Goal: Task Accomplishment & Management: Use online tool/utility

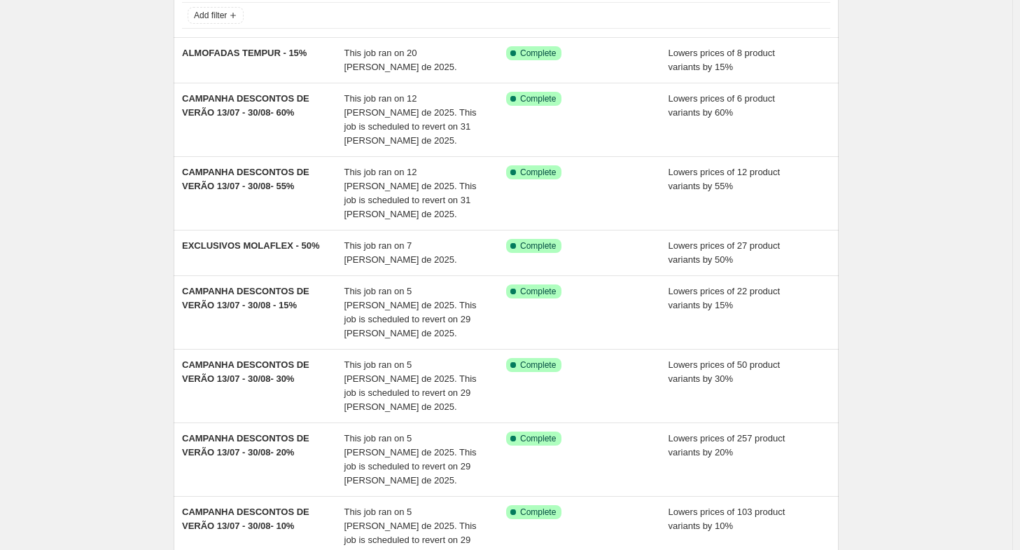
scroll to position [99, 0]
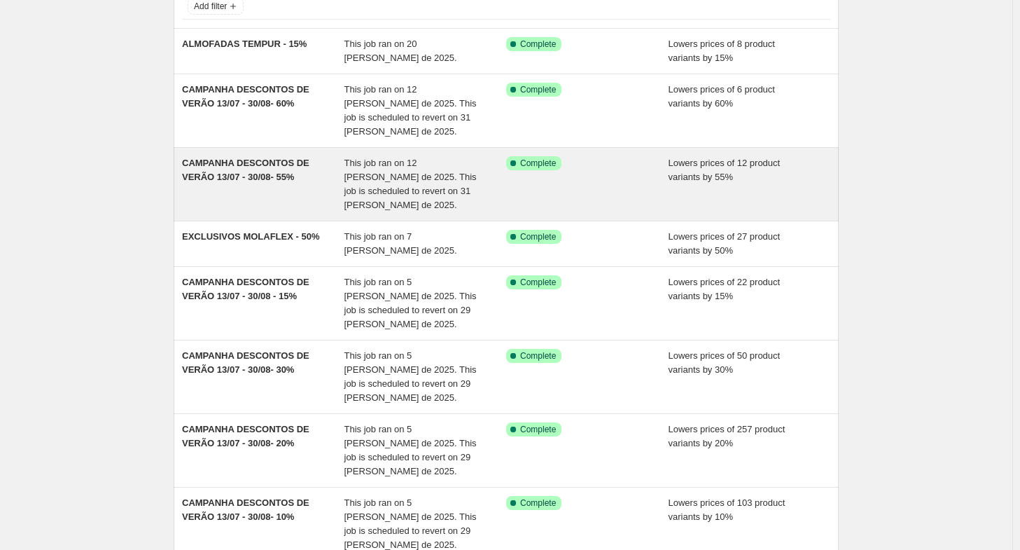
click at [230, 190] on div "CAMPANHA DESCONTOS DE VERÃO 13/07 - 30/08- 55% This job ran on 12 [PERSON_NAME]…" at bounding box center [506, 184] width 665 height 73
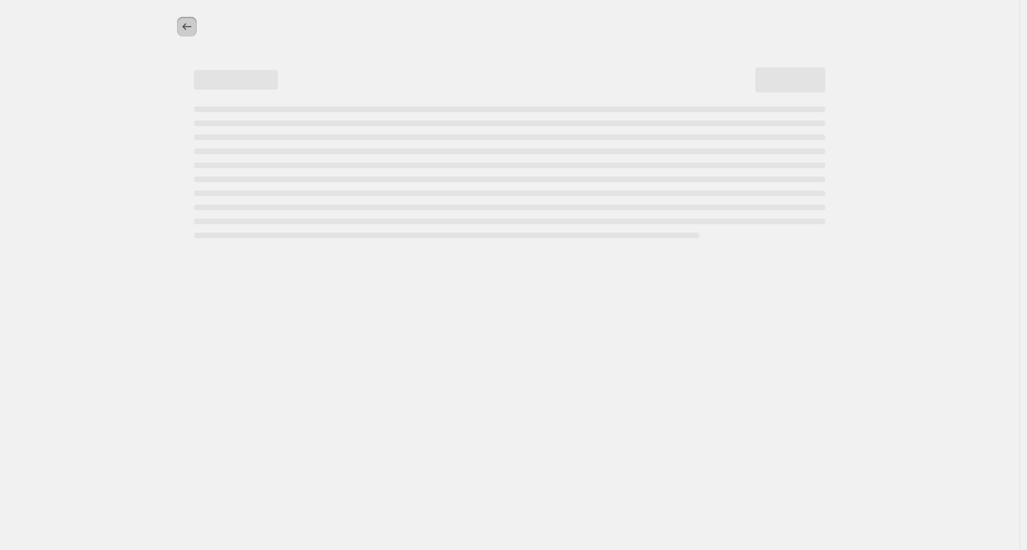
click at [183, 36] on button "Price change jobs" at bounding box center [187, 27] width 20 height 20
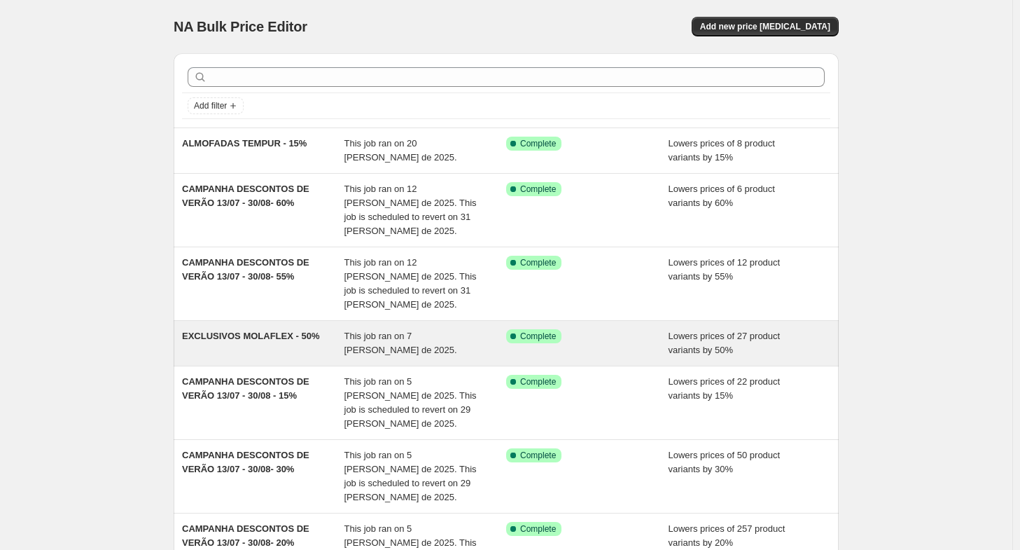
click at [239, 329] on div "EXCLUSIVOS MOLAFLEX - 50%" at bounding box center [263, 343] width 162 height 28
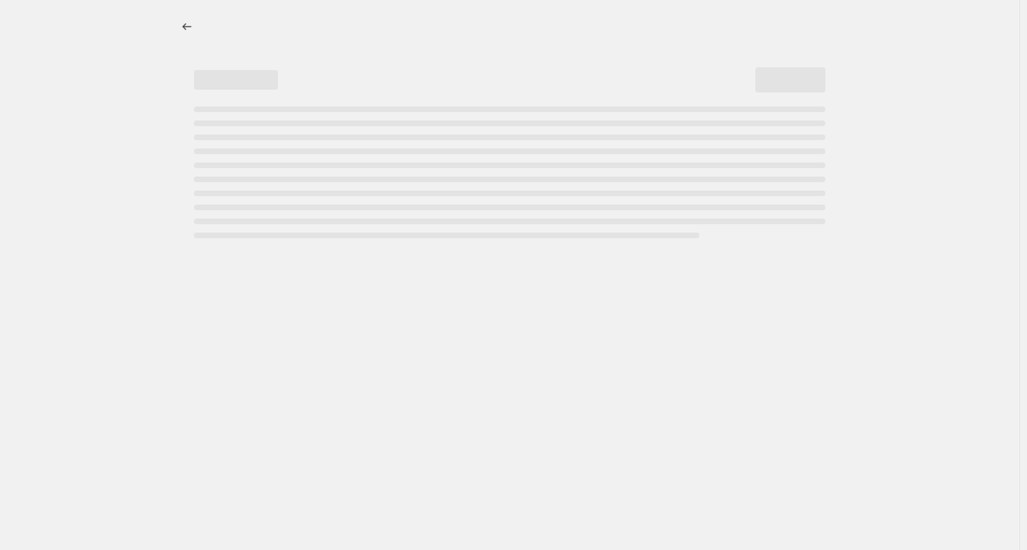
select select "percentage"
select select "collection"
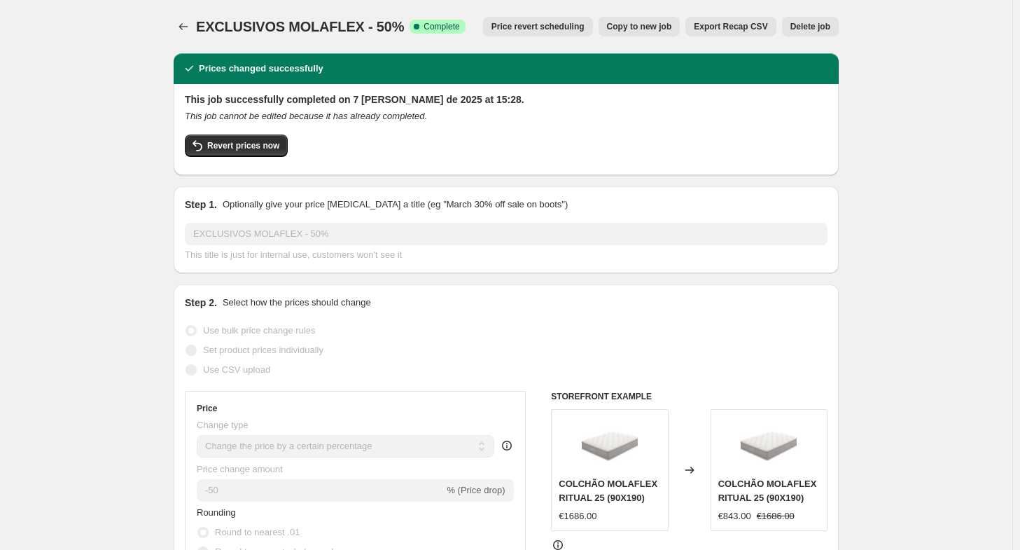
drag, startPoint x: 480, startPoint y: 83, endPoint x: 402, endPoint y: 104, distance: 80.3
click at [402, 104] on h2 "This job successfully completed on 7 [PERSON_NAME] de 2025 at 15:28." at bounding box center [506, 99] width 643 height 14
click at [519, 34] on button "Price revert scheduling" at bounding box center [538, 27] width 110 height 20
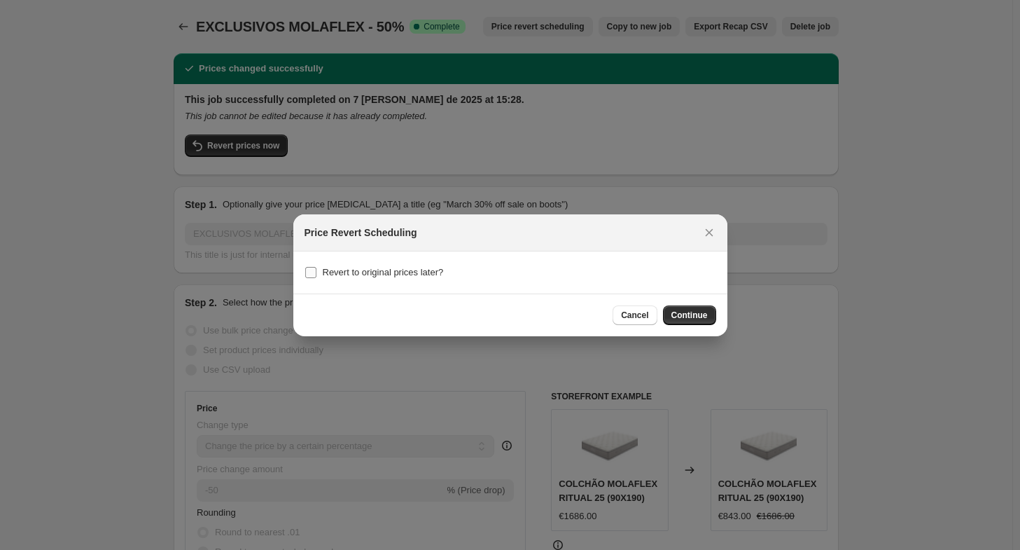
click at [417, 274] on span "Revert to original prices later?" at bounding box center [383, 272] width 121 height 11
click at [316, 274] on input "Revert to original prices later?" at bounding box center [310, 272] width 11 height 11
checkbox input "true"
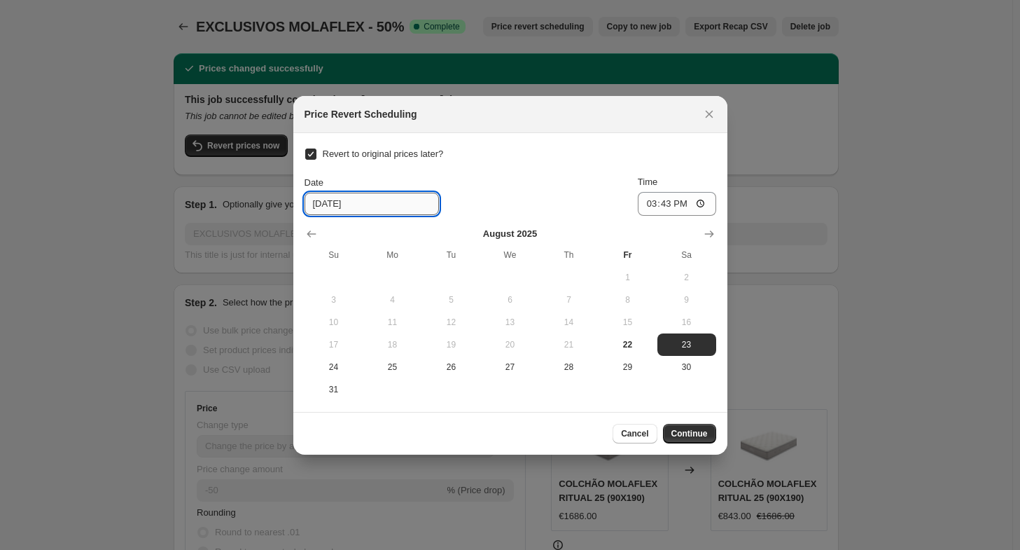
click at [314, 207] on input "[DATE]" at bounding box center [372, 204] width 134 height 22
click at [634, 349] on button "22" at bounding box center [628, 344] width 59 height 22
type input "[DATE]"
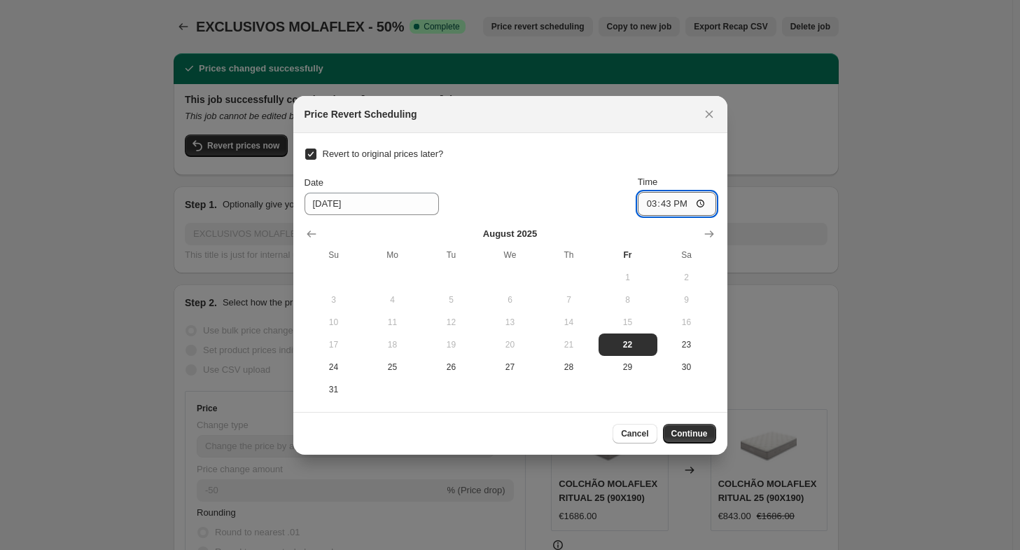
click at [673, 202] on input "15:43" at bounding box center [677, 204] width 78 height 24
type input "23:59"
click at [596, 141] on section "Revert to original prices later? Date [DATE] Time 23:59 [DATE] Su Mo Tu We Th F…" at bounding box center [510, 272] width 434 height 279
click at [671, 435] on button "Continue" at bounding box center [689, 434] width 53 height 20
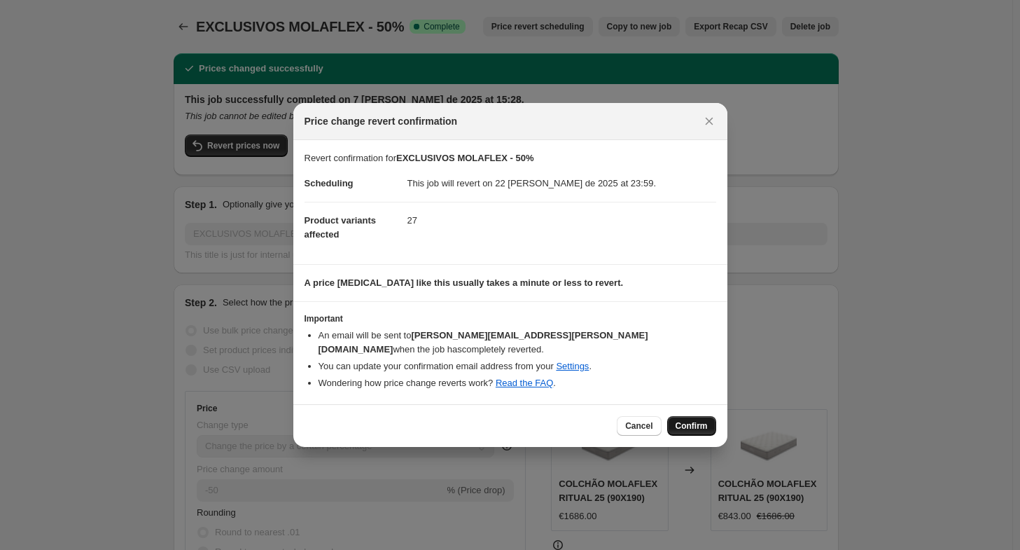
click at [689, 422] on span "Confirm" at bounding box center [692, 425] width 32 height 11
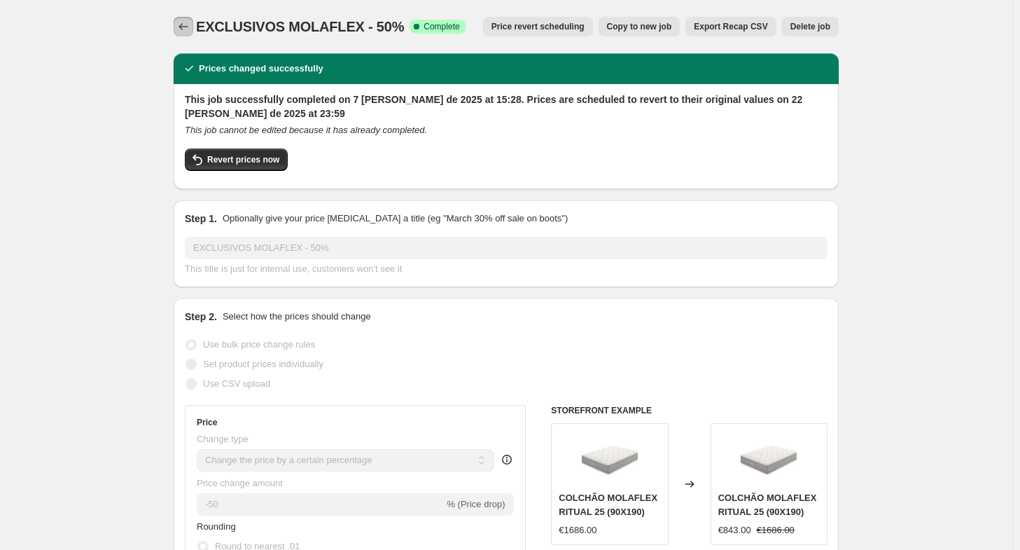
click at [188, 29] on icon "Price change jobs" at bounding box center [183, 27] width 14 height 14
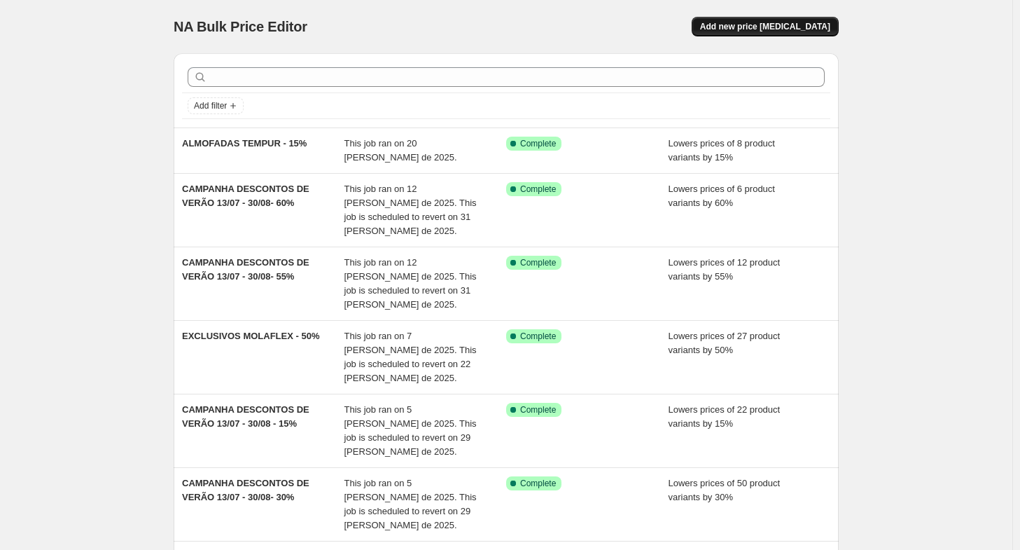
click at [757, 29] on span "Add new price [MEDICAL_DATA]" at bounding box center [765, 26] width 130 height 11
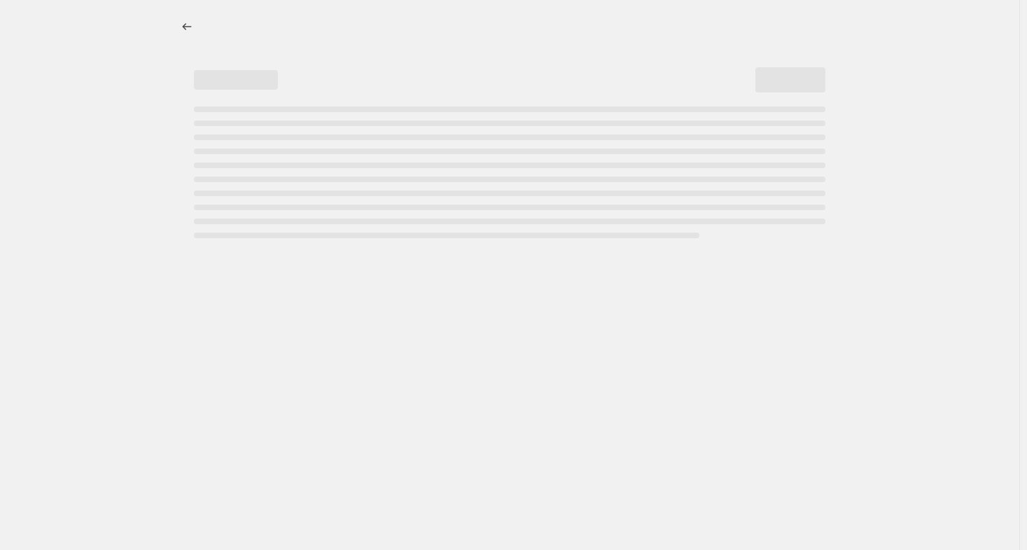
select select "percentage"
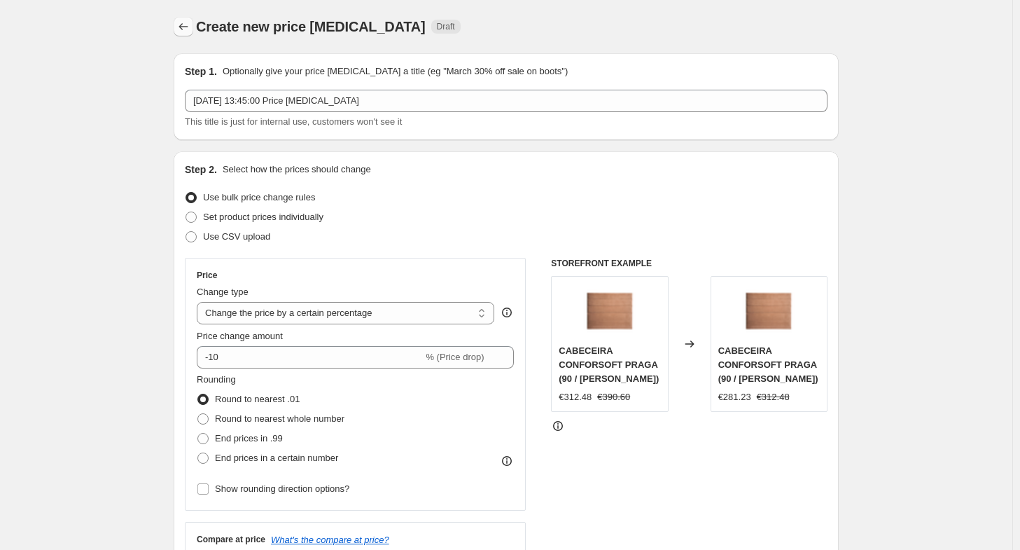
click at [180, 29] on icon "Price change jobs" at bounding box center [183, 27] width 14 height 14
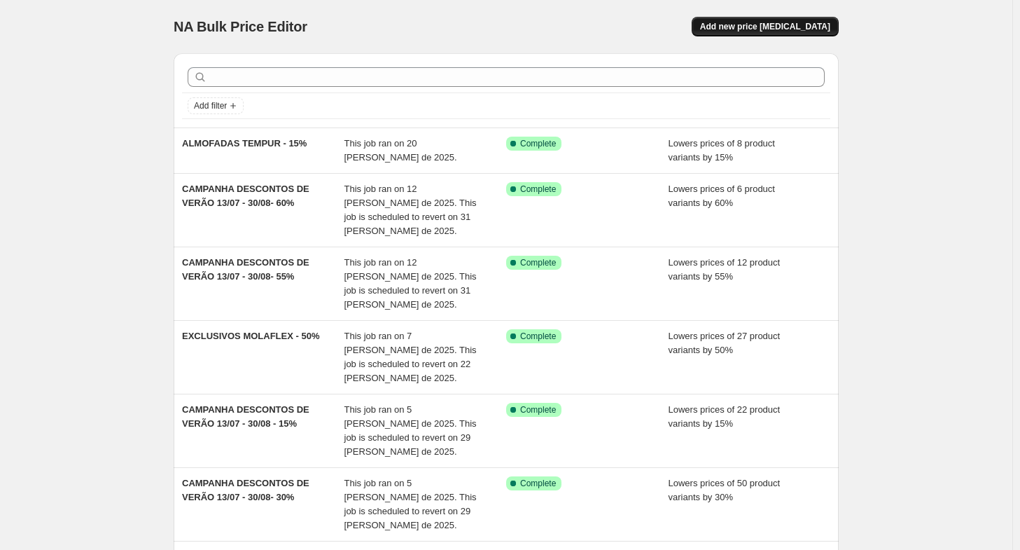
click at [785, 35] on button "Add new price [MEDICAL_DATA]" at bounding box center [765, 27] width 147 height 20
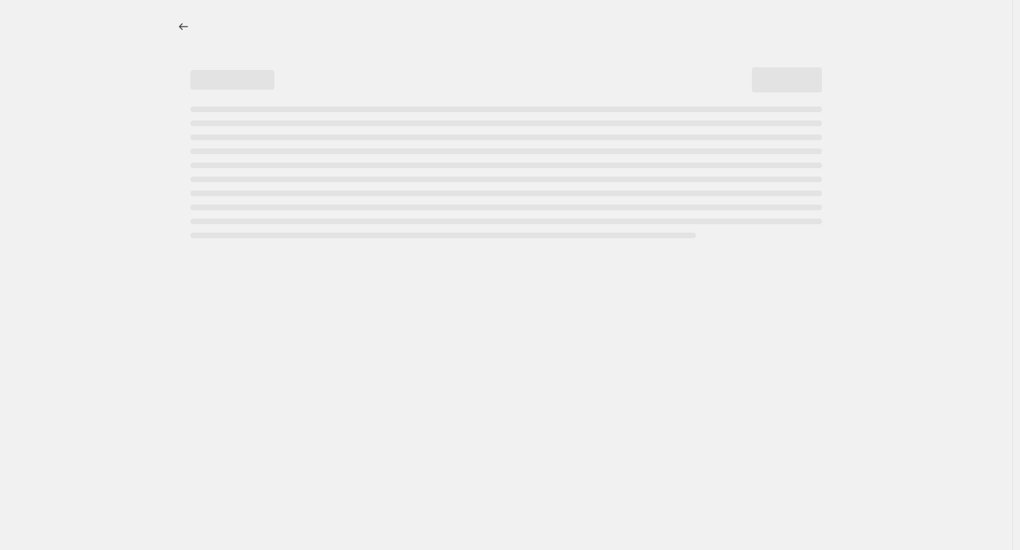
select select "percentage"
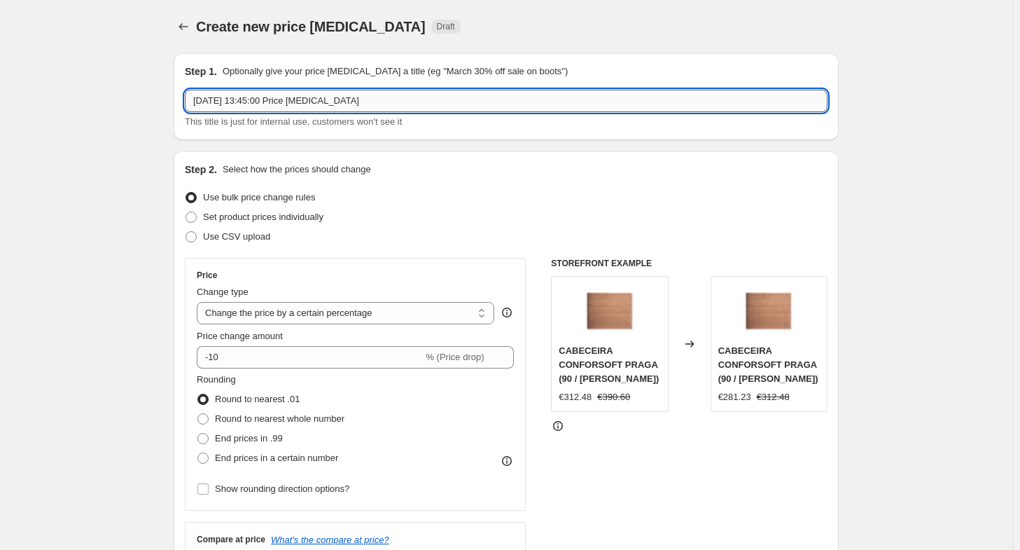
click at [307, 106] on input "[DATE] 13:45:00 Price [MEDICAL_DATA]" at bounding box center [506, 101] width 643 height 22
click at [305, 104] on input "[DATE] 13:45:00 Price [MEDICAL_DATA]" at bounding box center [506, 101] width 643 height 22
type input "CAMPANHA SEM IVA - 23/08 - 31/08 - 59.35%"
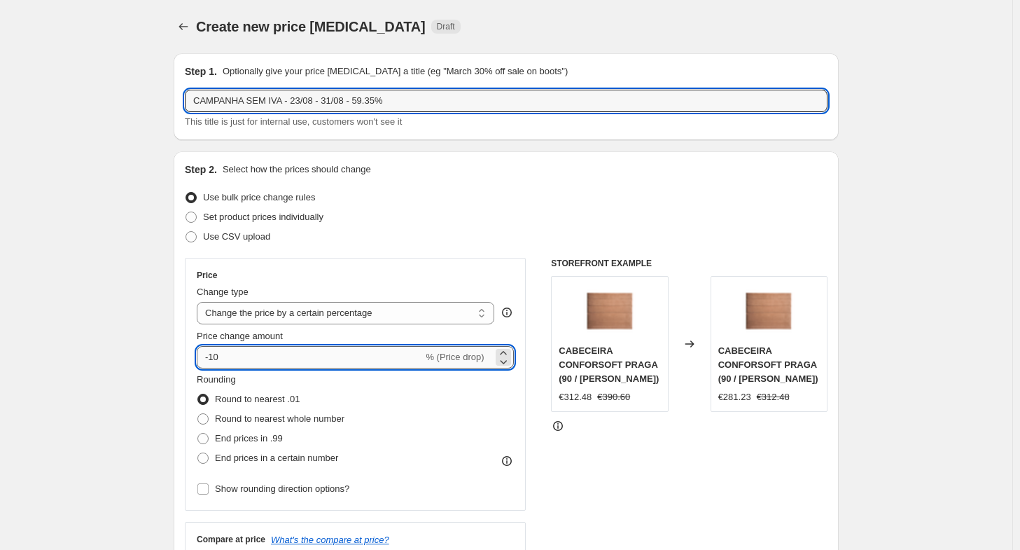
click at [272, 366] on input "-10" at bounding box center [310, 357] width 226 height 22
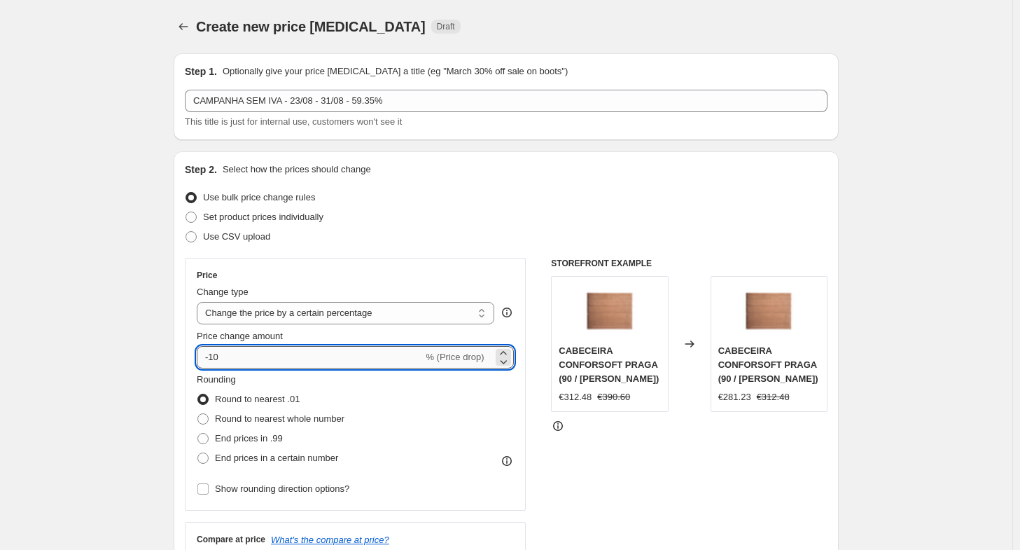
click at [272, 365] on input "-10" at bounding box center [310, 357] width 226 height 22
type input "-1"
type input "-59"
type input "-59.35"
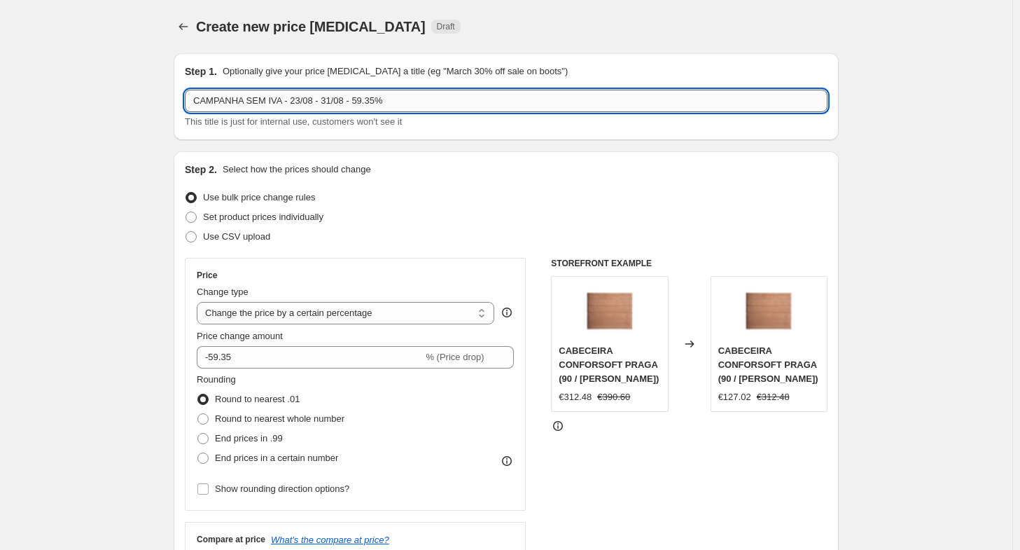
click at [404, 102] on input "CAMPANHA SEM IVA - 23/08 - 31/08 - 59.35%" at bounding box center [506, 101] width 643 height 22
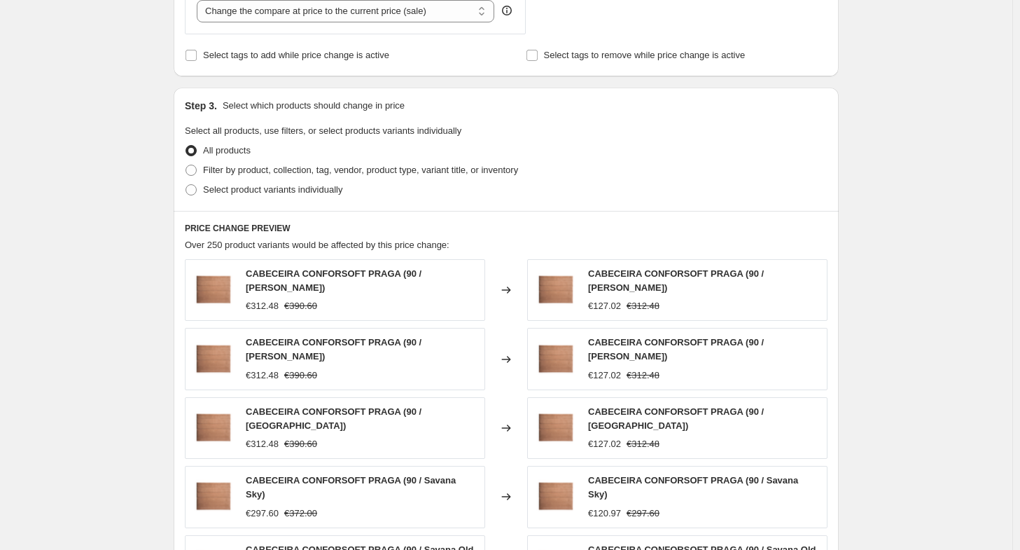
scroll to position [567, 0]
click at [203, 193] on label "Select product variants individually" at bounding box center [264, 189] width 158 height 20
click at [186, 184] on input "Select product variants individually" at bounding box center [186, 183] width 1 height 1
radio input "true"
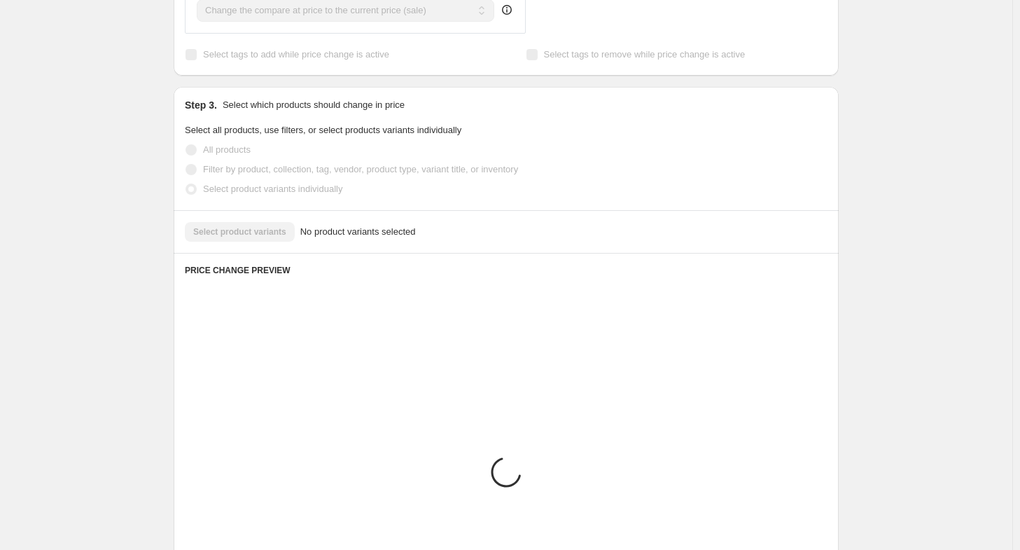
scroll to position [538, 0]
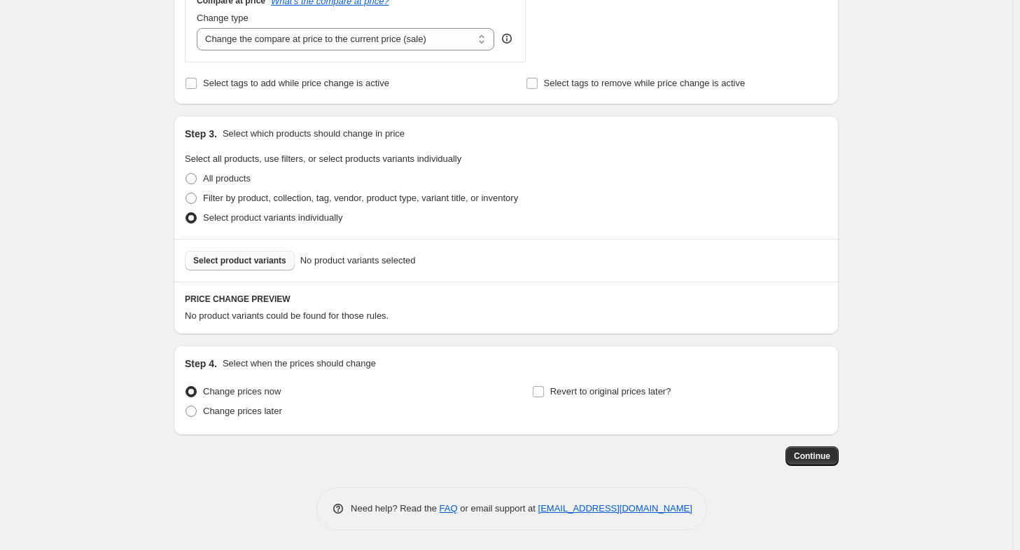
click at [267, 256] on span "Select product variants" at bounding box center [239, 260] width 93 height 11
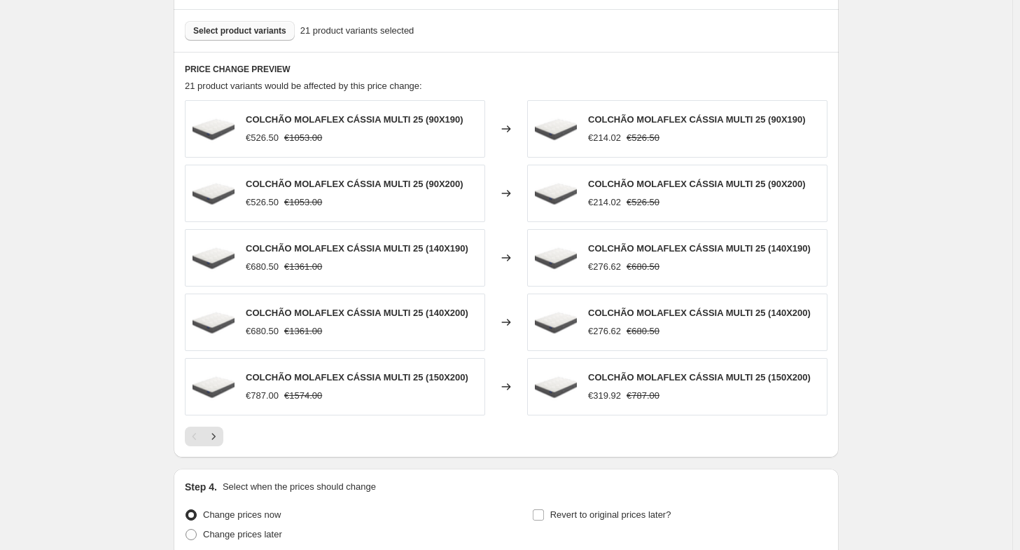
scroll to position [781, 0]
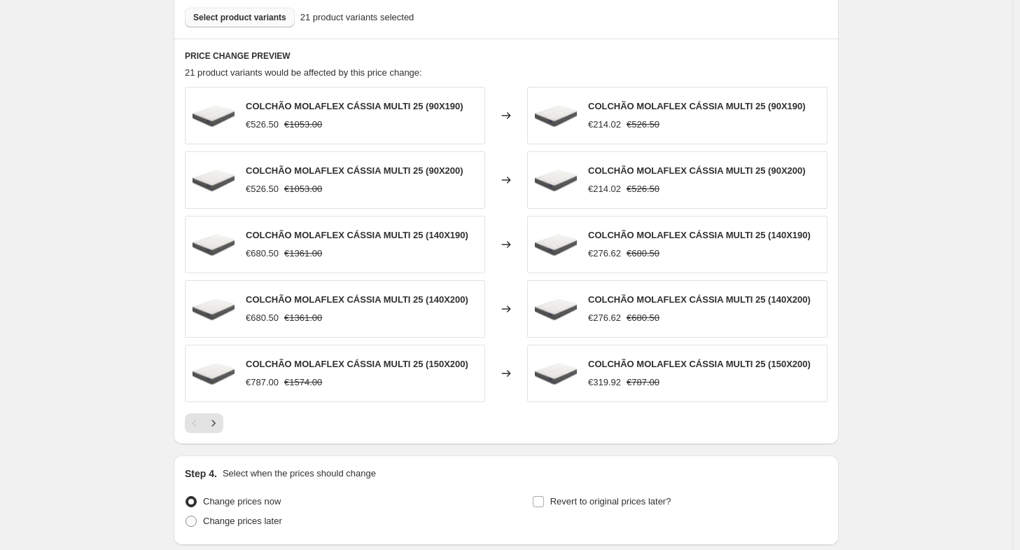
click at [231, 22] on span "Select product variants" at bounding box center [239, 17] width 93 height 11
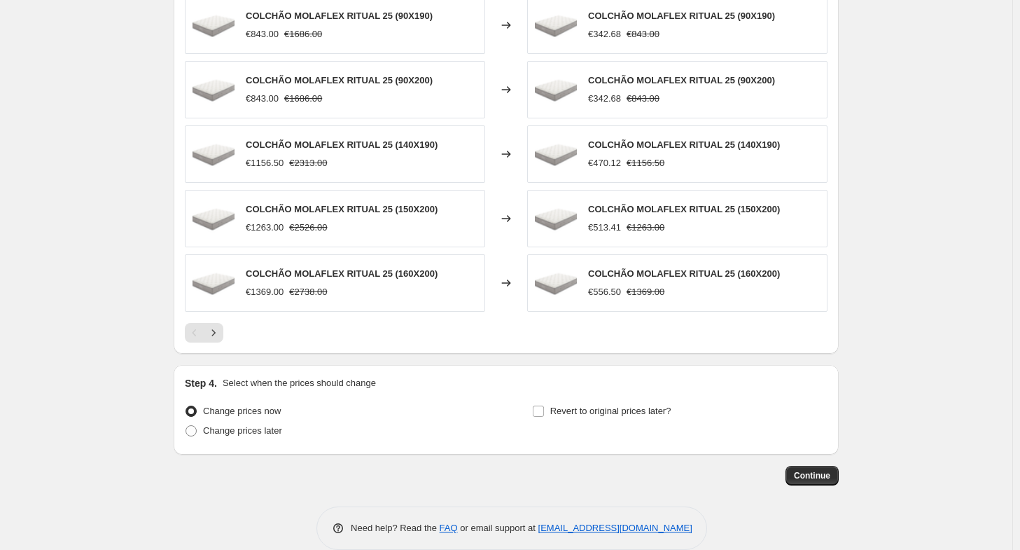
scroll to position [872, 0]
click at [247, 429] on span "Change prices later" at bounding box center [242, 429] width 79 height 11
click at [186, 425] on input "Change prices later" at bounding box center [186, 424] width 1 height 1
radio input "true"
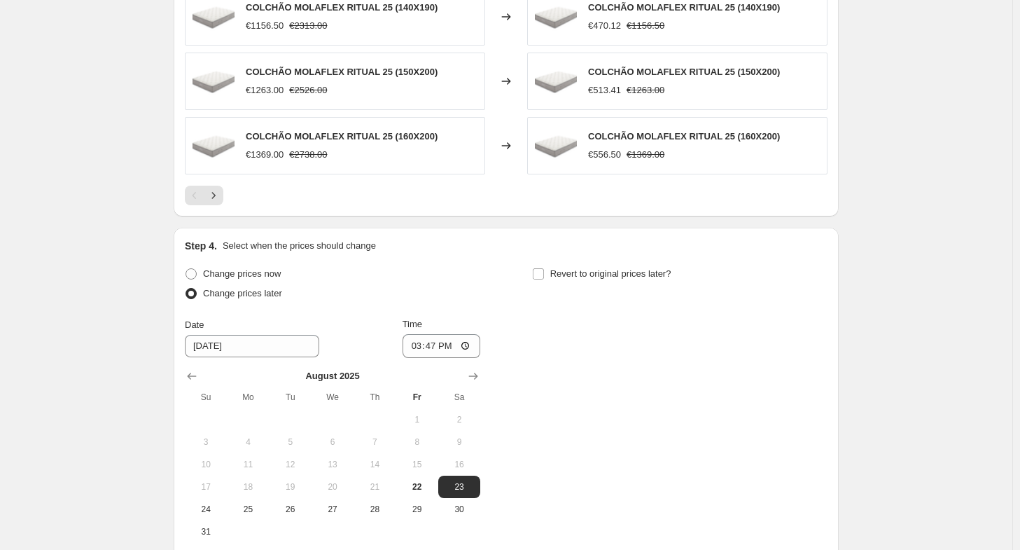
scroll to position [1101, 0]
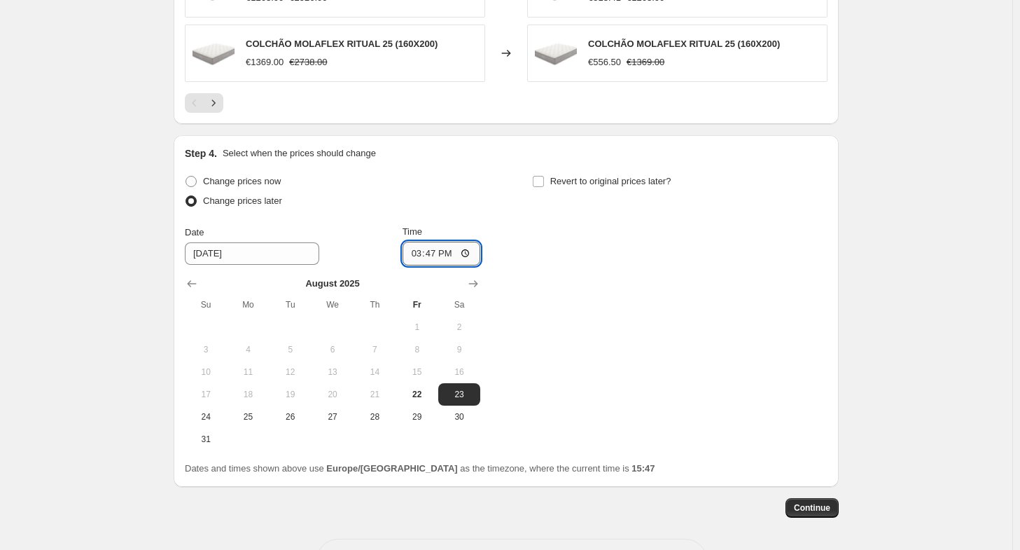
click at [440, 249] on input "15:47" at bounding box center [442, 254] width 78 height 24
click at [445, 251] on input "15:47" at bounding box center [442, 254] width 78 height 24
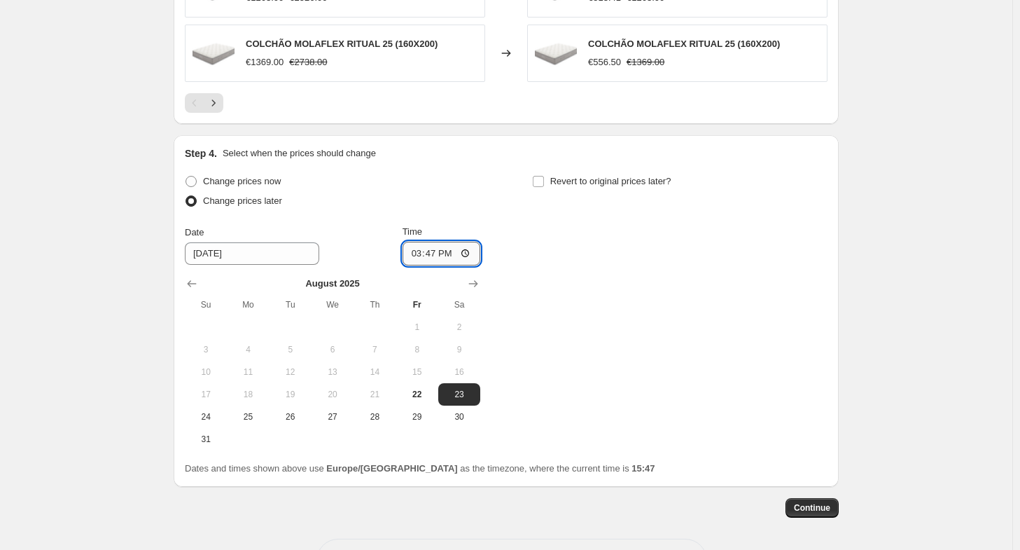
click at [437, 251] on input "15:47" at bounding box center [442, 254] width 78 height 24
type input "00:30"
click at [687, 354] on div "Change prices now Change prices later Date [DATE] Time 00:[DATE] Mo Tu We Th Fr…" at bounding box center [506, 311] width 643 height 279
click at [820, 504] on span "Continue" at bounding box center [812, 507] width 36 height 11
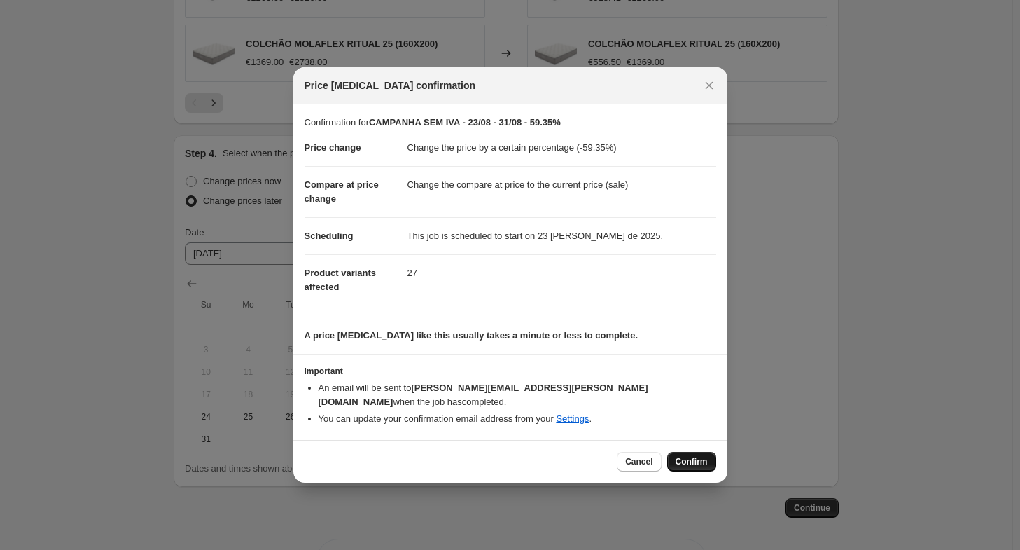
click at [694, 452] on button "Confirm" at bounding box center [691, 462] width 49 height 20
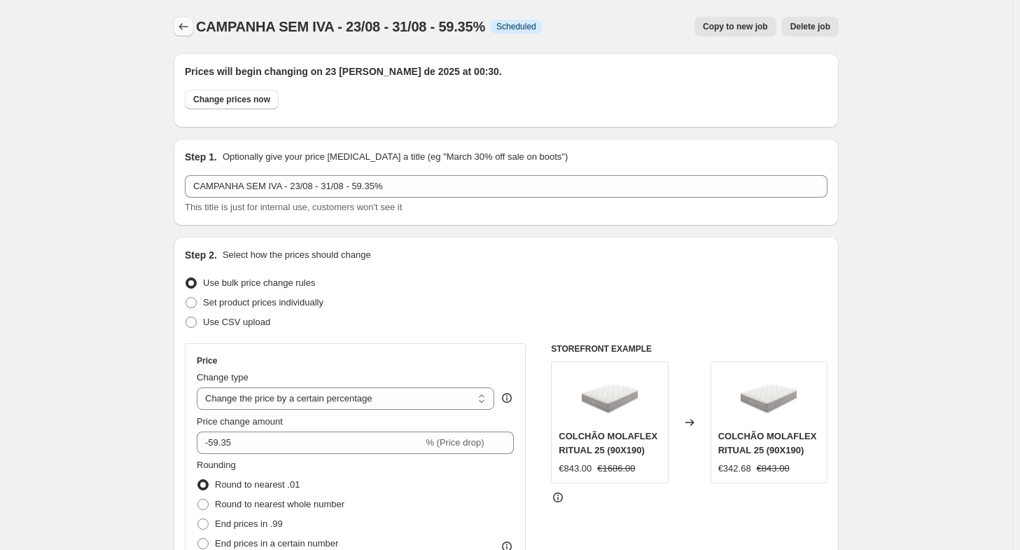
click at [190, 26] on icon "Price change jobs" at bounding box center [183, 27] width 14 height 14
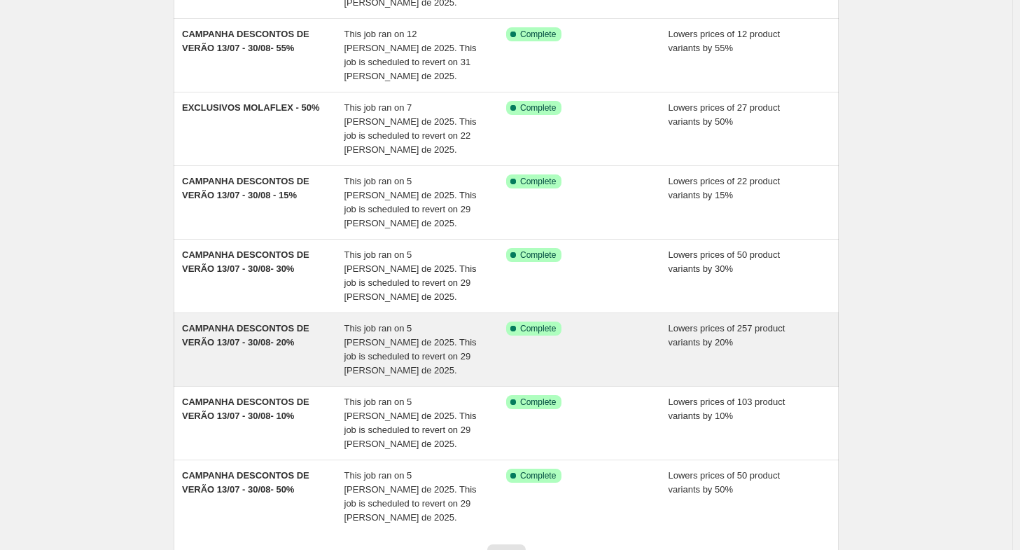
scroll to position [280, 0]
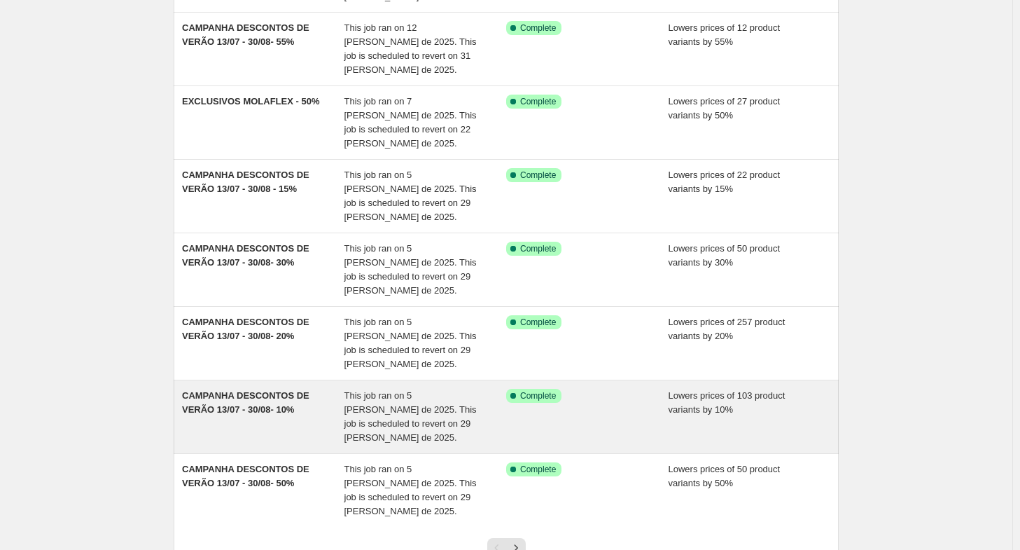
click at [279, 390] on span "CAMPANHA DESCONTOS DE VERÃO 13/07 - 30/08- 10%" at bounding box center [245, 402] width 127 height 25
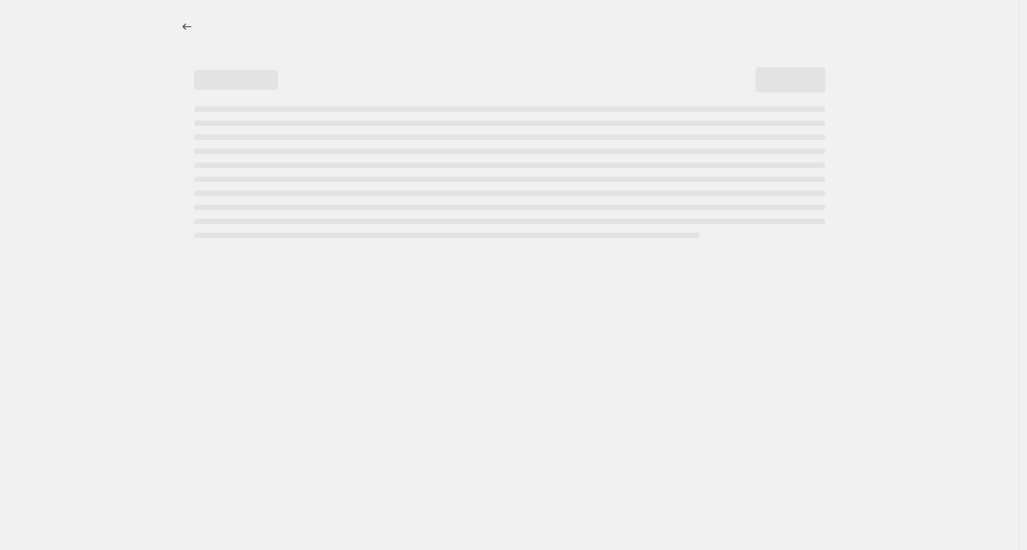
select select "percentage"
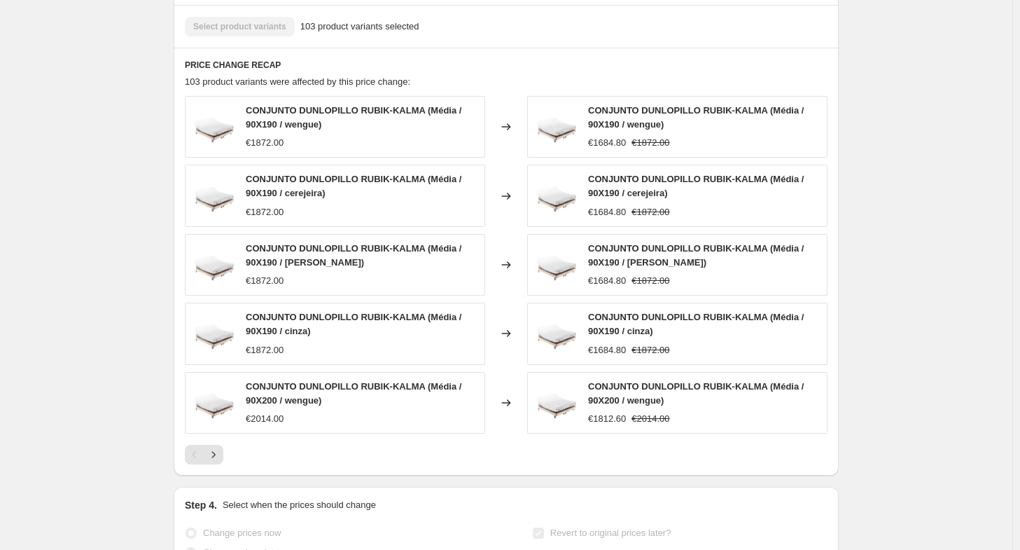
scroll to position [1050, 0]
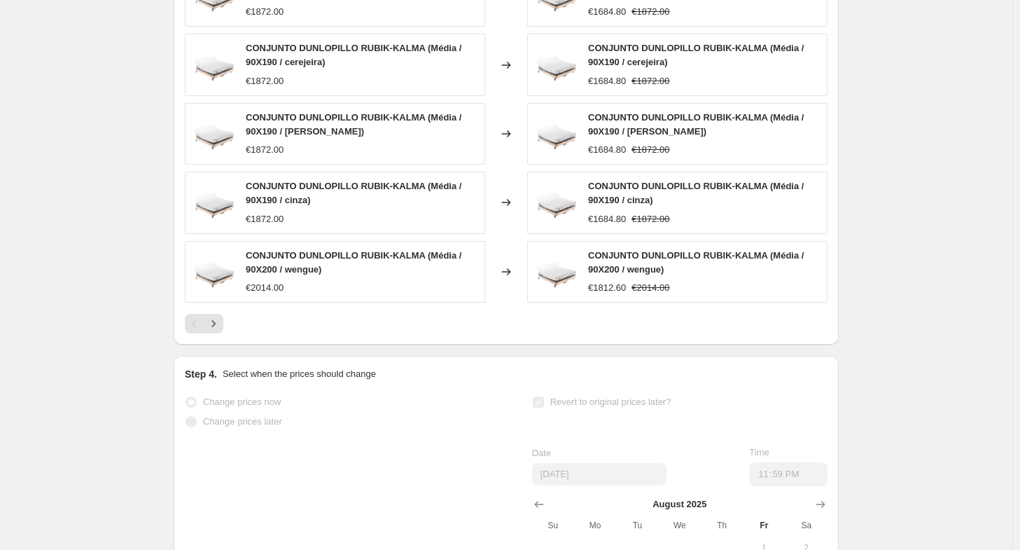
click at [219, 327] on icon "Next" at bounding box center [214, 323] width 14 height 14
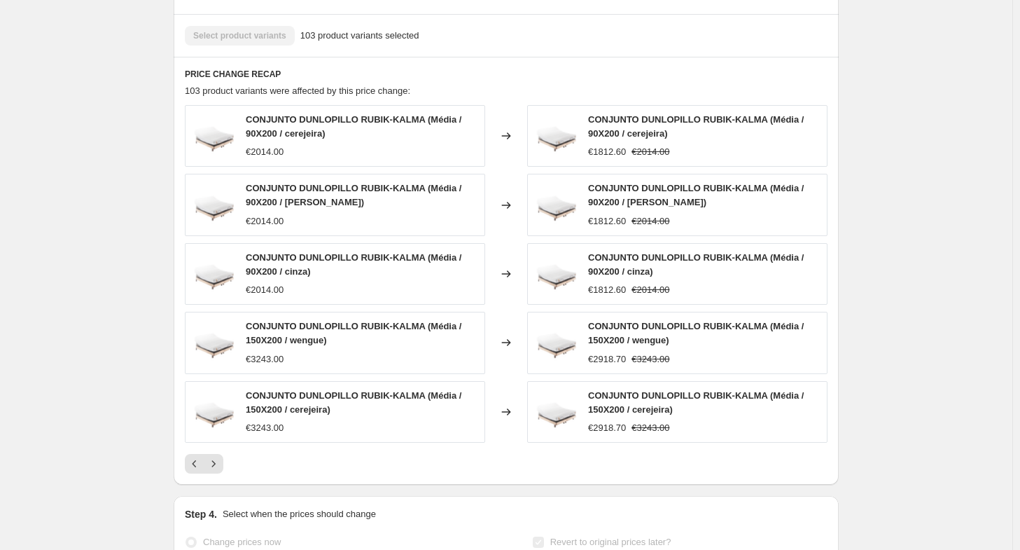
scroll to position [910, 0]
click at [216, 461] on icon "Next" at bounding box center [214, 463] width 14 height 14
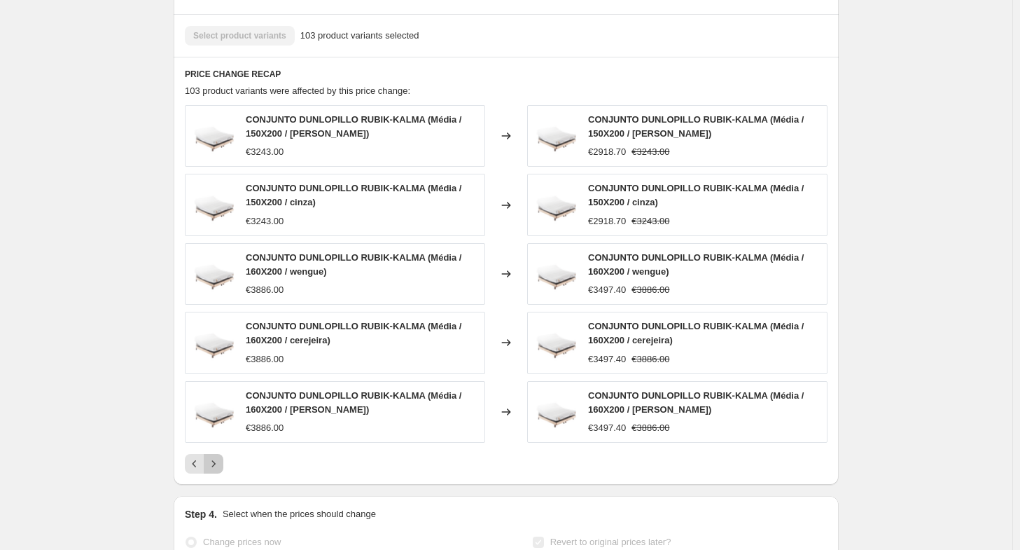
click at [217, 468] on button "Next" at bounding box center [214, 464] width 20 height 20
click at [216, 461] on icon "Next" at bounding box center [214, 463] width 4 height 6
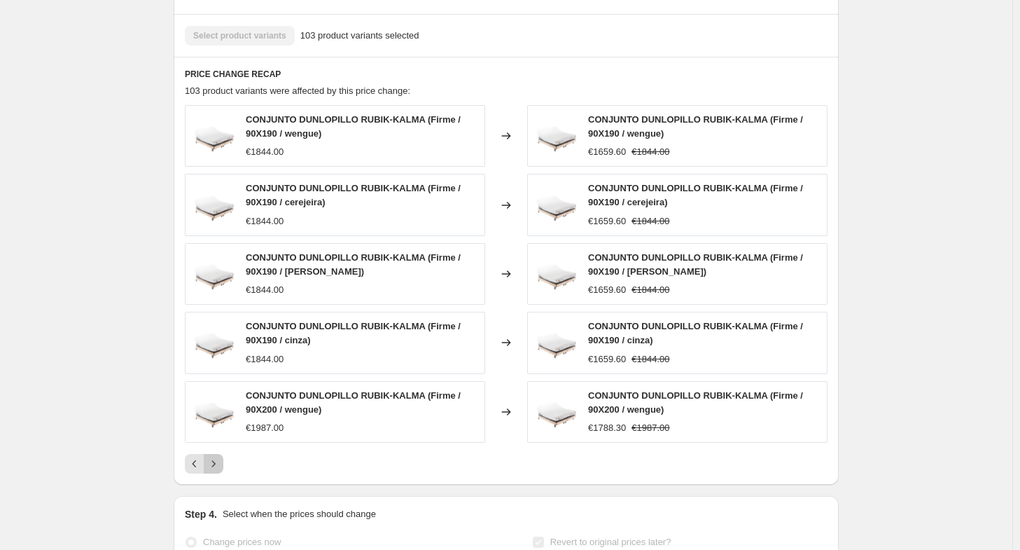
click at [216, 461] on icon "Next" at bounding box center [214, 463] width 4 height 6
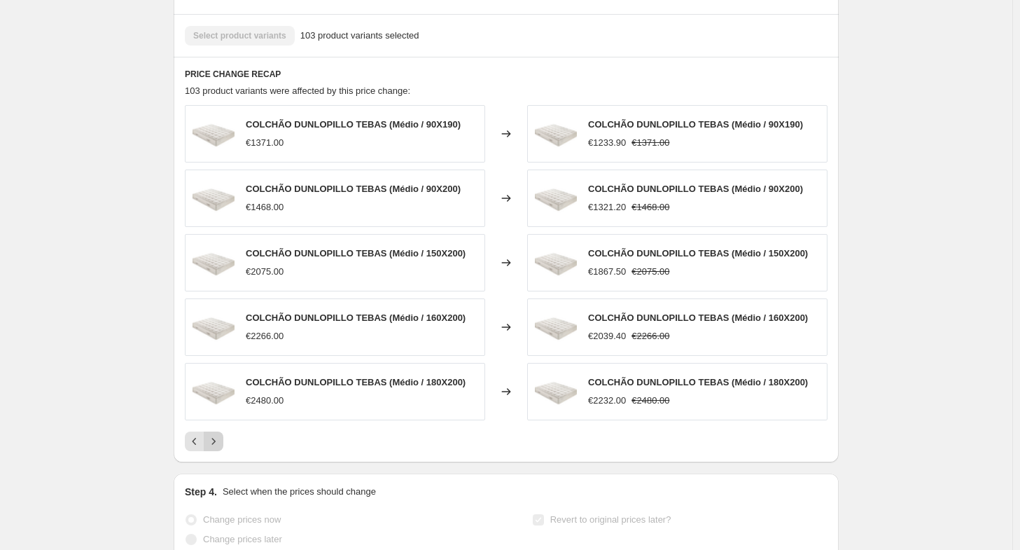
click at [218, 447] on button "Next" at bounding box center [214, 441] width 20 height 20
click at [218, 446] on button "Next" at bounding box center [214, 441] width 20 height 20
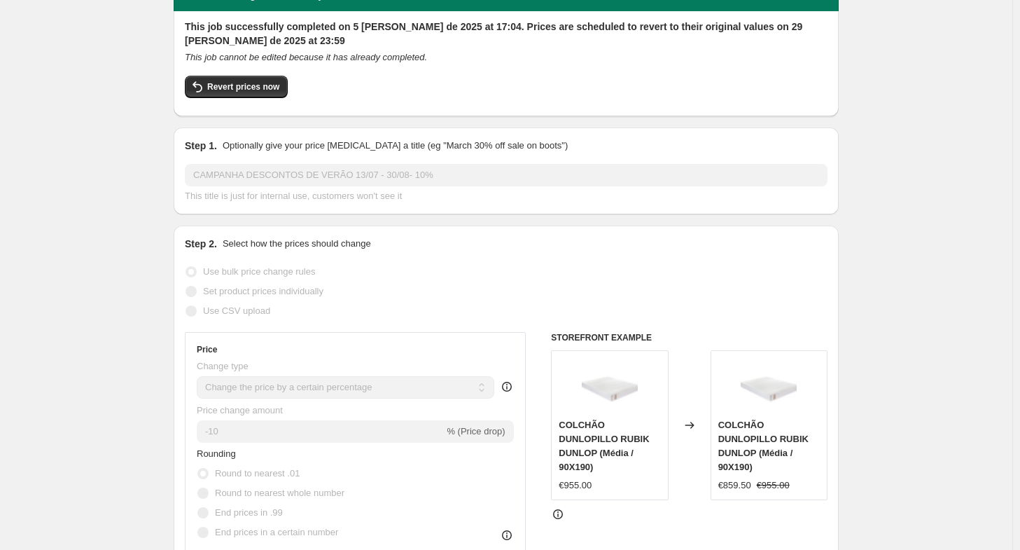
scroll to position [0, 0]
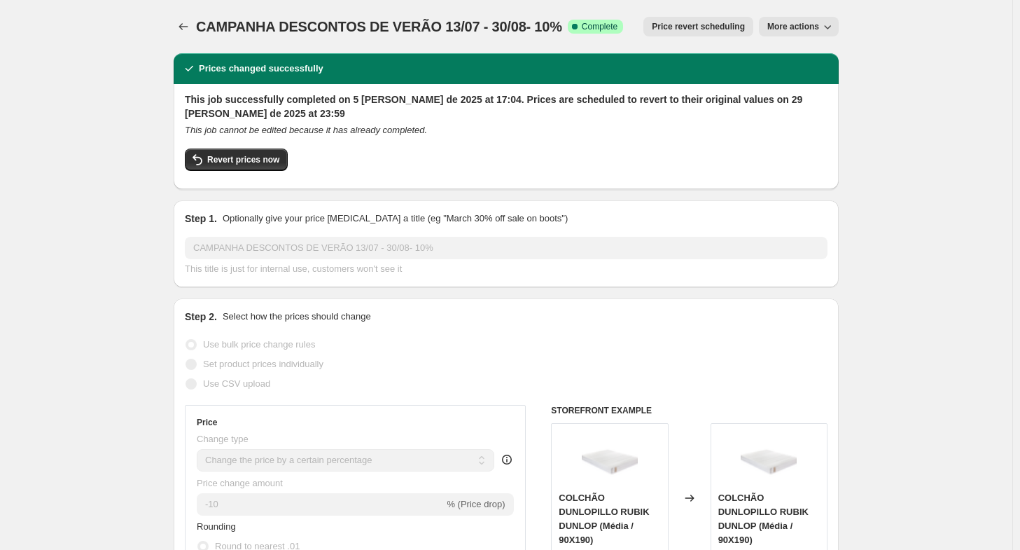
click at [797, 25] on span "More actions" at bounding box center [793, 26] width 52 height 11
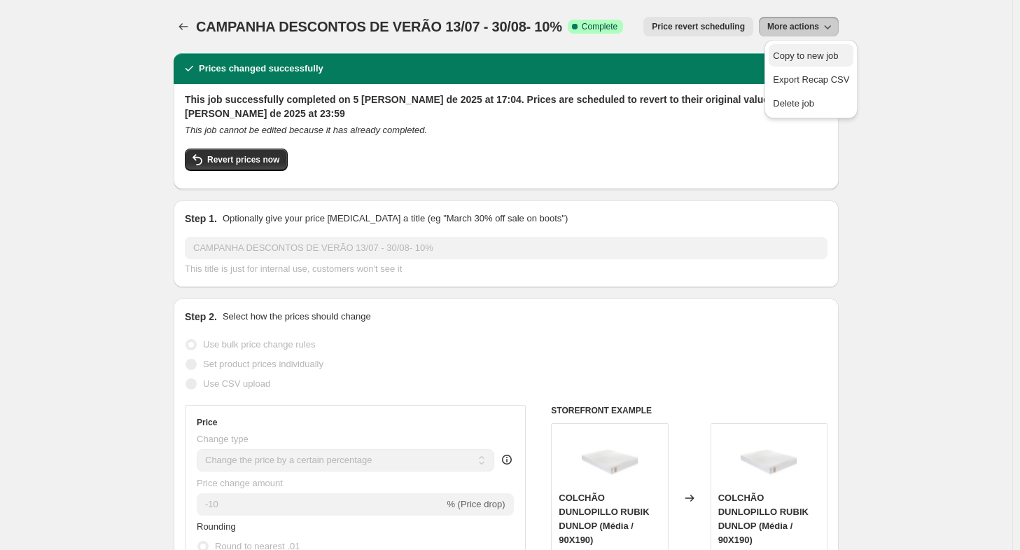
click at [790, 59] on span "Copy to new job" at bounding box center [805, 55] width 65 height 11
select select "percentage"
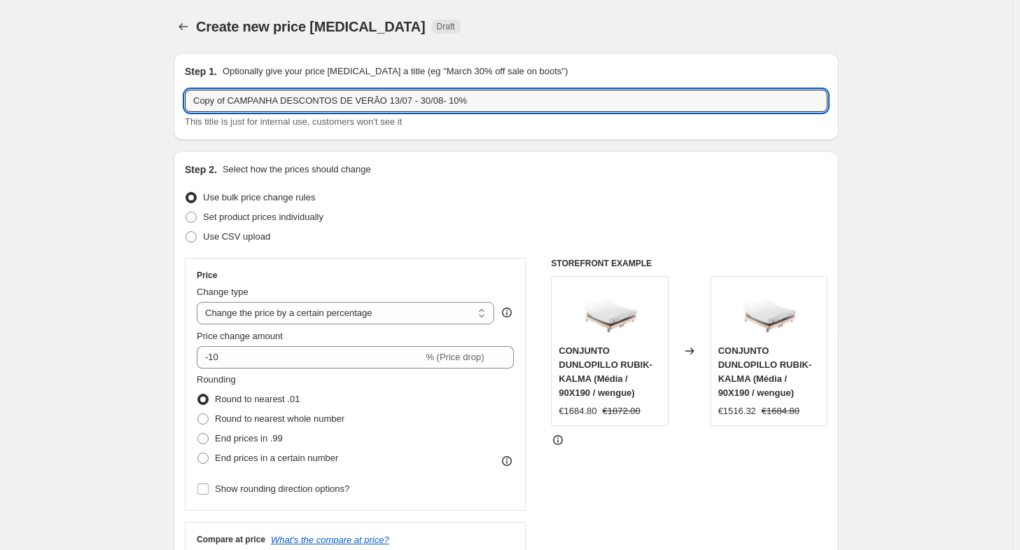
drag, startPoint x: 232, startPoint y: 106, endPoint x: 73, endPoint y: 113, distance: 159.8
type input "CAMPANHA DESCONTOS DE VERÃO 13/07 - 30/08- 10%"
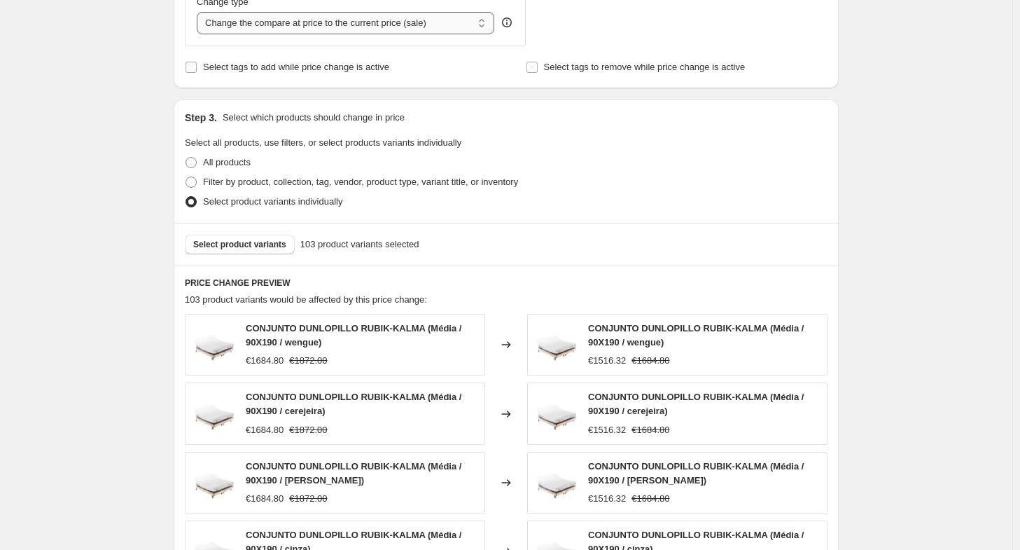
scroll to position [560, 0]
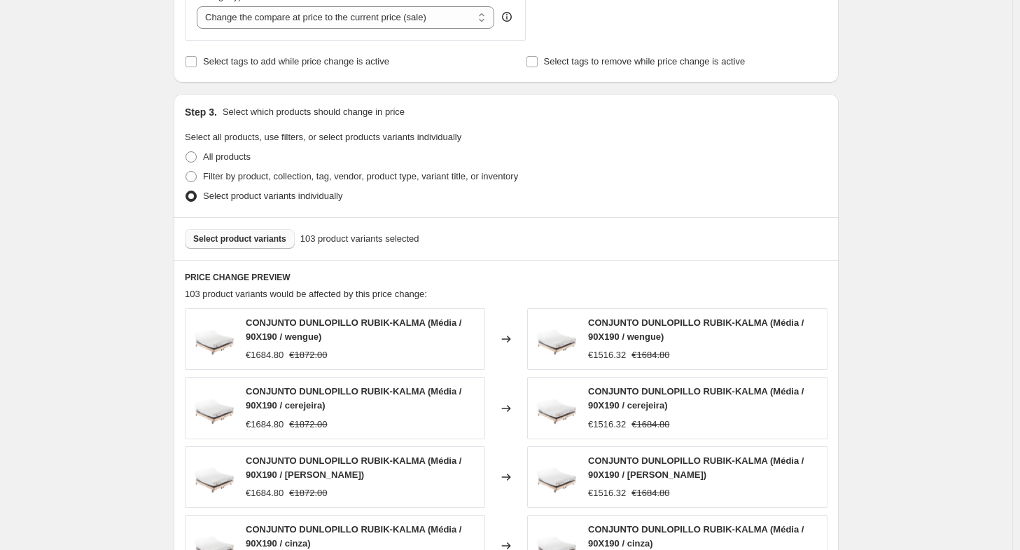
click at [266, 235] on span "Select product variants" at bounding box center [239, 238] width 93 height 11
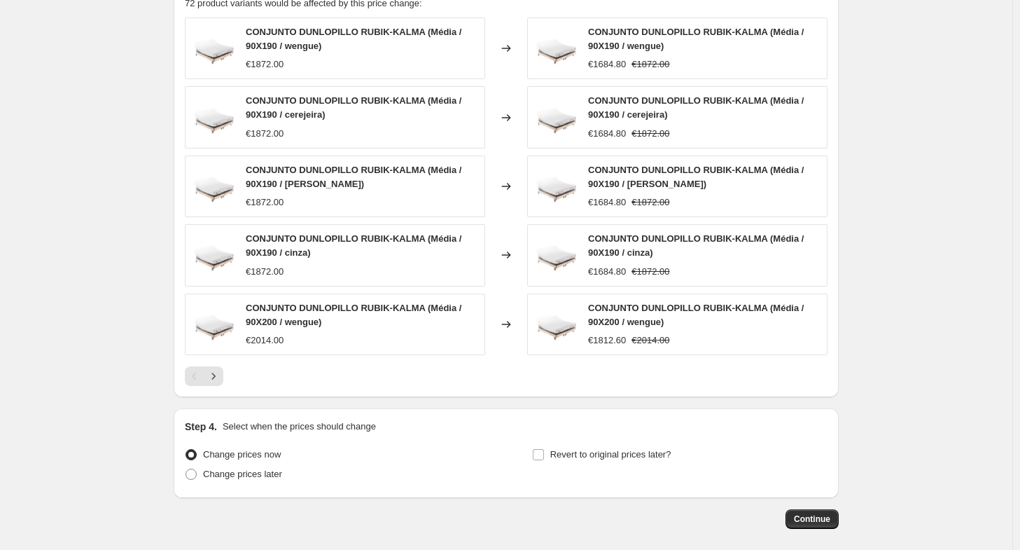
scroll to position [856, 0]
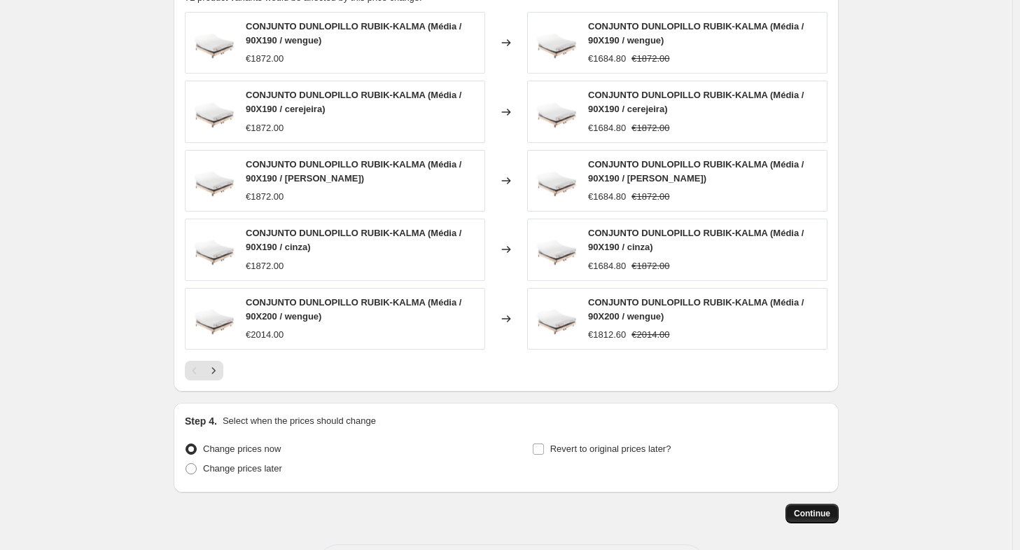
click at [813, 508] on span "Continue" at bounding box center [812, 513] width 36 height 11
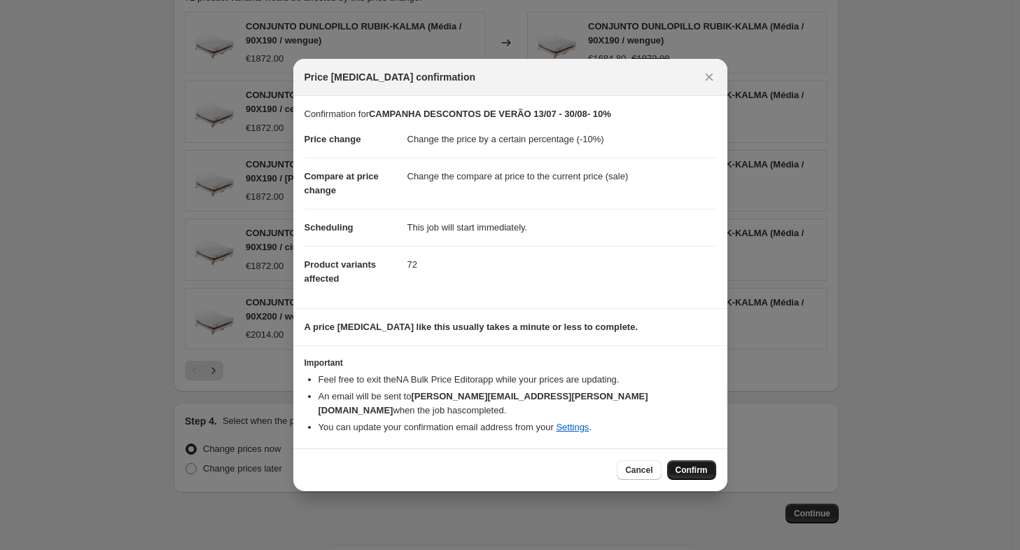
click at [696, 464] on span "Confirm" at bounding box center [692, 469] width 32 height 11
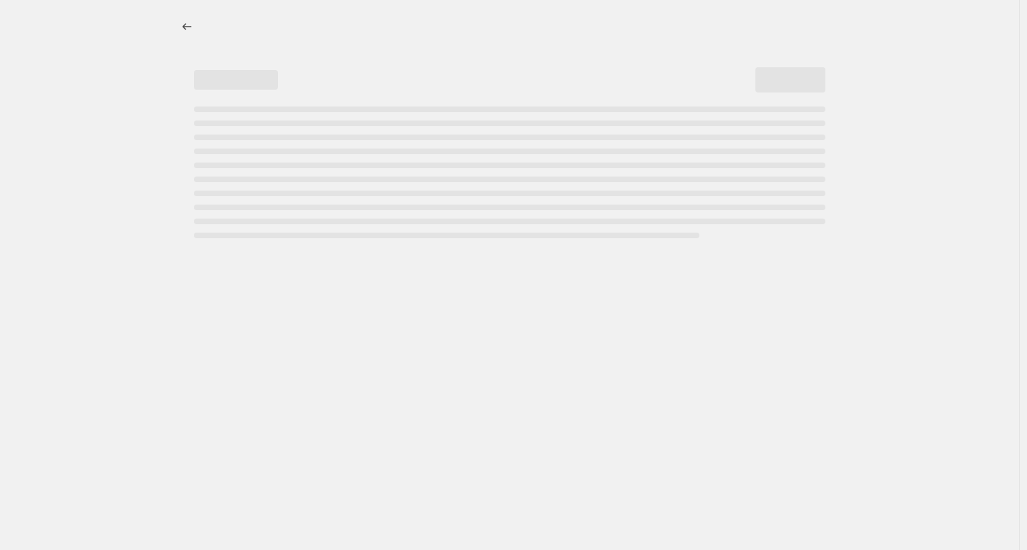
select select "percentage"
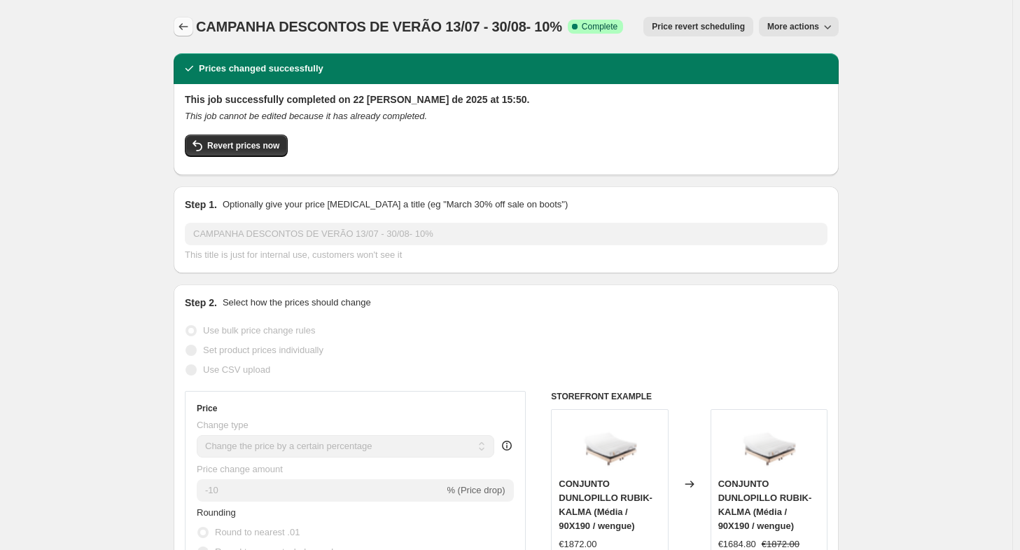
click at [189, 28] on icon "Price change jobs" at bounding box center [183, 27] width 14 height 14
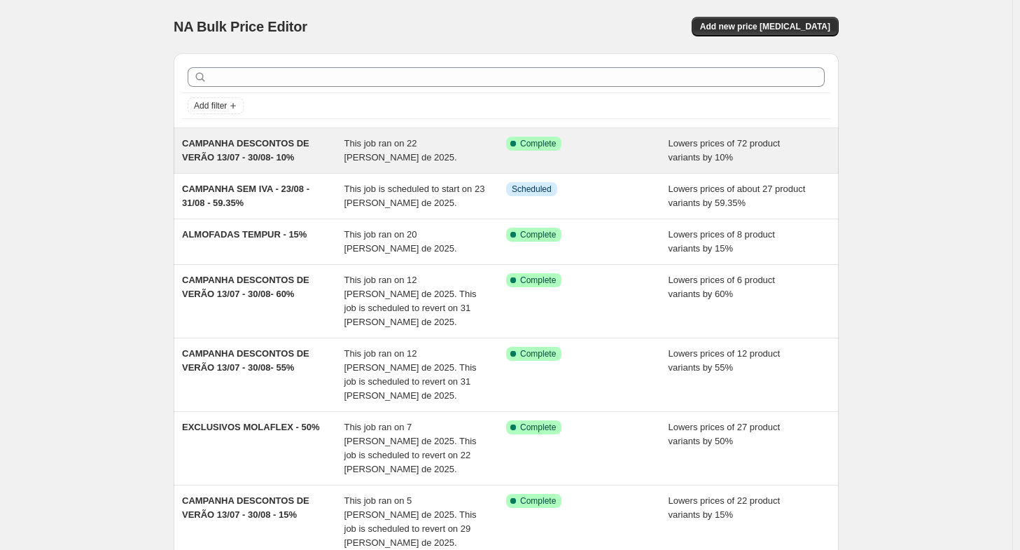
click at [288, 162] on span "CAMPANHA DESCONTOS DE VERÃO 13/07 - 30/08- 10%" at bounding box center [245, 150] width 127 height 25
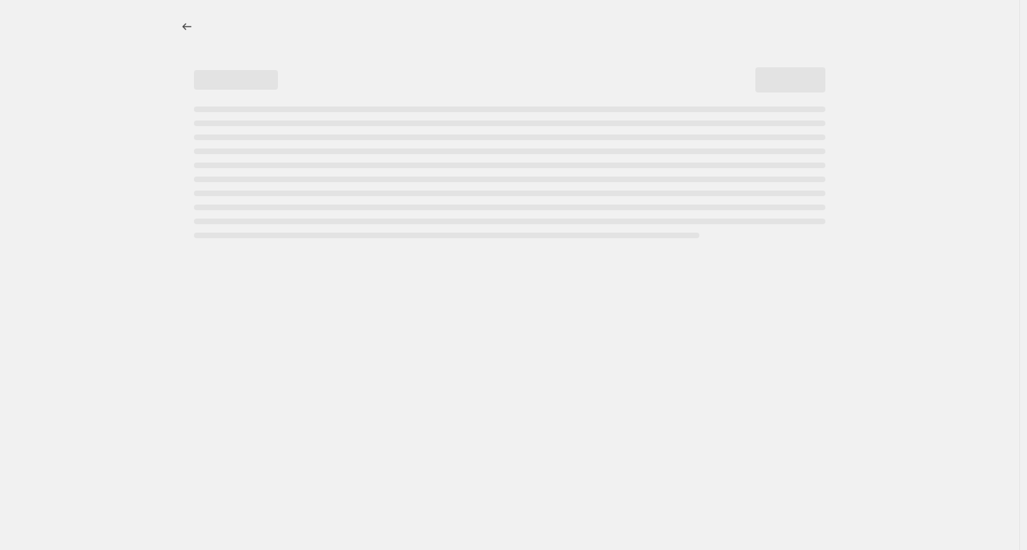
select select "percentage"
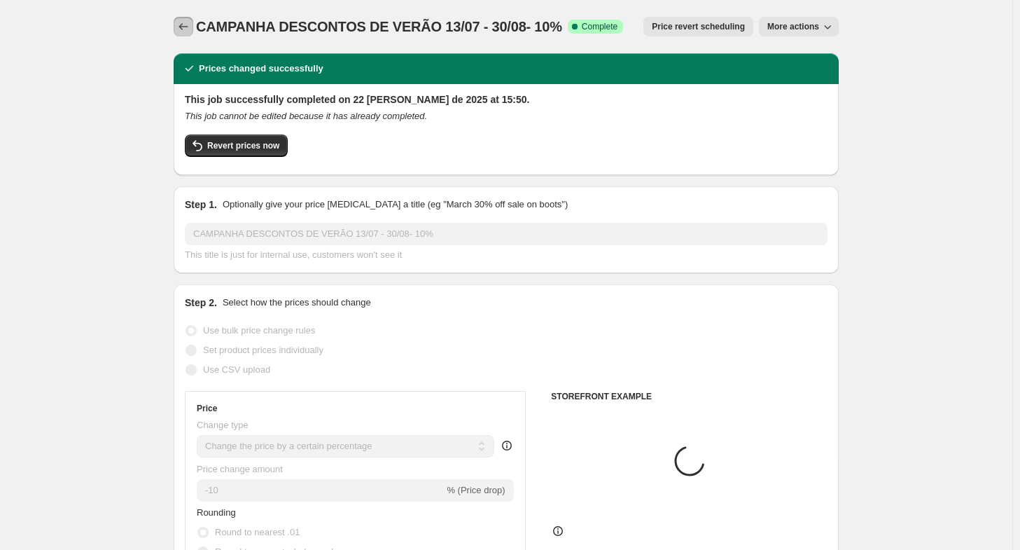
click at [188, 27] on icon "Price change jobs" at bounding box center [183, 26] width 9 height 7
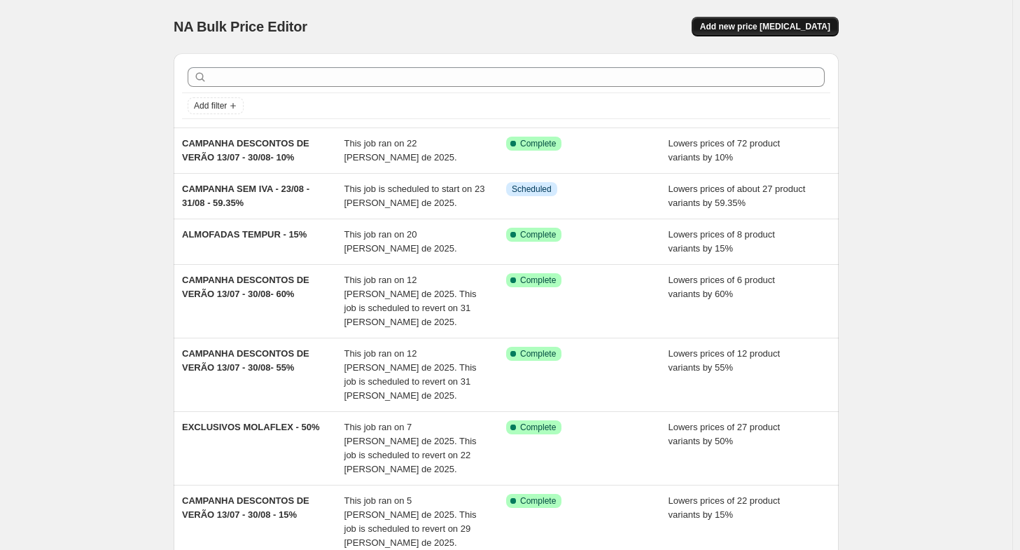
click at [792, 30] on span "Add new price [MEDICAL_DATA]" at bounding box center [765, 26] width 130 height 11
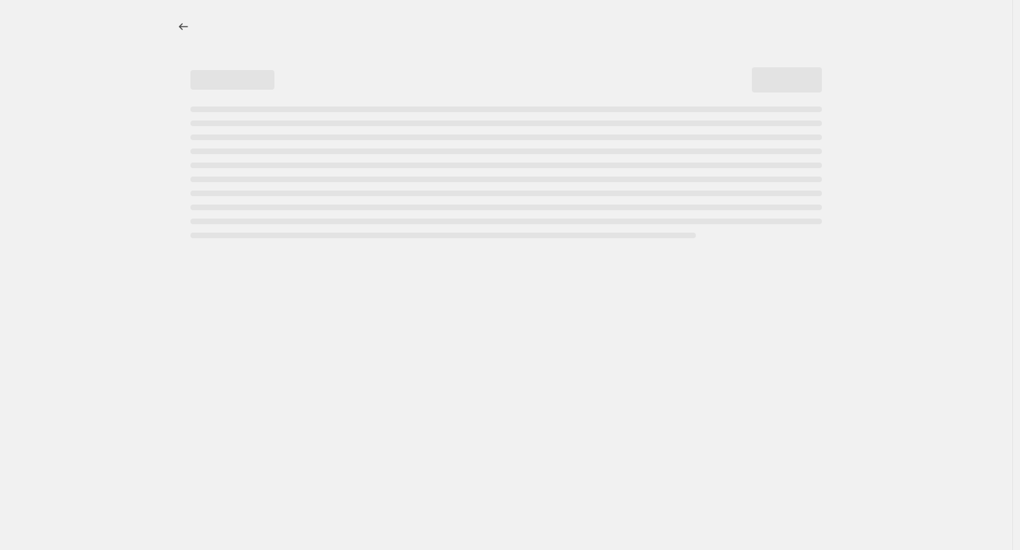
select select "percentage"
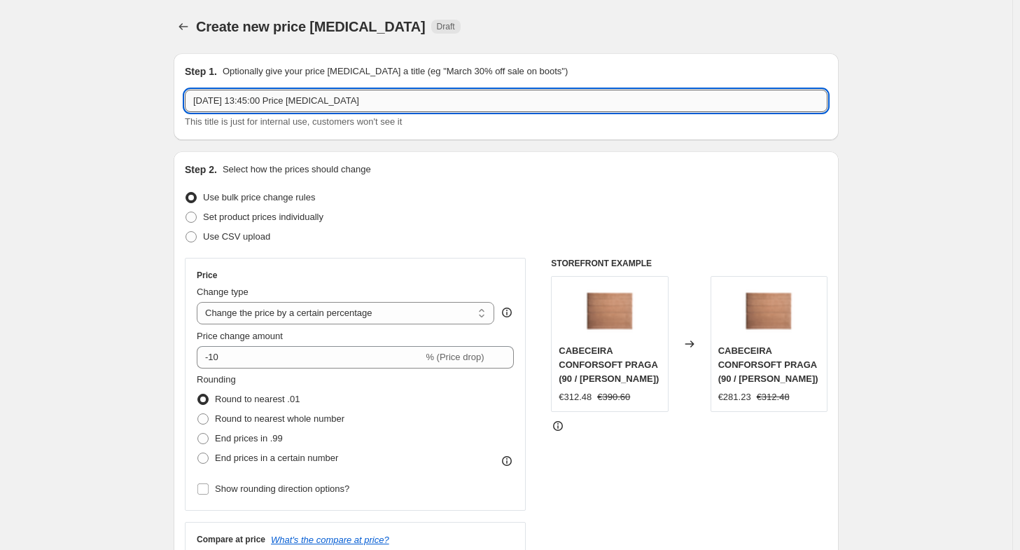
click at [328, 98] on input "[DATE] 13:45:00 Price [MEDICAL_DATA]" at bounding box center [506, 101] width 643 height 22
click at [328, 99] on input "[DATE] 13:45:00 Price [MEDICAL_DATA]" at bounding box center [506, 101] width 643 height 22
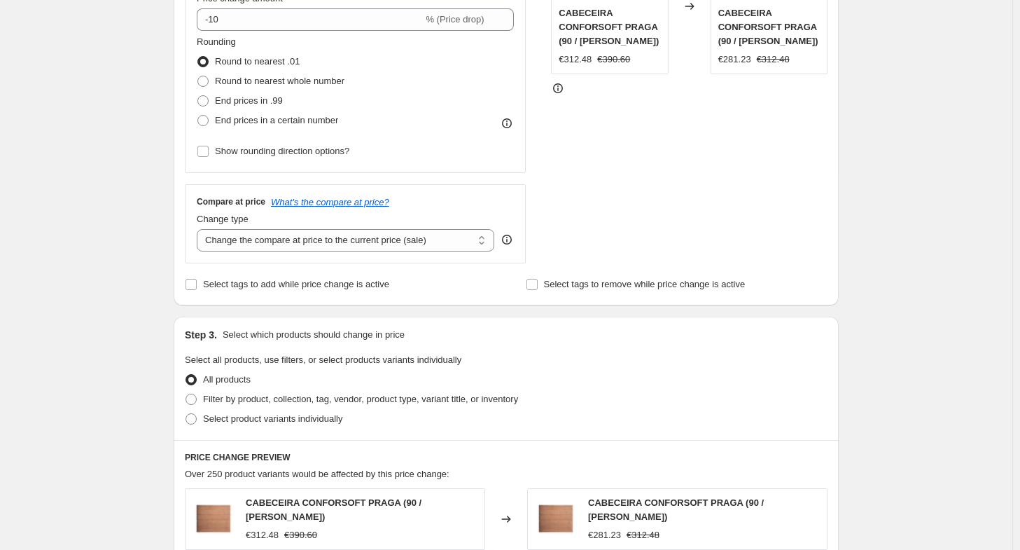
scroll to position [339, 0]
type input "EXCLUSIVOS GRUHIER - 10%"
click at [222, 412] on span "Select product variants individually" at bounding box center [272, 417] width 139 height 11
click at [186, 412] on input "Select product variants individually" at bounding box center [186, 412] width 1 height 1
radio input "true"
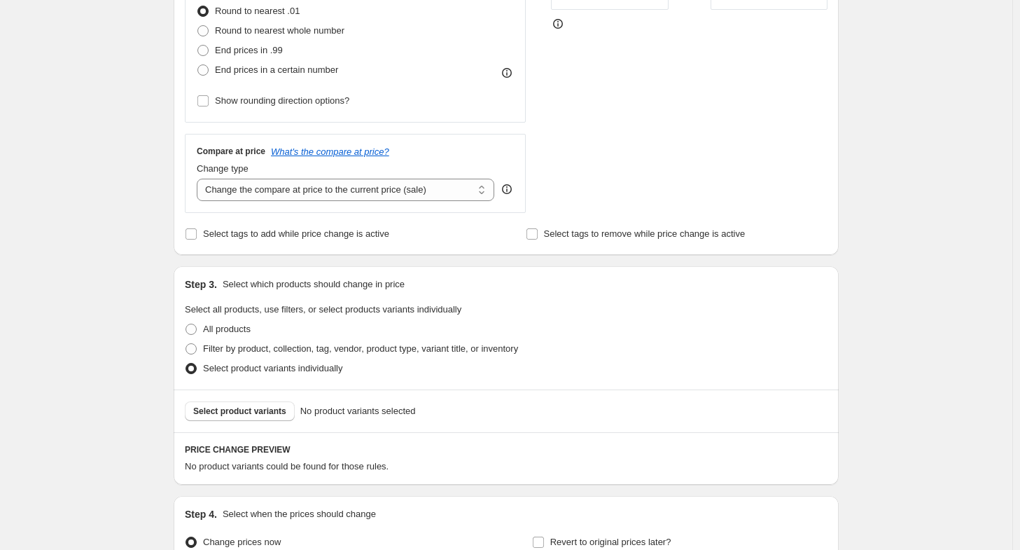
scroll to position [402, 0]
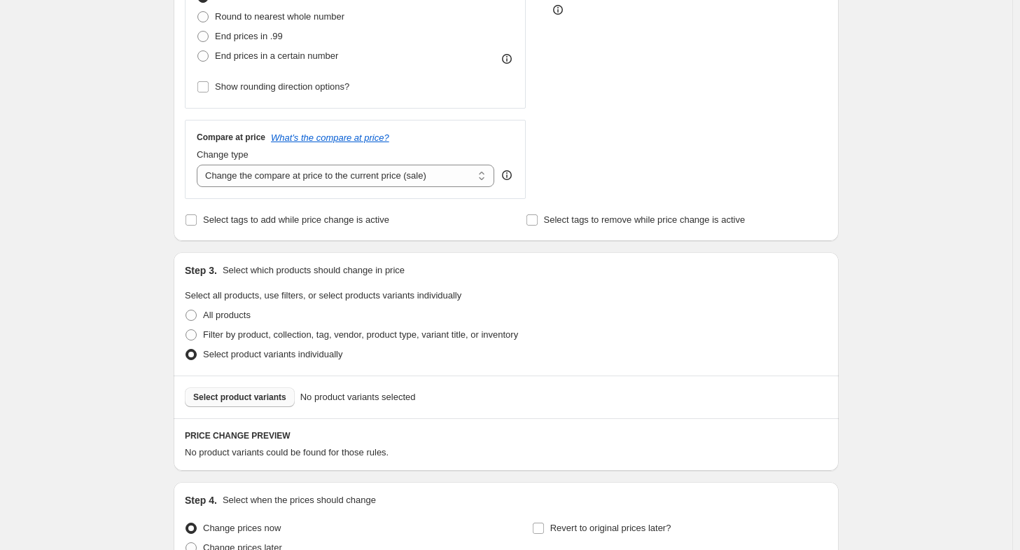
click at [228, 396] on span "Select product variants" at bounding box center [239, 396] width 93 height 11
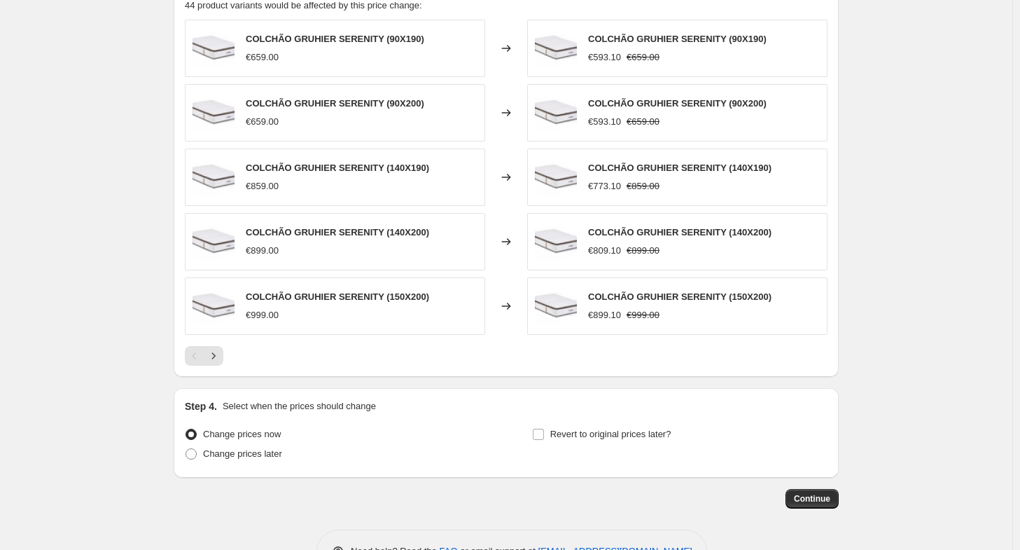
scroll to position [889, 0]
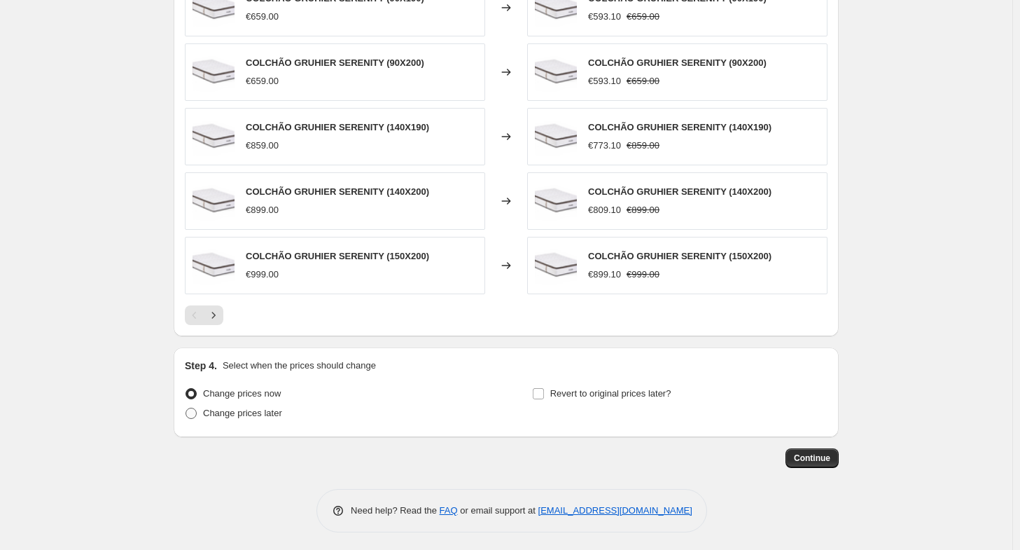
click at [256, 407] on span "Change prices later" at bounding box center [242, 412] width 79 height 11
click at [186, 407] on input "Change prices later" at bounding box center [186, 407] width 1 height 1
radio input "true"
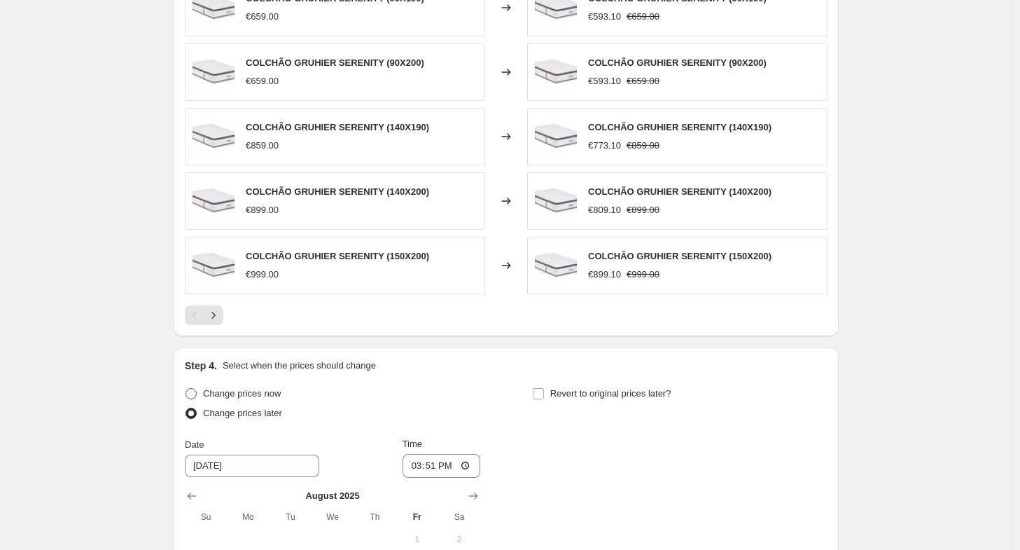
click at [244, 398] on label "Change prices now" at bounding box center [233, 394] width 96 height 20
click at [186, 389] on input "Change prices now" at bounding box center [186, 388] width 1 height 1
radio input "true"
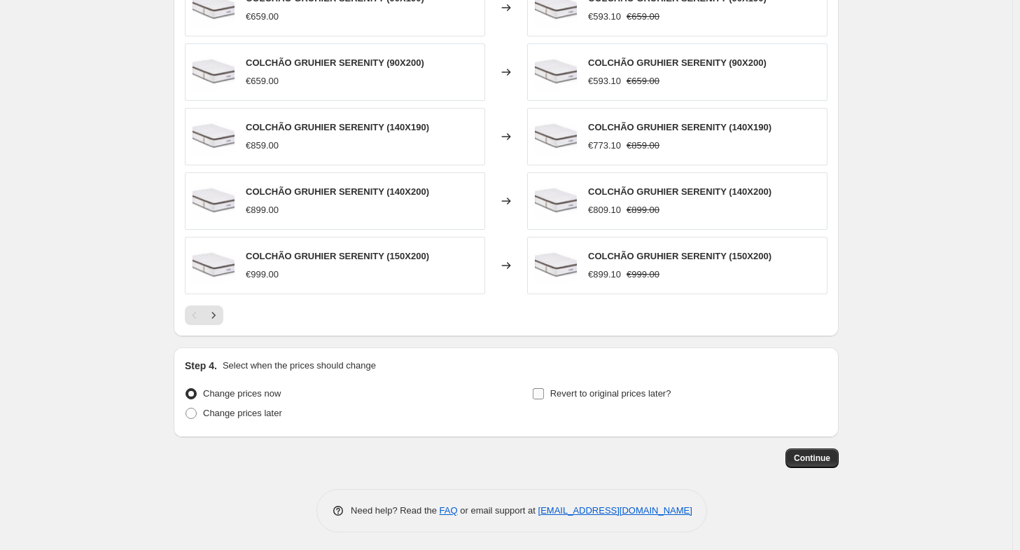
click at [544, 388] on input "Revert to original prices later?" at bounding box center [538, 393] width 11 height 11
checkbox input "true"
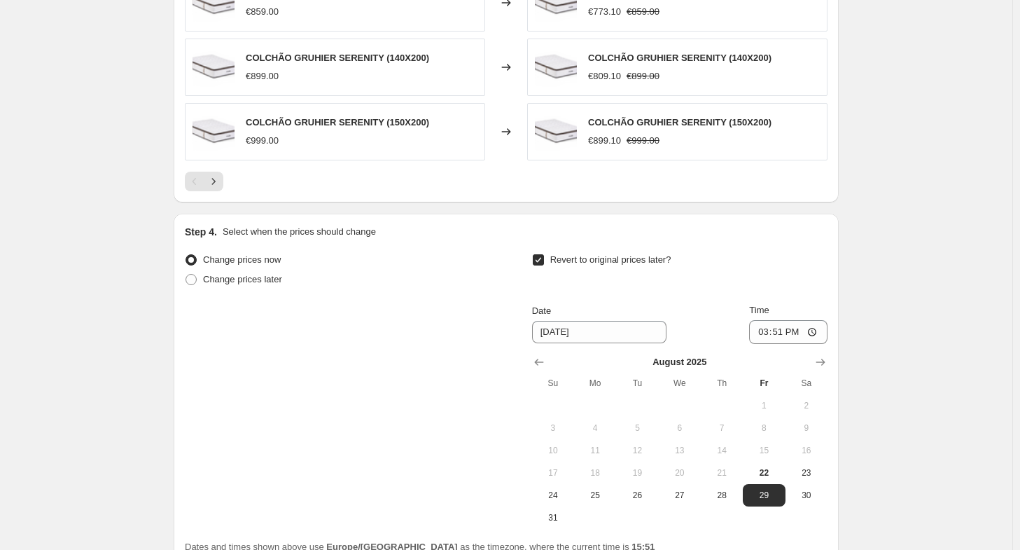
scroll to position [1024, 0]
click at [759, 469] on span "22" at bounding box center [763, 471] width 31 height 11
type input "[DATE]"
click at [790, 336] on input "15:51" at bounding box center [788, 331] width 78 height 24
type input "23:59"
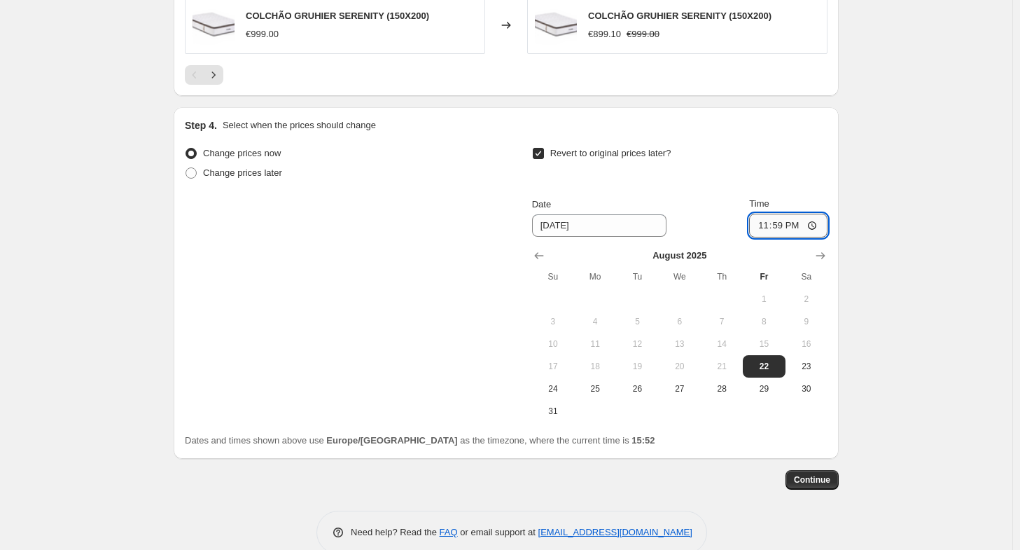
scroll to position [1151, 0]
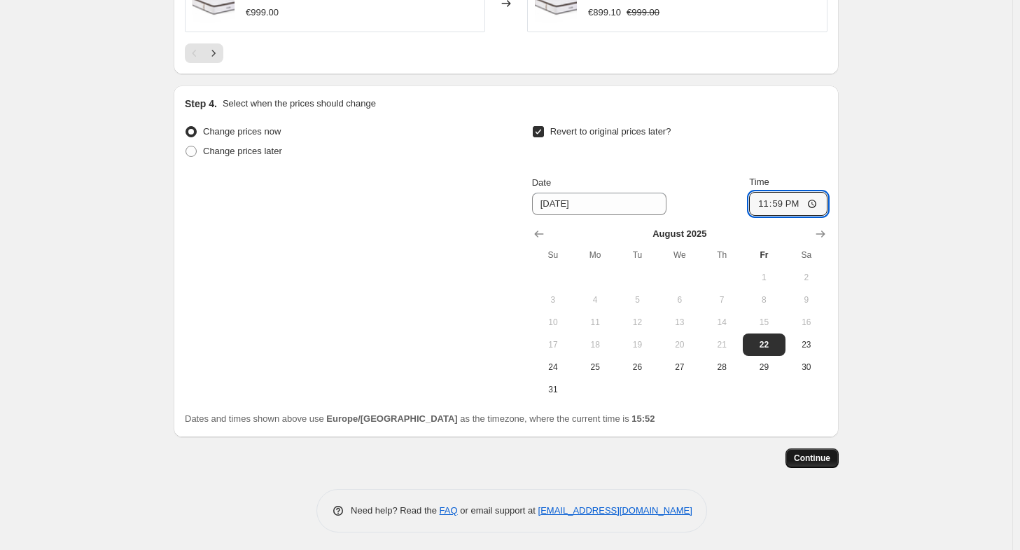
click at [813, 459] on span "Continue" at bounding box center [812, 457] width 36 height 11
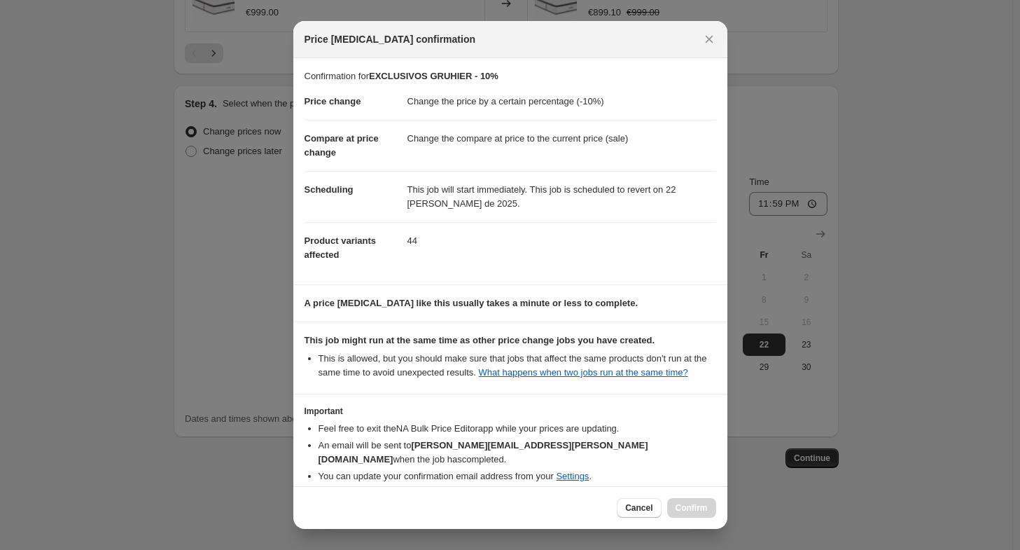
scroll to position [51, 0]
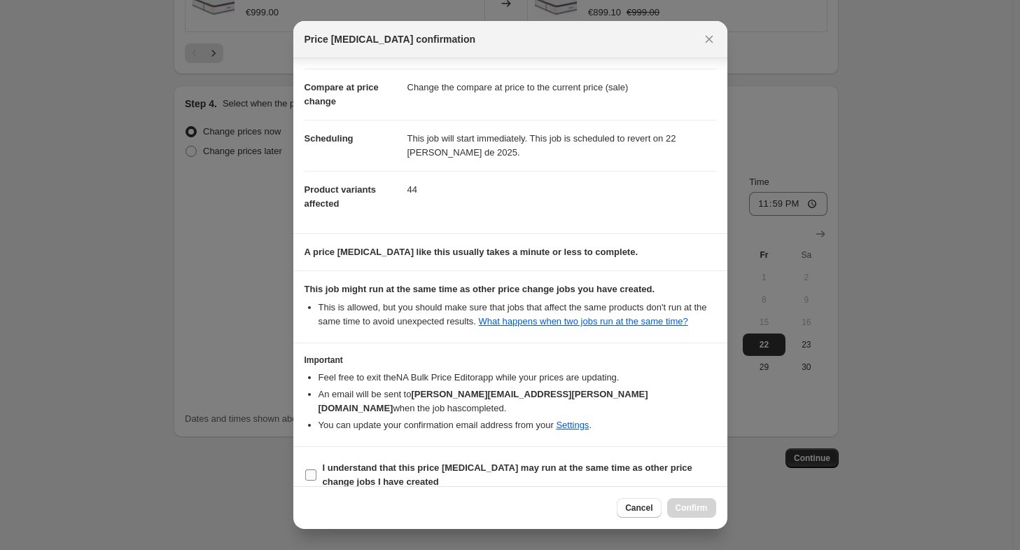
click at [452, 461] on span "I understand that this price [MEDICAL_DATA] may run at the same time as other p…" at bounding box center [519, 475] width 393 height 28
click at [316, 469] on input "I understand that this price [MEDICAL_DATA] may run at the same time as other p…" at bounding box center [310, 474] width 11 height 11
checkbox input "true"
click at [699, 502] on button "Confirm" at bounding box center [691, 508] width 49 height 20
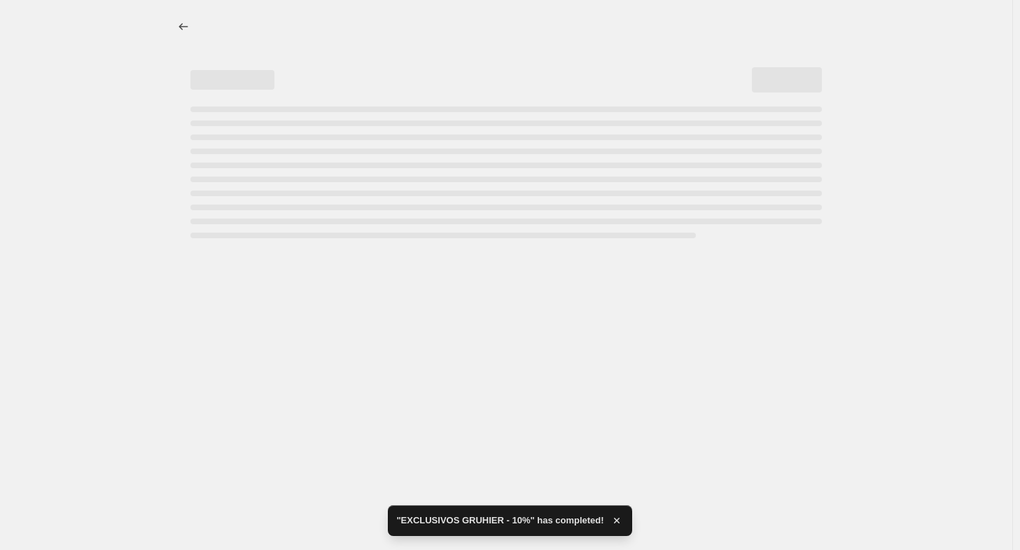
select select "percentage"
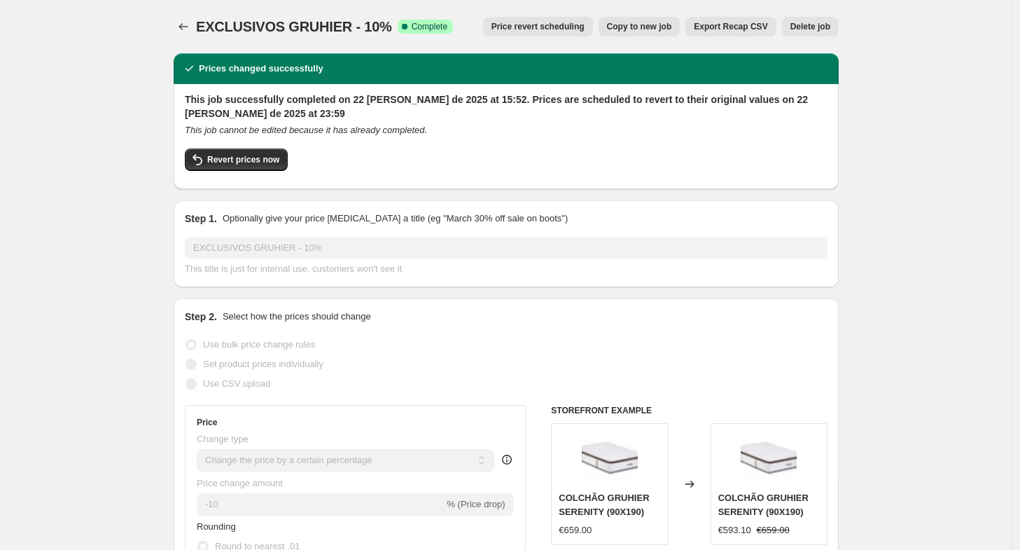
click at [188, 15] on div "EXCLUSIVOS GRUHIER - 10%. This page is ready EXCLUSIVOS GRUHIER - 10% Success C…" at bounding box center [506, 26] width 665 height 53
click at [190, 22] on icon "Price change jobs" at bounding box center [183, 27] width 14 height 14
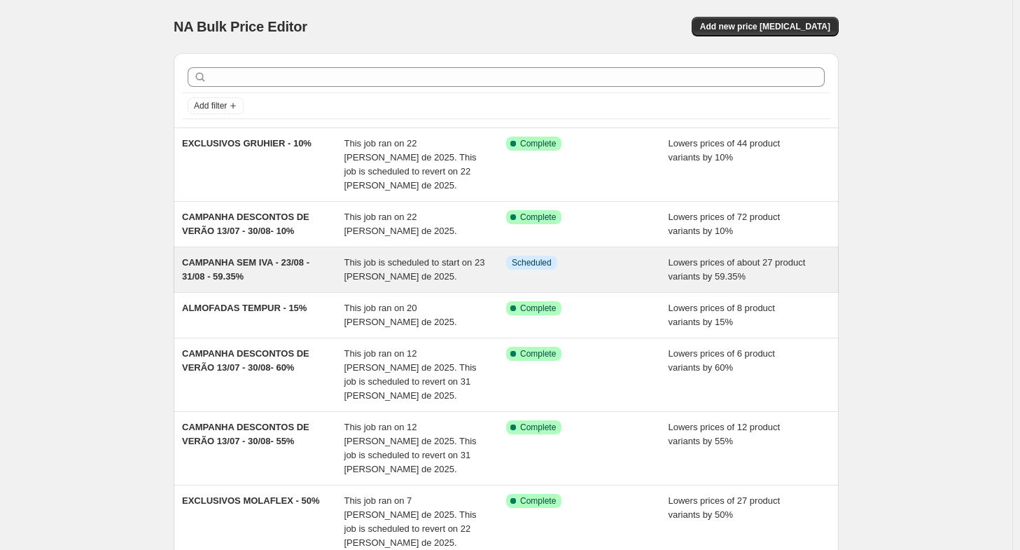
click at [301, 257] on span "CAMPANHA SEM IVA - 23/08 - 31/08 - 59.35%" at bounding box center [245, 269] width 127 height 25
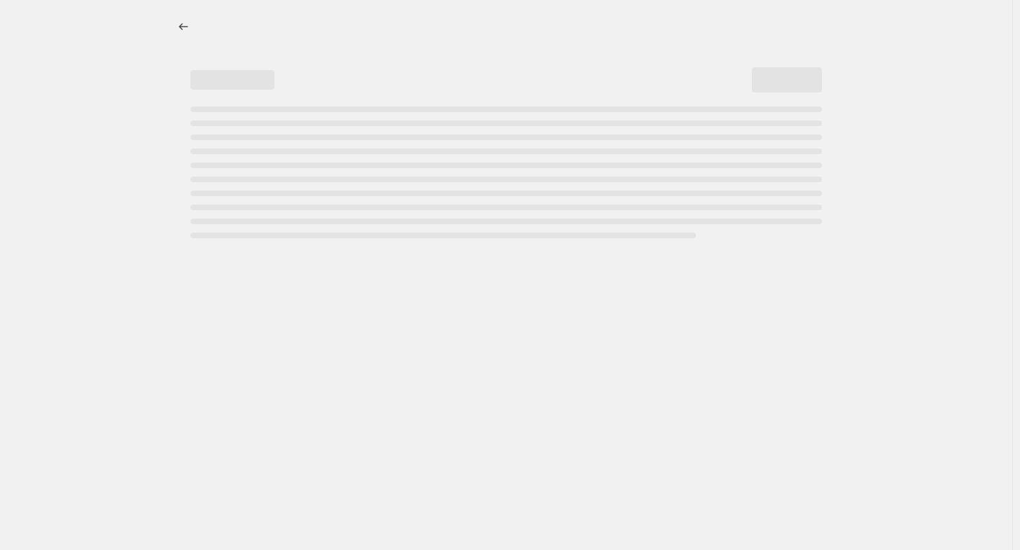
select select "percentage"
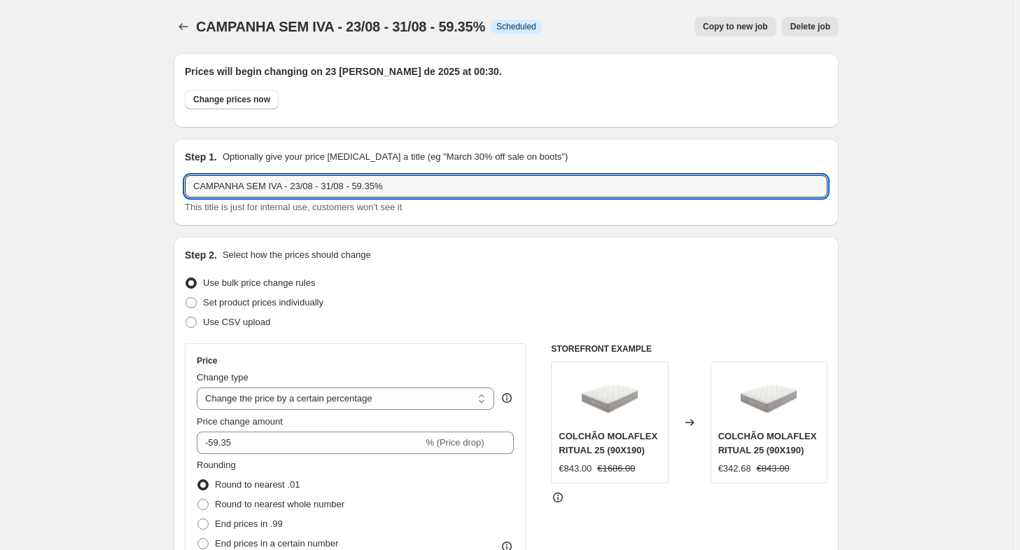
drag, startPoint x: 407, startPoint y: 181, endPoint x: 48, endPoint y: 190, distance: 359.9
click at [182, 23] on icon "Price change jobs" at bounding box center [183, 27] width 14 height 14
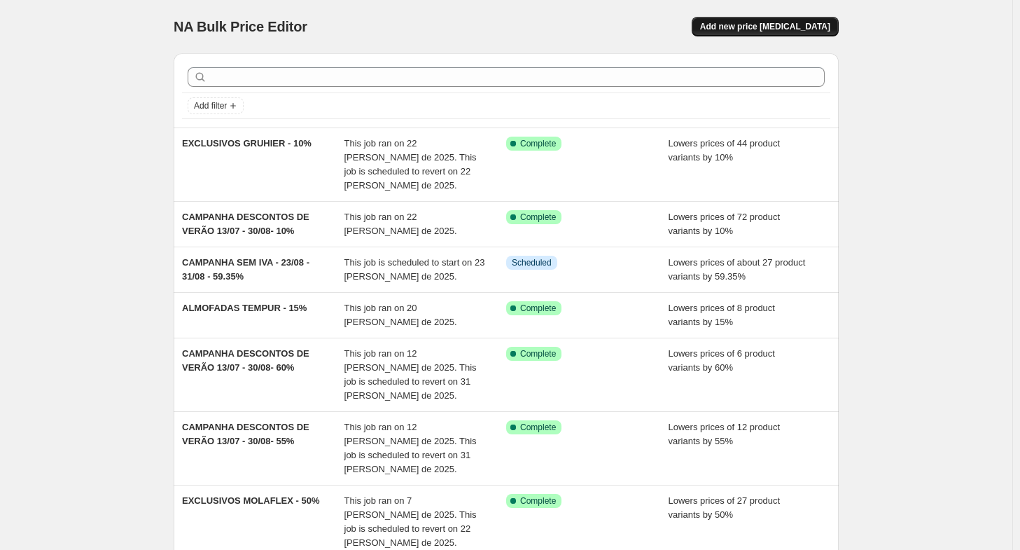
click at [765, 23] on span "Add new price [MEDICAL_DATA]" at bounding box center [765, 26] width 130 height 11
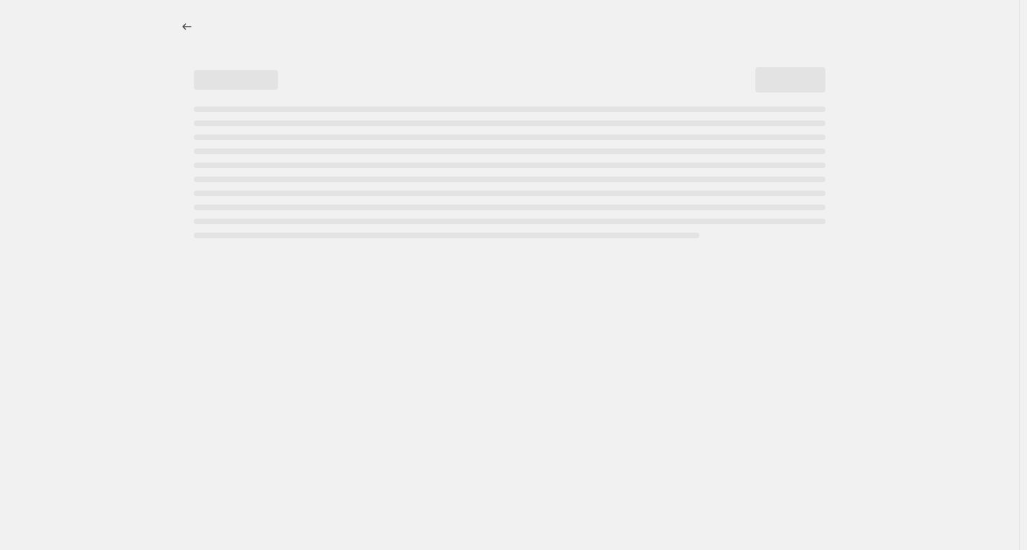
select select "percentage"
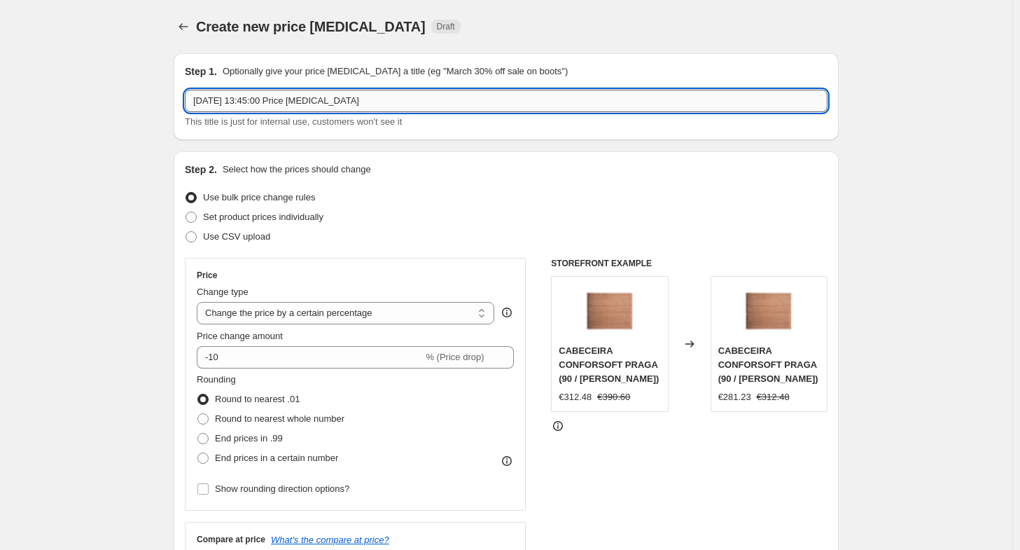
click at [291, 99] on input "[DATE] 13:45:00 Price [MEDICAL_DATA]" at bounding box center [506, 101] width 643 height 22
paste input "CAMPANHA SEM IVA - 23/08 - 31/08 - 59.35%"
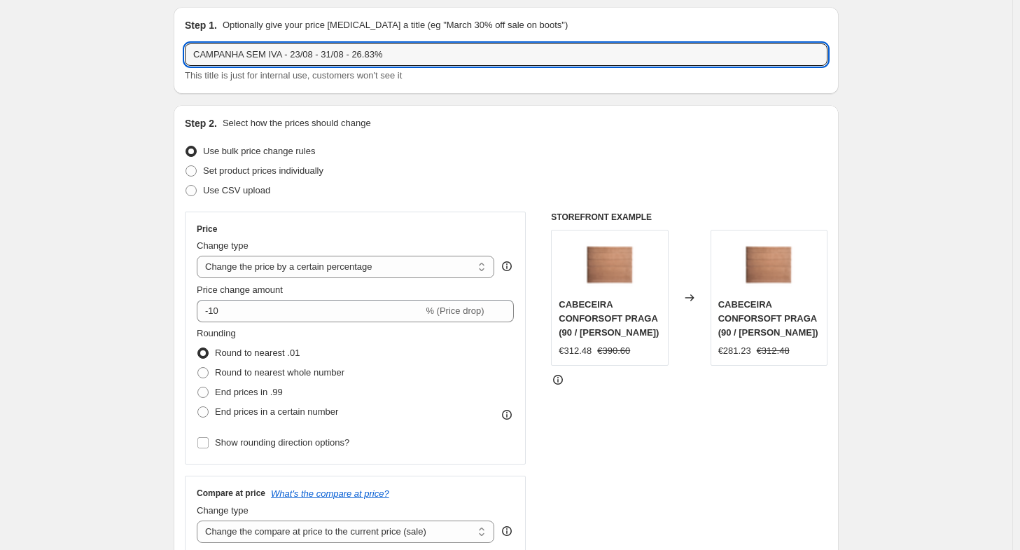
scroll to position [50, 0]
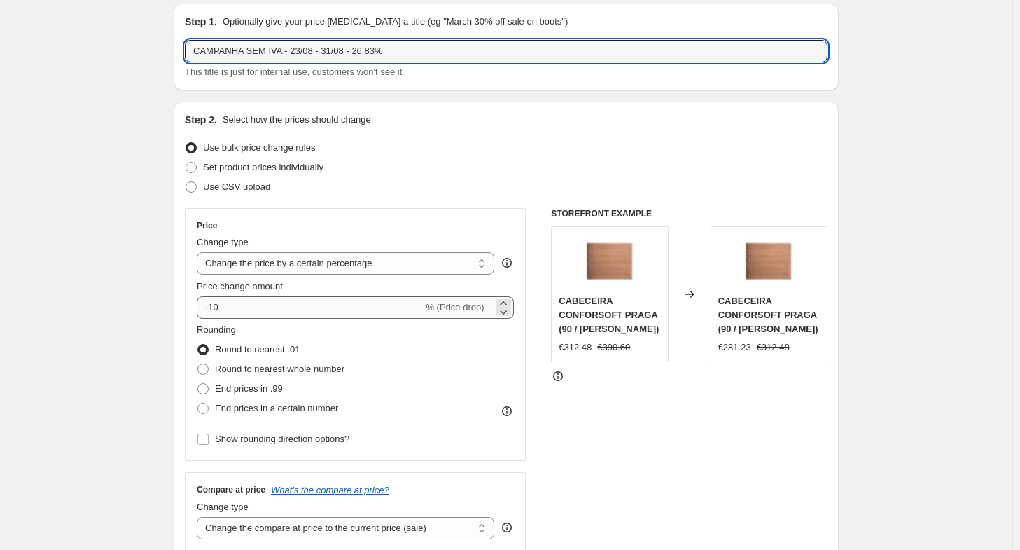
type input "CAMPANHA SEM IVA - 23/08 - 31/08 - 26.83%"
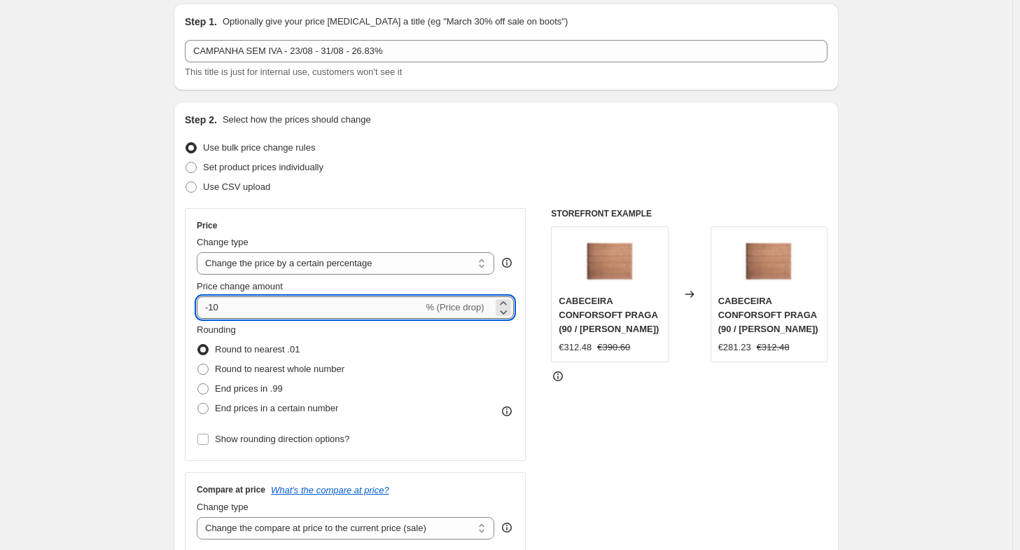
click at [269, 305] on input "-10" at bounding box center [310, 307] width 226 height 22
type input "-1"
type input "-26"
click at [269, 305] on input "-101" at bounding box center [310, 307] width 226 height 22
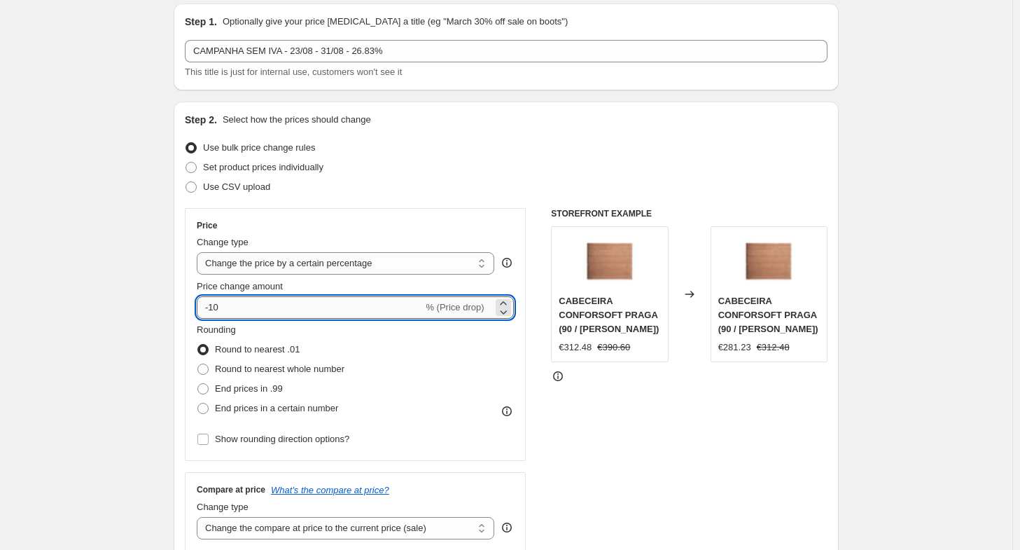
type input "-1"
type input "-26"
type input "-26.83"
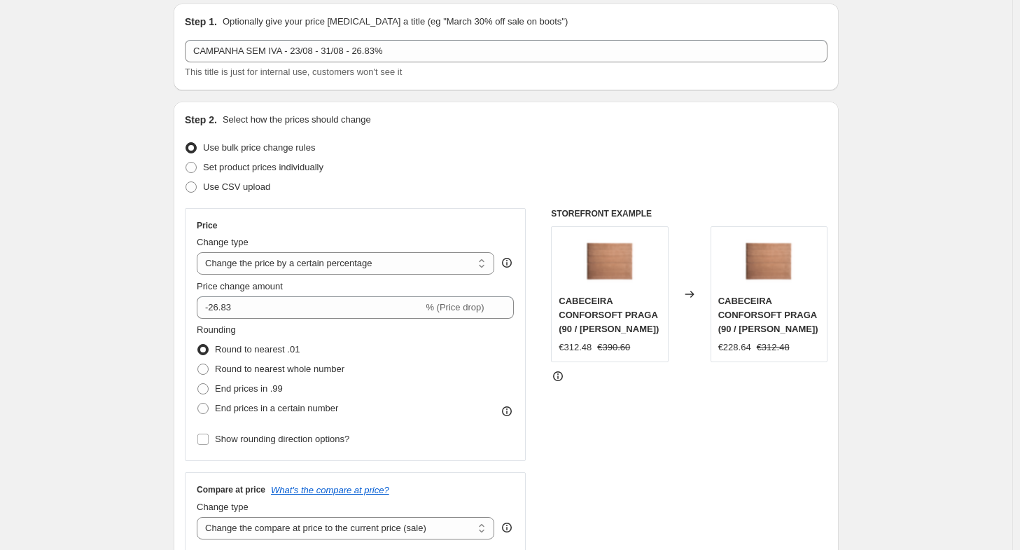
click at [681, 521] on div "STOREFRONT EXAMPLE CABECEIRA CONFORSOFT PRAGA (90 / Tribu Truffle) €312.48 €390…" at bounding box center [689, 379] width 277 height 343
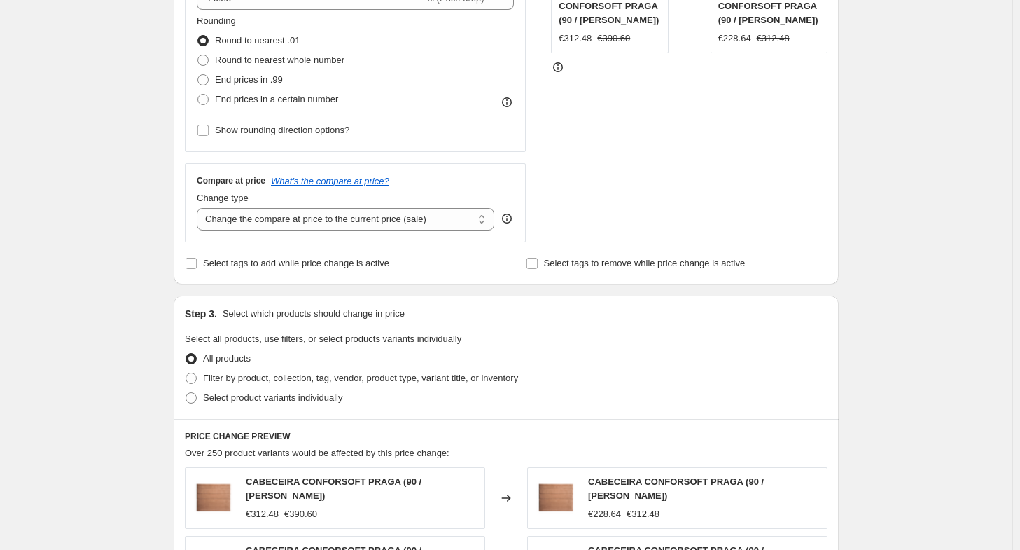
scroll to position [361, 0]
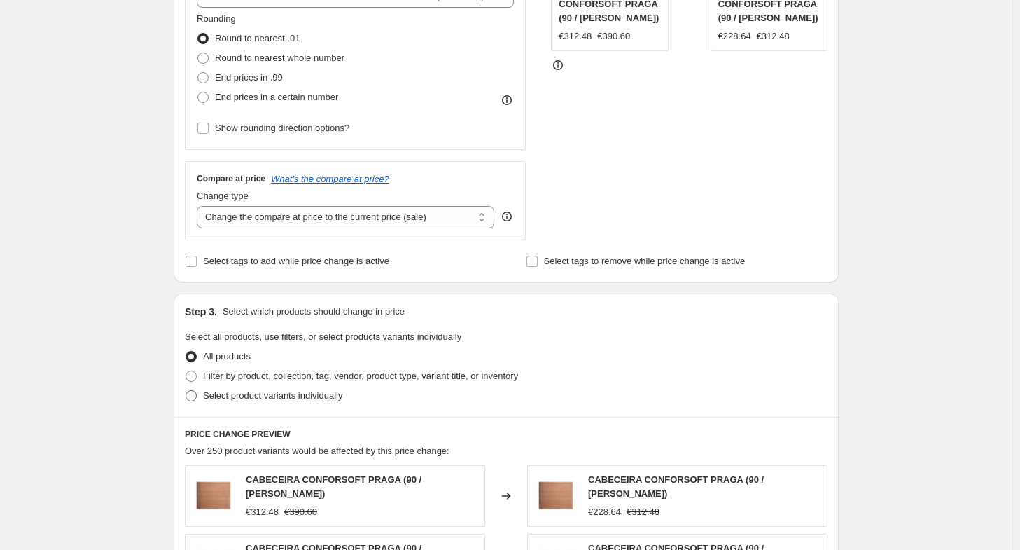
click at [300, 398] on span "Select product variants individually" at bounding box center [272, 395] width 139 height 11
click at [186, 391] on input "Select product variants individually" at bounding box center [186, 390] width 1 height 1
radio input "true"
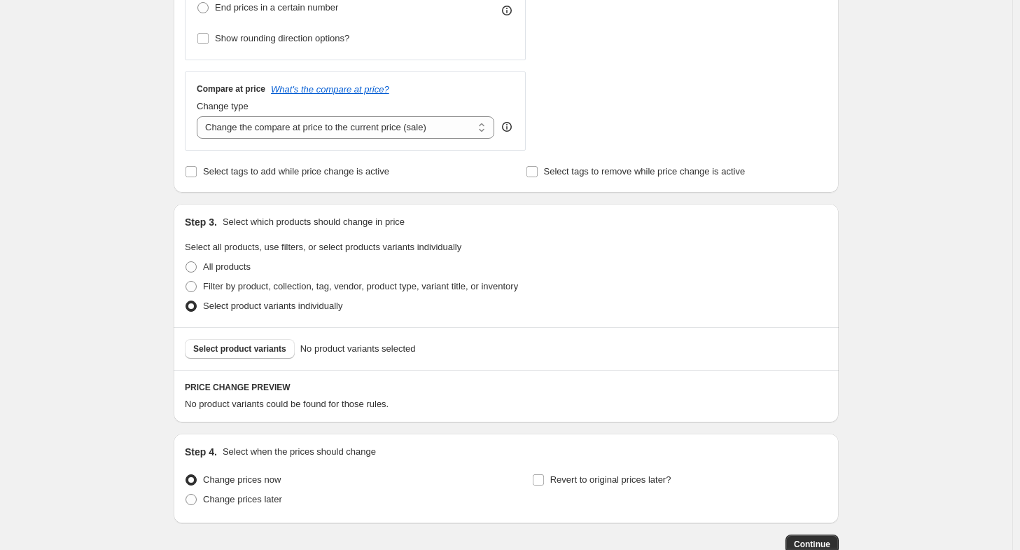
scroll to position [451, 0]
click at [256, 351] on span "Select product variants" at bounding box center [239, 347] width 93 height 11
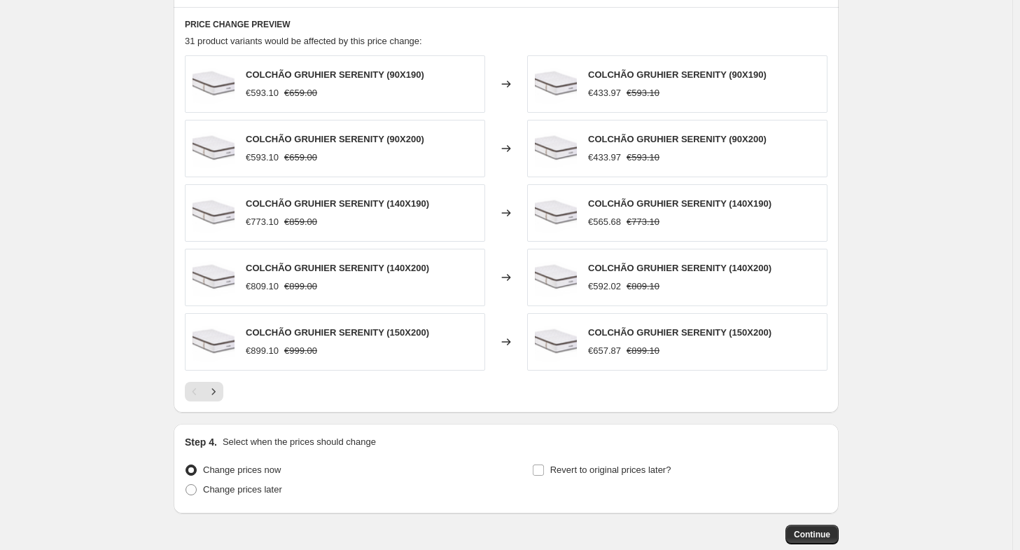
scroll to position [821, 0]
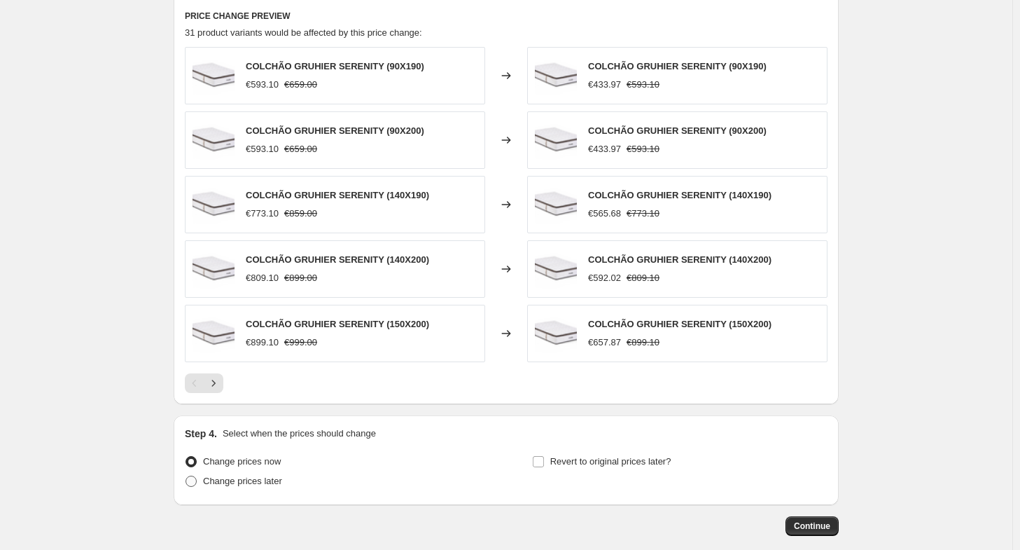
click at [228, 476] on span "Change prices later" at bounding box center [242, 480] width 79 height 11
click at [186, 476] on input "Change prices later" at bounding box center [186, 475] width 1 height 1
radio input "true"
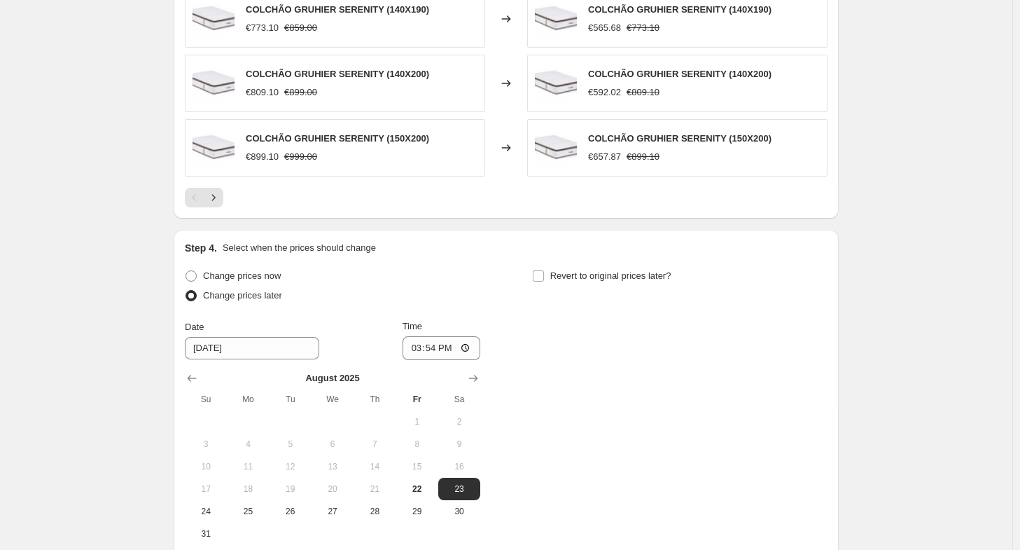
scroll to position [1007, 0]
click at [440, 348] on input "15:54" at bounding box center [442, 347] width 78 height 24
type input "00:30"
click at [671, 398] on div "Change prices now Change prices later Date [DATE] Time 00:[DATE] Mo Tu We Th Fr…" at bounding box center [506, 404] width 643 height 279
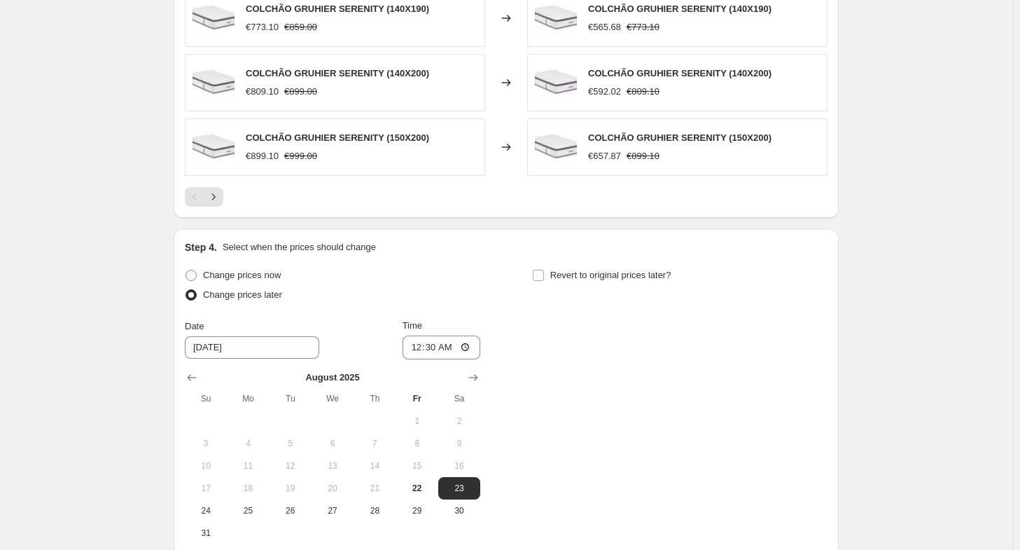
scroll to position [1151, 0]
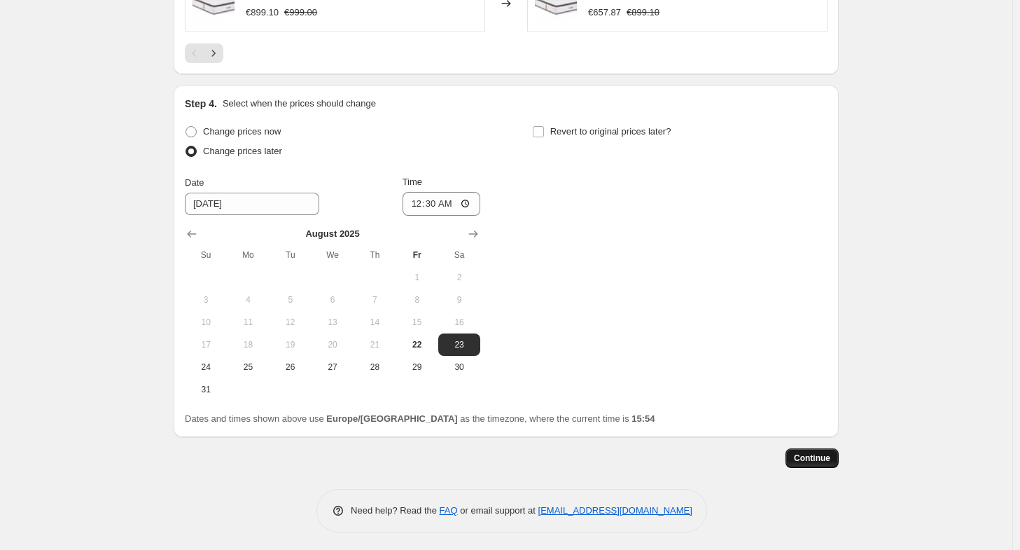
click at [833, 448] on button "Continue" at bounding box center [811, 458] width 53 height 20
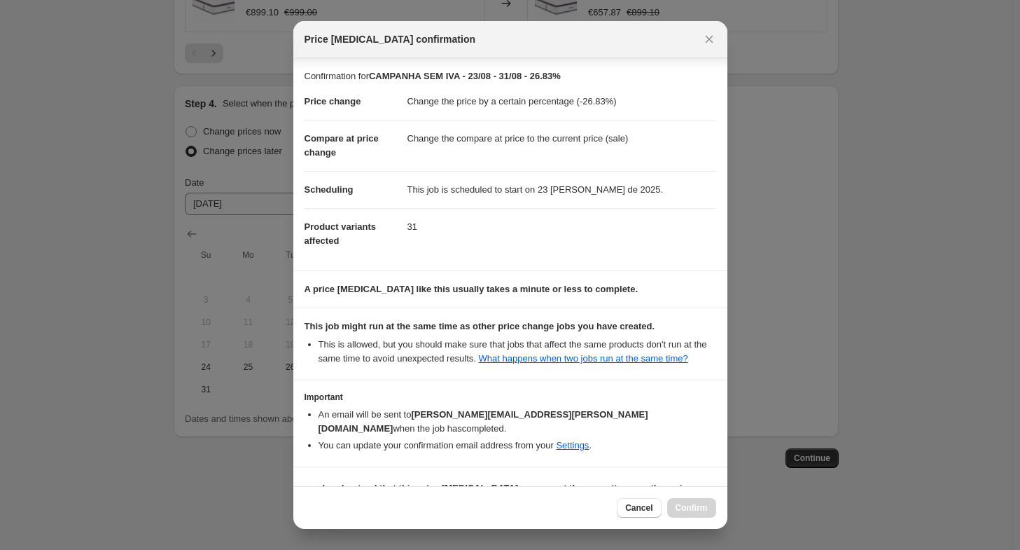
scroll to position [20, 0]
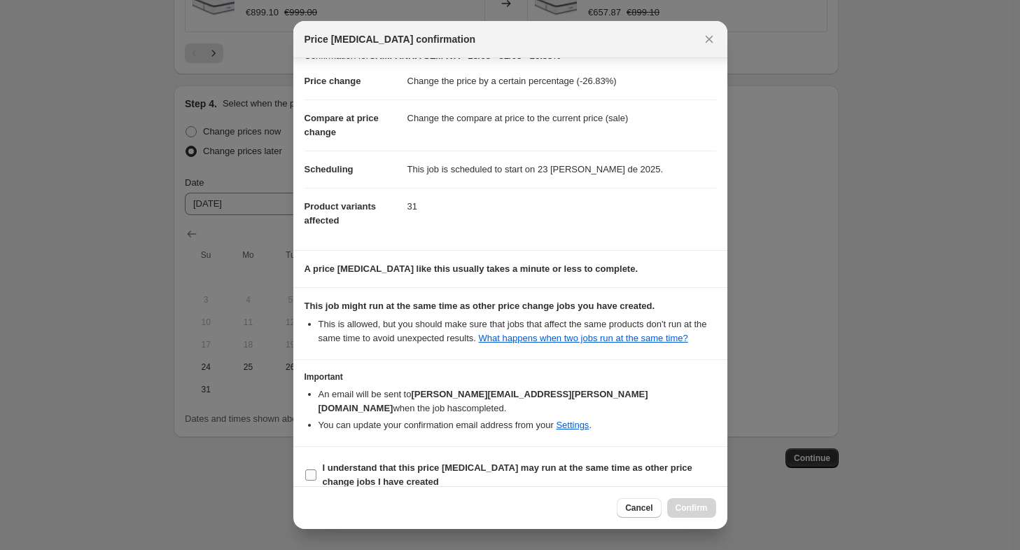
click at [465, 458] on label "I understand that this price [MEDICAL_DATA] may run at the same time as other p…" at bounding box center [511, 475] width 412 height 34
click at [316, 469] on input "I understand that this price [MEDICAL_DATA] may run at the same time as other p…" at bounding box center [310, 474] width 11 height 11
checkbox input "true"
click at [687, 515] on button "Confirm" at bounding box center [691, 508] width 49 height 20
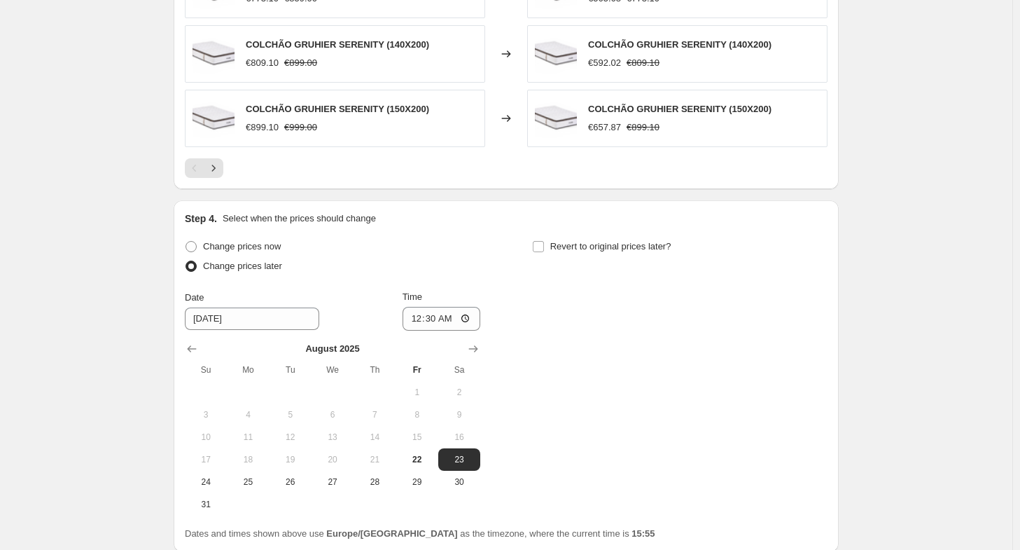
scroll to position [1144, 0]
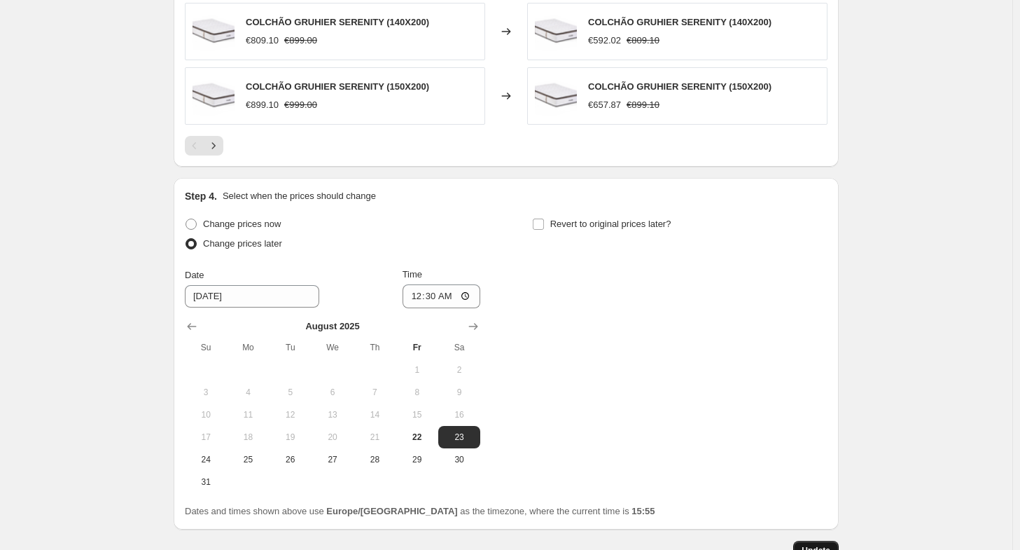
click at [813, 546] on span "Update" at bounding box center [816, 550] width 29 height 11
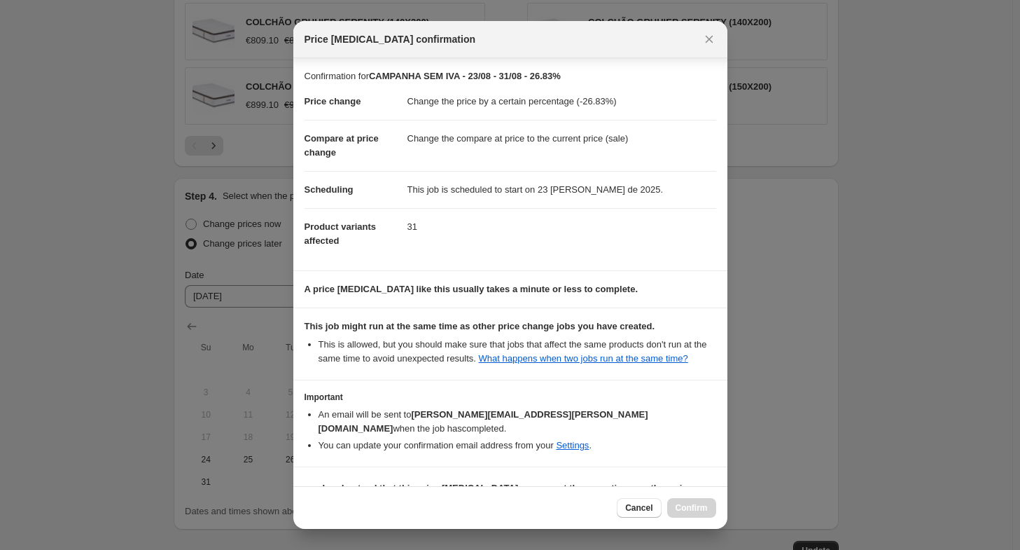
scroll to position [20, 0]
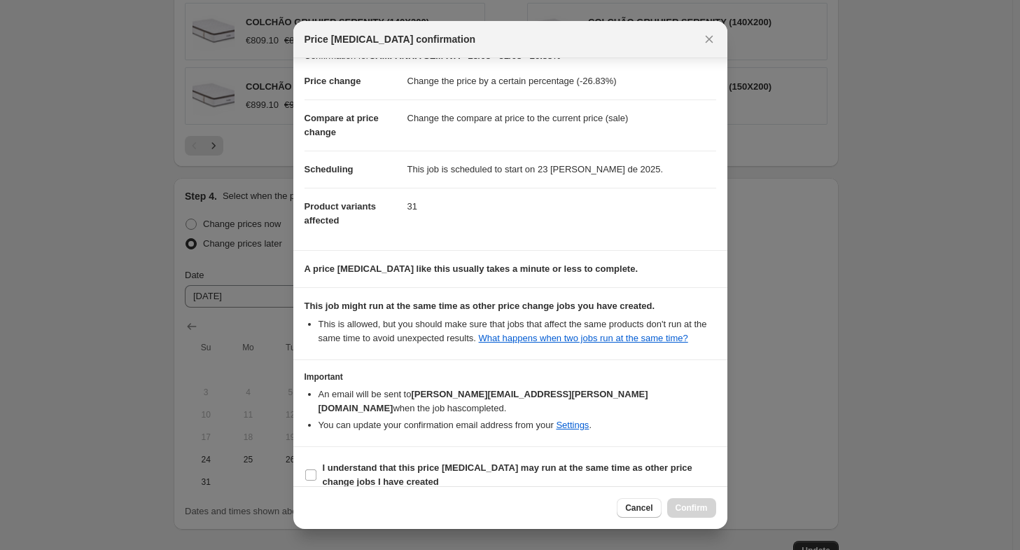
click at [440, 447] on section "I understand that this price [MEDICAL_DATA] may run at the same time as other p…" at bounding box center [510, 475] width 434 height 56
click at [393, 462] on b "I understand that this price [MEDICAL_DATA] may run at the same time as other p…" at bounding box center [508, 474] width 370 height 25
click at [316, 469] on input "I understand that this price [MEDICAL_DATA] may run at the same time as other p…" at bounding box center [310, 474] width 11 height 11
checkbox input "true"
click at [686, 508] on span "Confirm" at bounding box center [692, 507] width 32 height 11
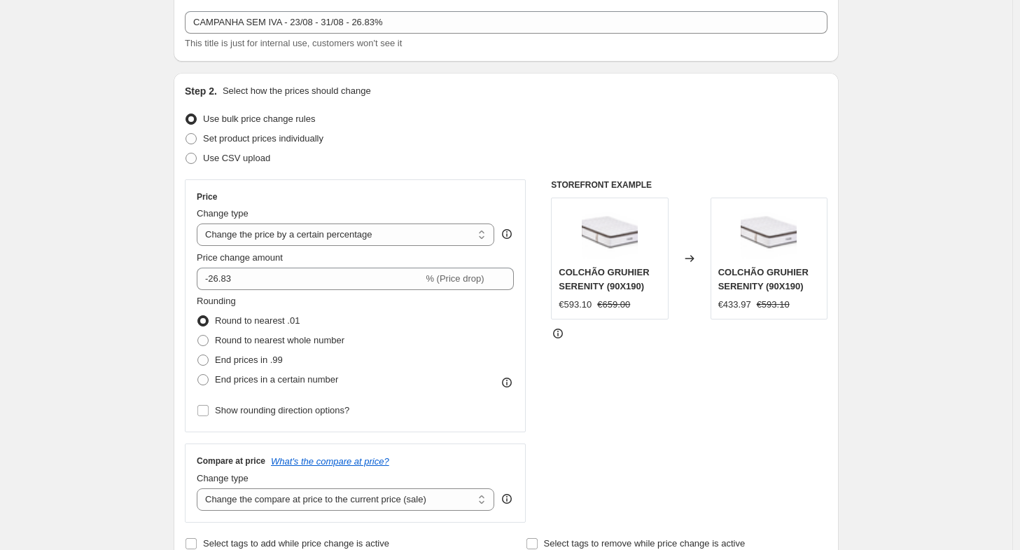
scroll to position [0, 0]
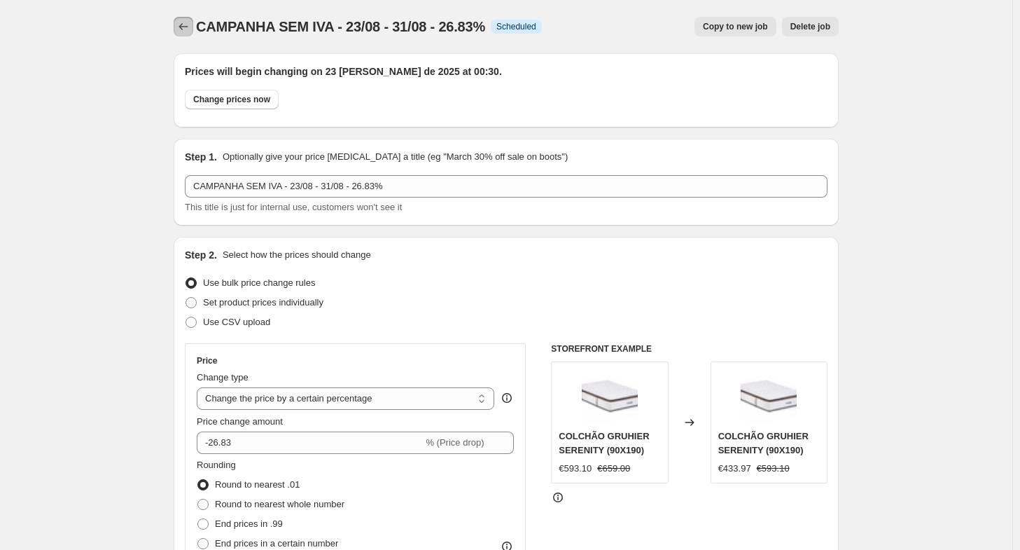
click at [188, 27] on icon "Price change jobs" at bounding box center [183, 27] width 14 height 14
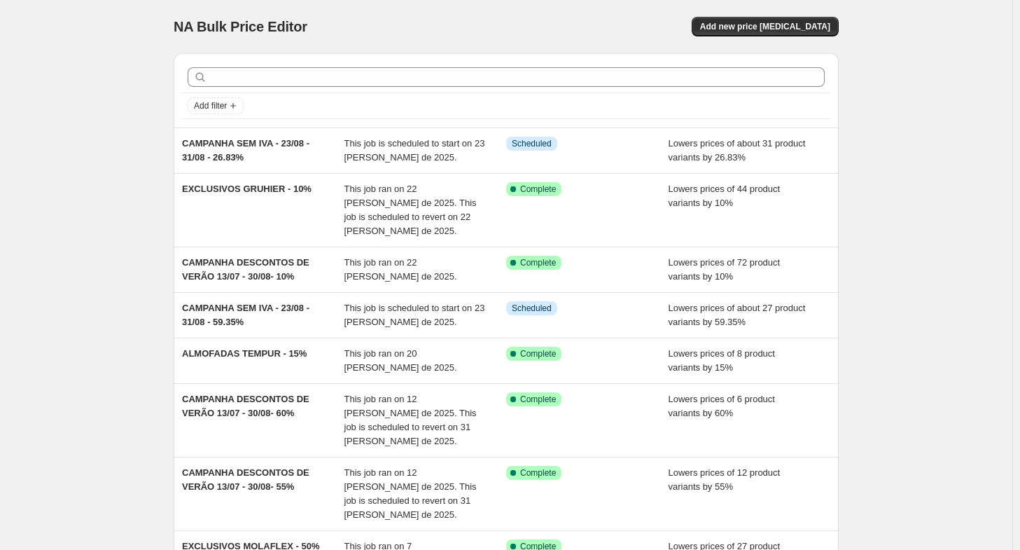
click at [120, 184] on div "NA Bulk Price Editor. This page is ready NA Bulk Price Editor Add new price [ME…" at bounding box center [506, 444] width 1012 height 889
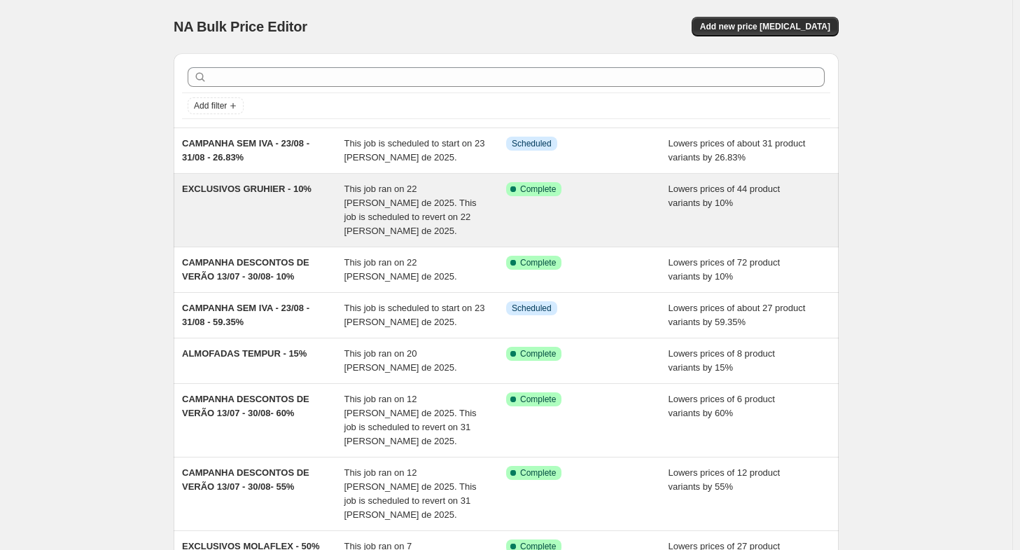
click at [225, 205] on div "EXCLUSIVOS GRUHIER - 10%" at bounding box center [263, 210] width 162 height 56
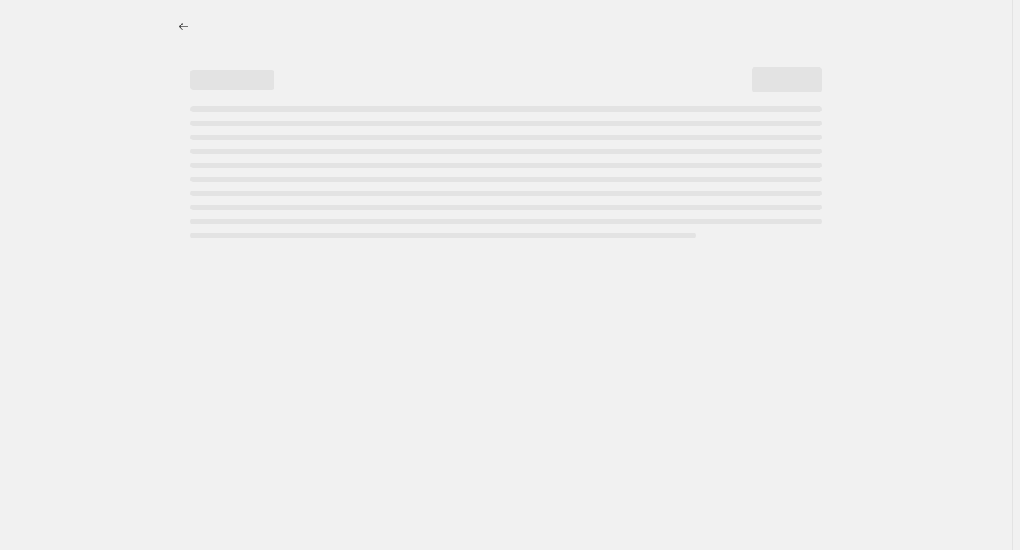
select select "percentage"
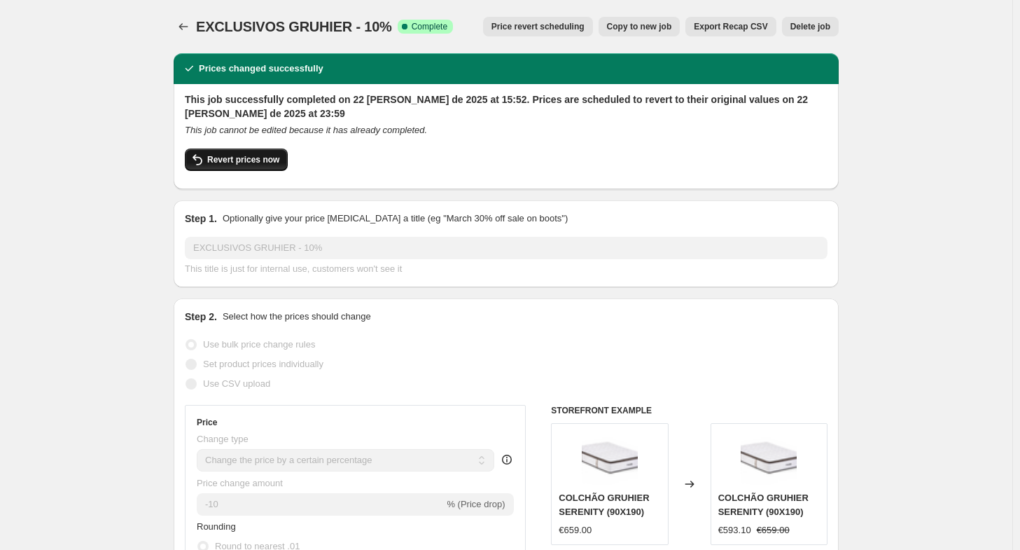
click at [221, 165] on span "Revert prices now" at bounding box center [243, 159] width 72 height 11
checkbox input "false"
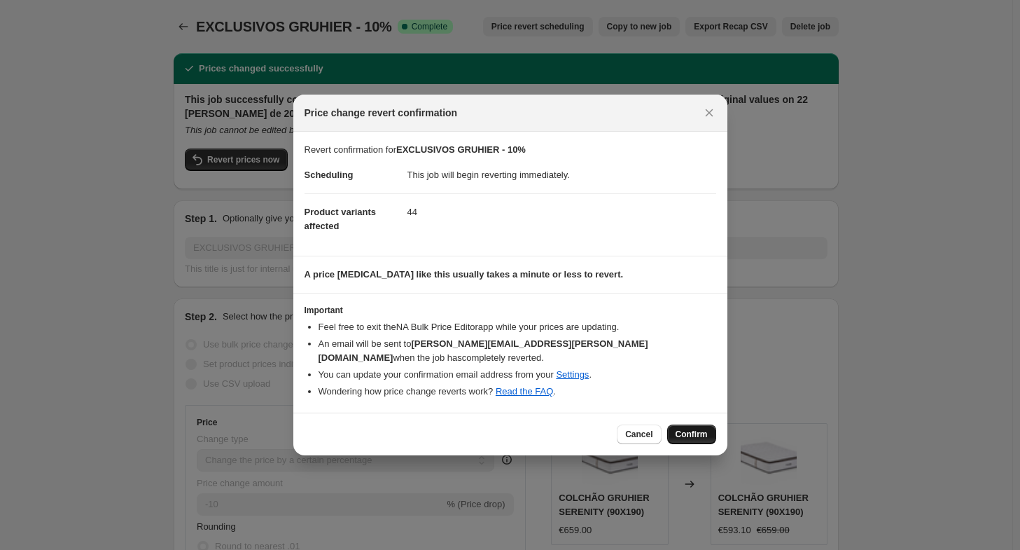
click at [688, 432] on button "Confirm" at bounding box center [691, 434] width 49 height 20
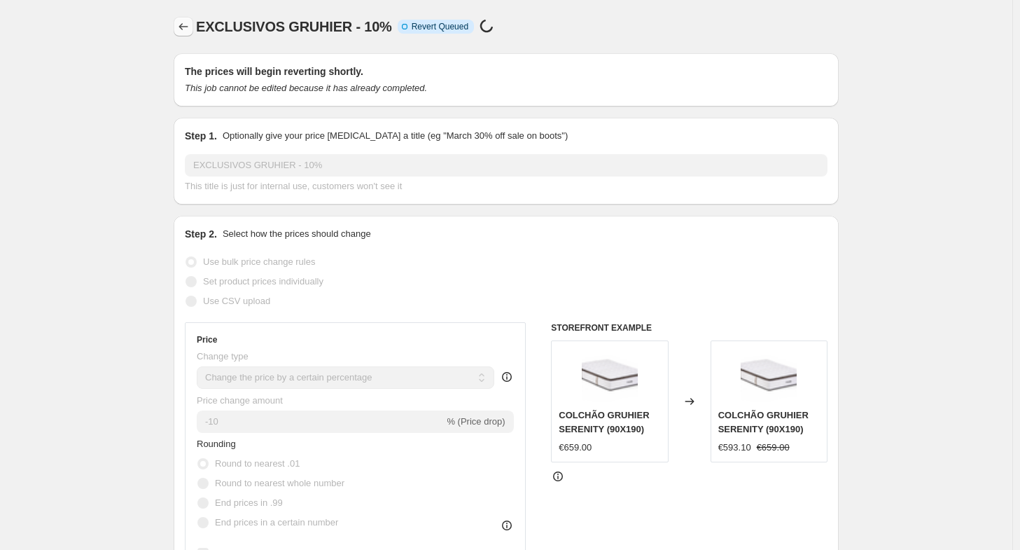
click at [183, 31] on icon "Price change jobs" at bounding box center [183, 27] width 14 height 14
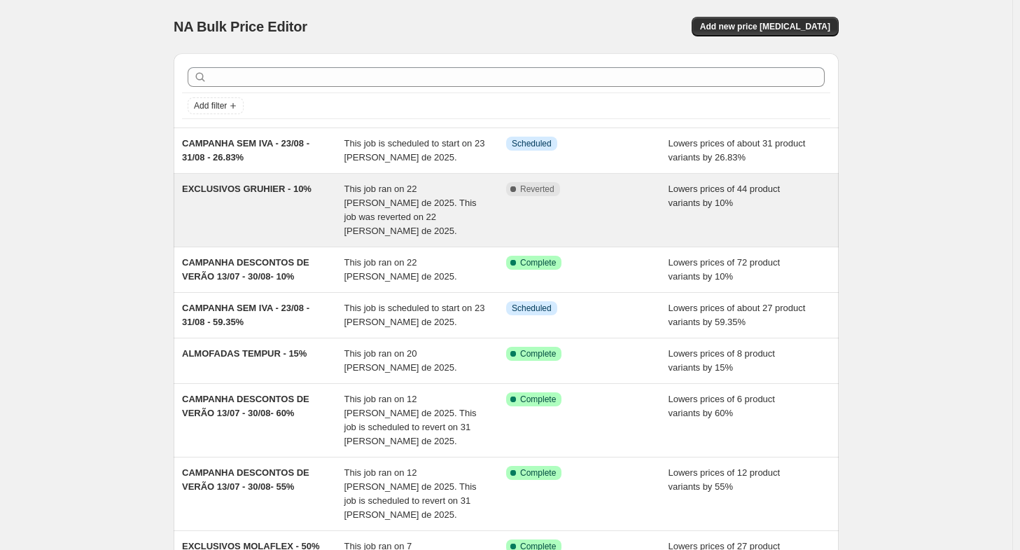
click at [286, 196] on div "EXCLUSIVOS GRUHIER - 10%" at bounding box center [263, 210] width 162 height 56
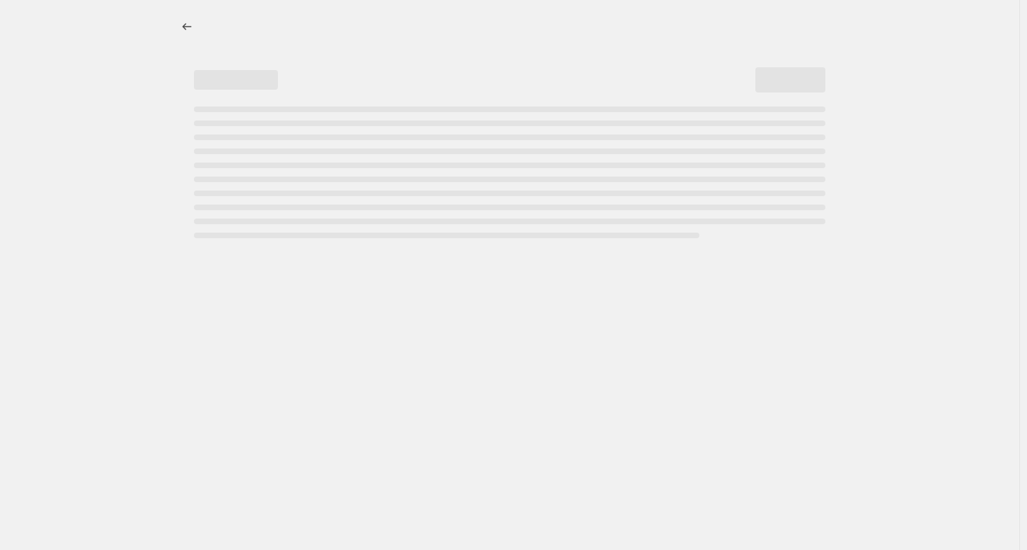
select select "percentage"
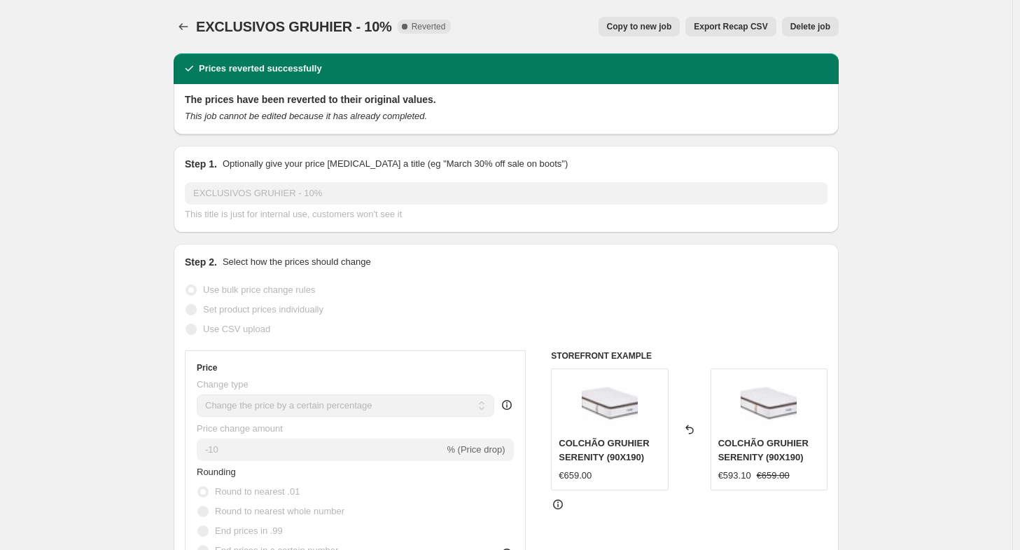
click at [810, 29] on span "Delete job" at bounding box center [810, 26] width 40 height 11
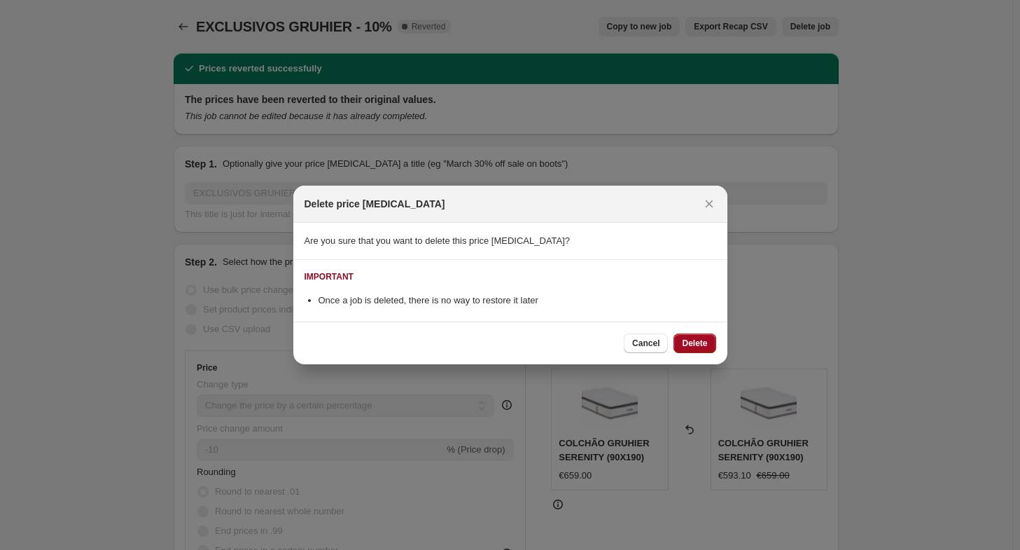
click at [687, 335] on button "Delete" at bounding box center [694, 343] width 42 height 20
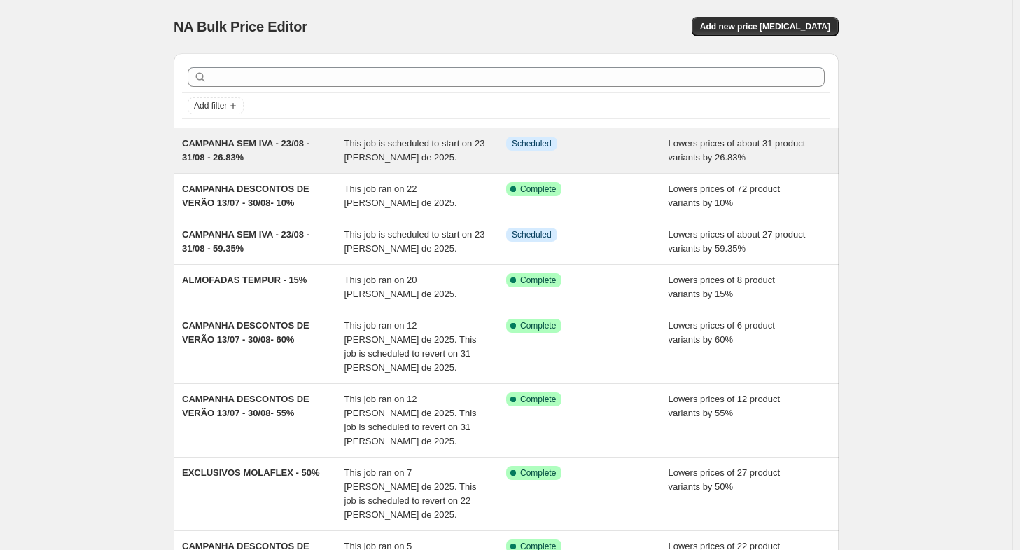
click at [221, 165] on div "CAMPANHA SEM IVA - 23/08 - 31/08 - 26.83% This job is scheduled to start on 23 …" at bounding box center [506, 150] width 665 height 45
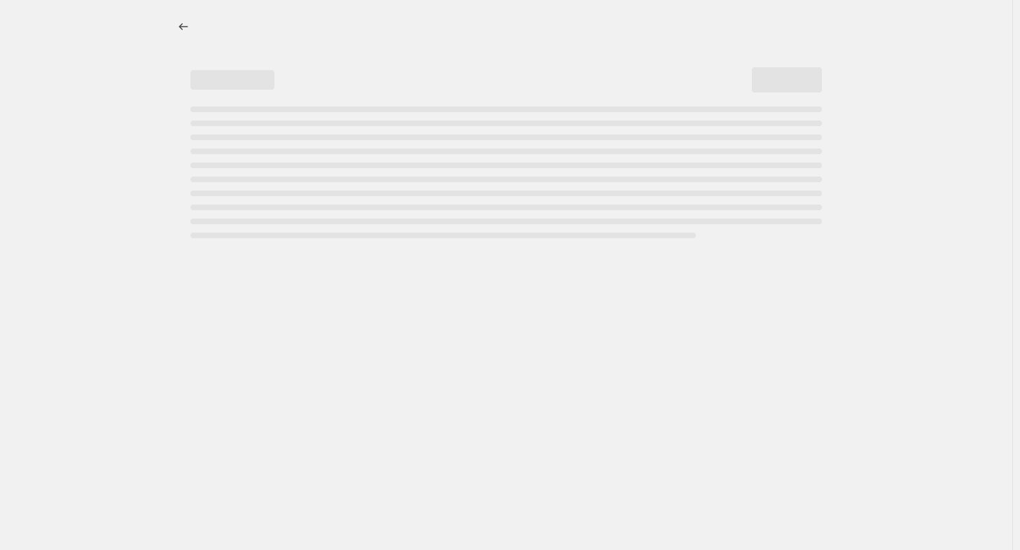
select select "percentage"
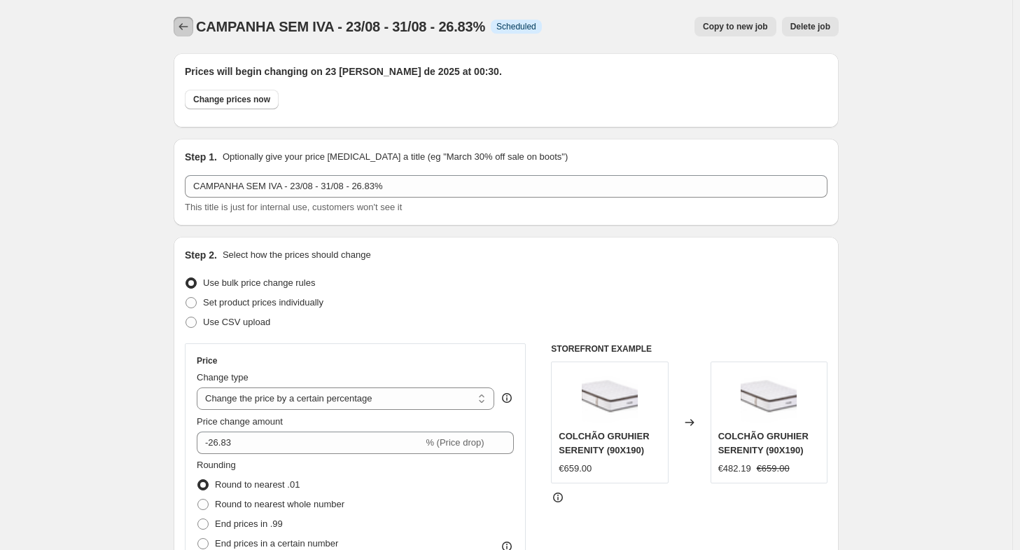
click at [183, 27] on icon "Price change jobs" at bounding box center [183, 27] width 14 height 14
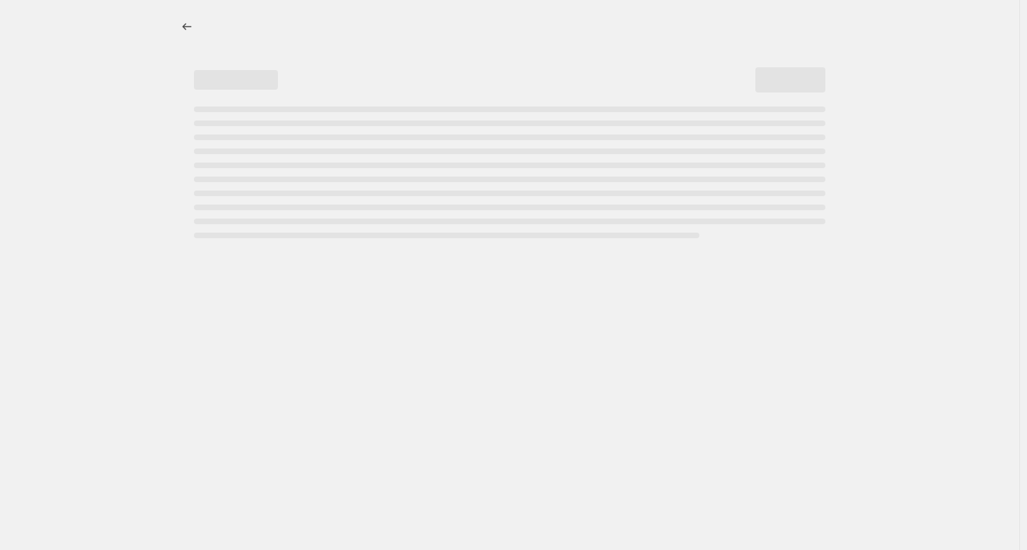
select select "percentage"
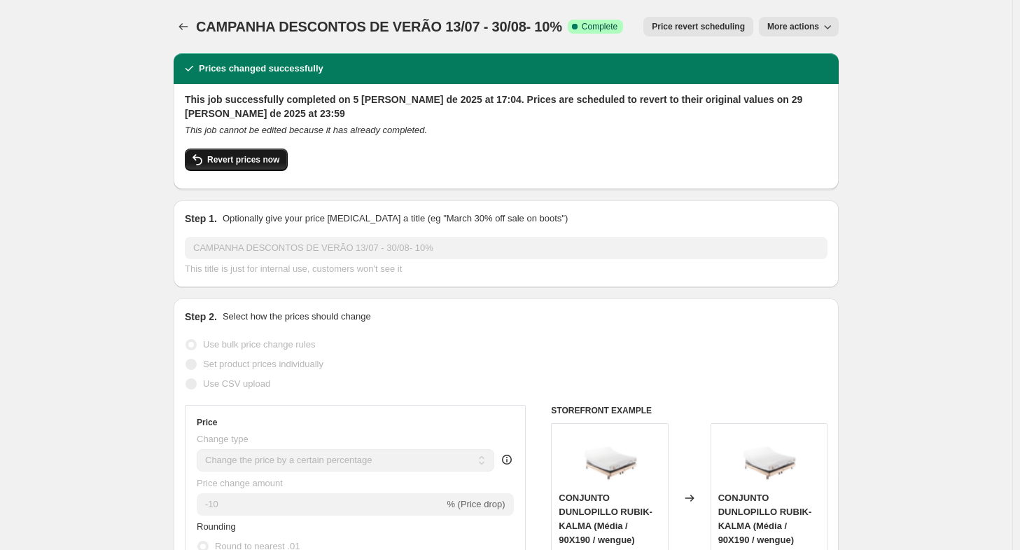
click at [215, 169] on button "Revert prices now" at bounding box center [236, 159] width 103 height 22
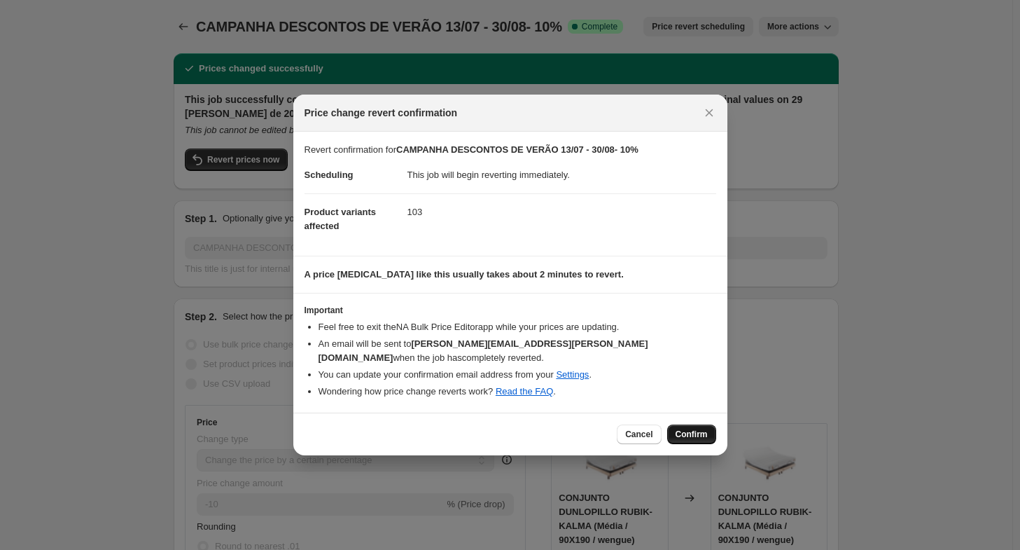
click at [694, 429] on span "Confirm" at bounding box center [692, 433] width 32 height 11
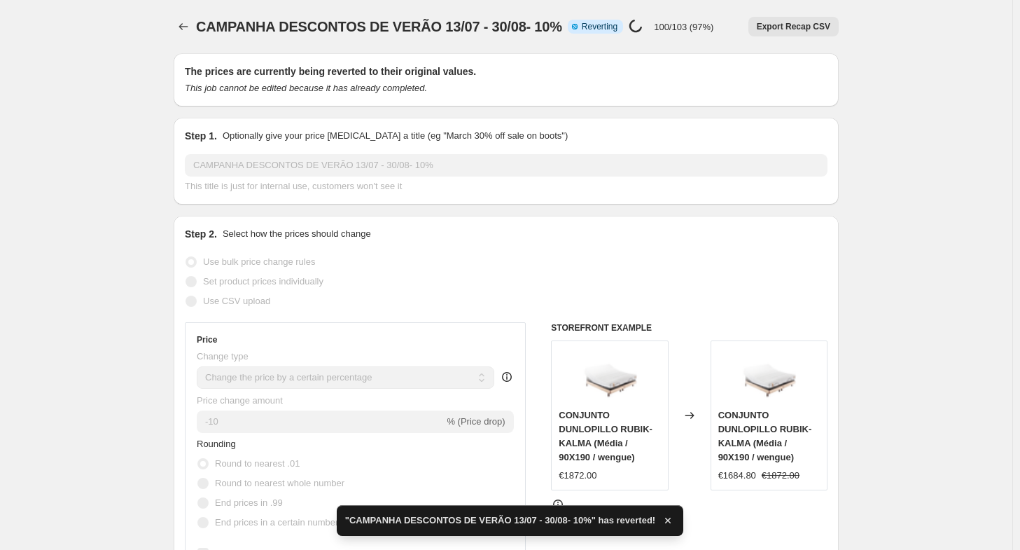
checkbox input "true"
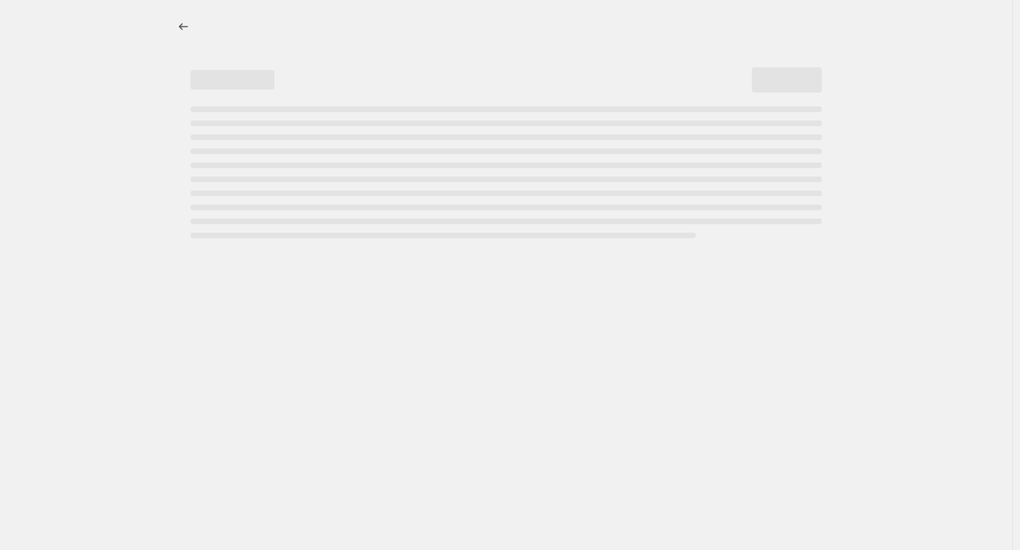
select select "percentage"
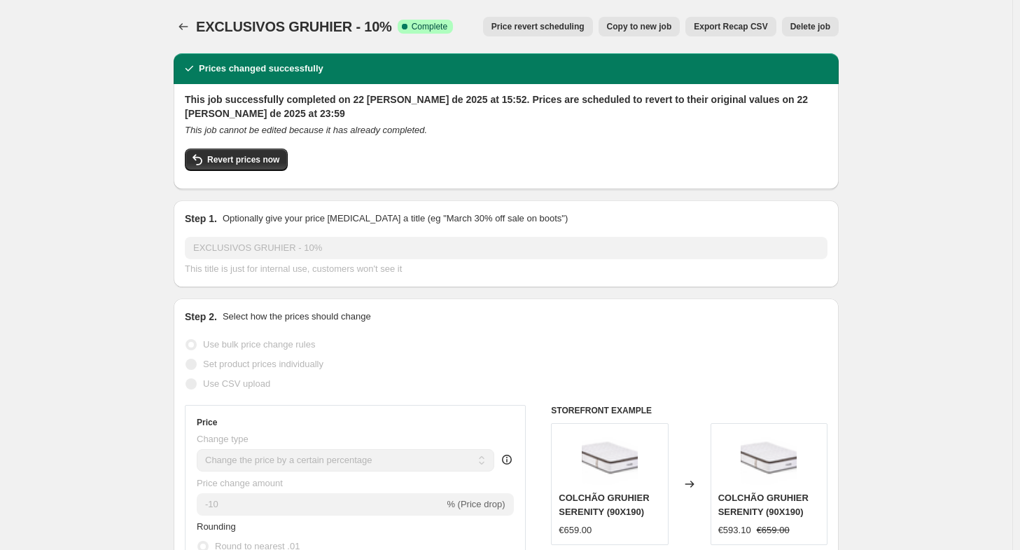
click at [651, 33] on button "Copy to new job" at bounding box center [640, 27] width 82 height 20
select select "percentage"
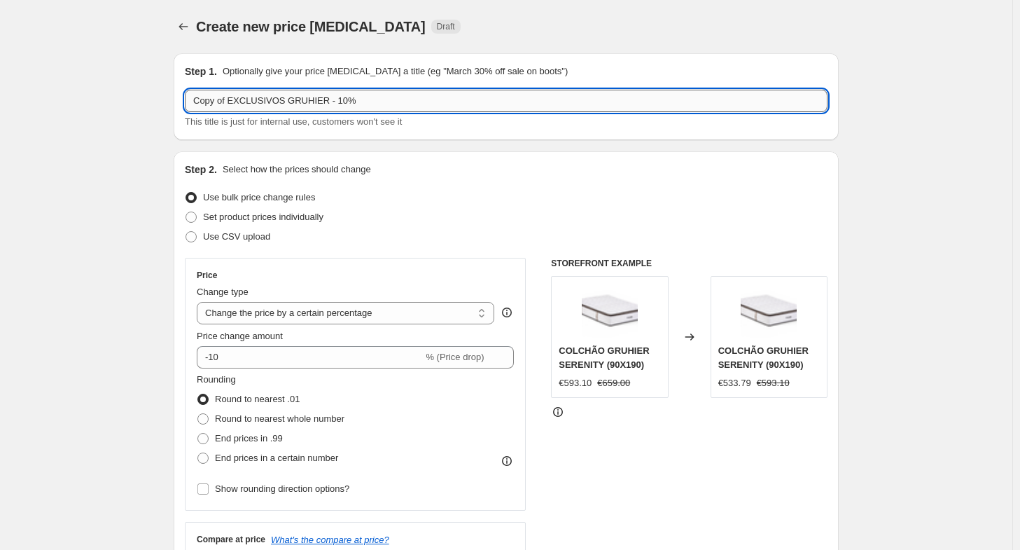
click at [230, 100] on input "Copy of EXCLUSIVOS GRUHIER - 10%" at bounding box center [506, 101] width 643 height 22
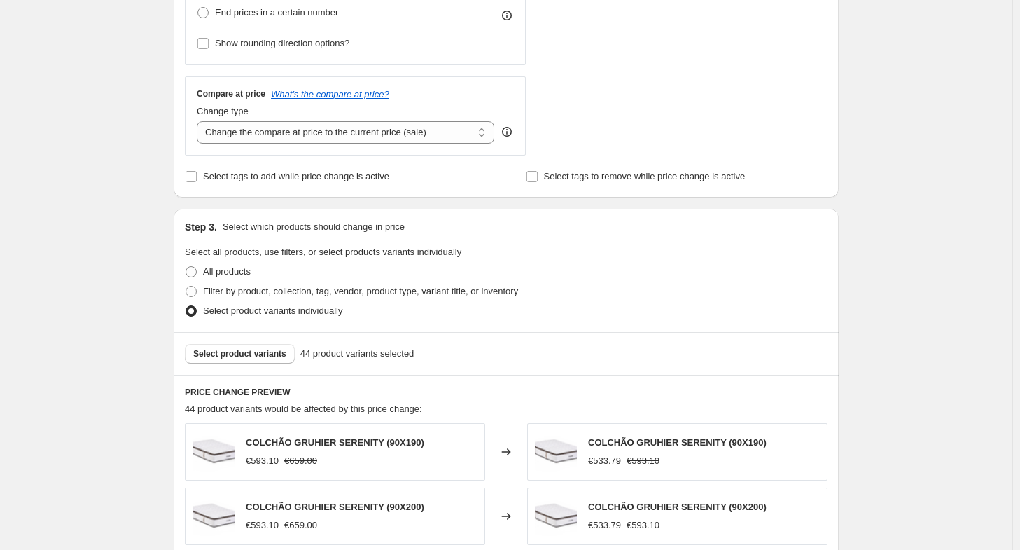
scroll to position [454, 0]
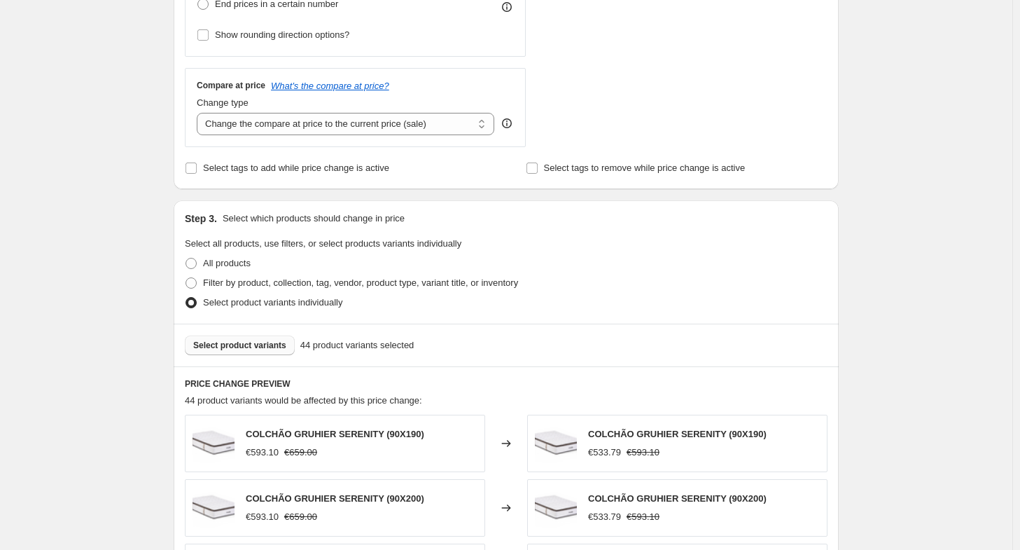
type input "EXCLUSIVOS GRUHIER - 10%"
click at [215, 345] on span "Select product variants" at bounding box center [239, 345] width 93 height 11
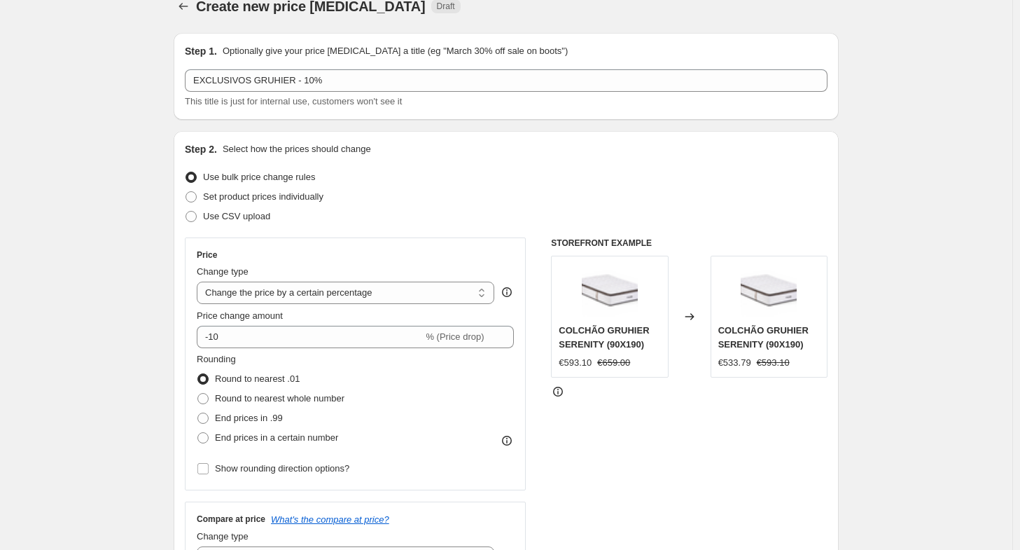
scroll to position [0, 0]
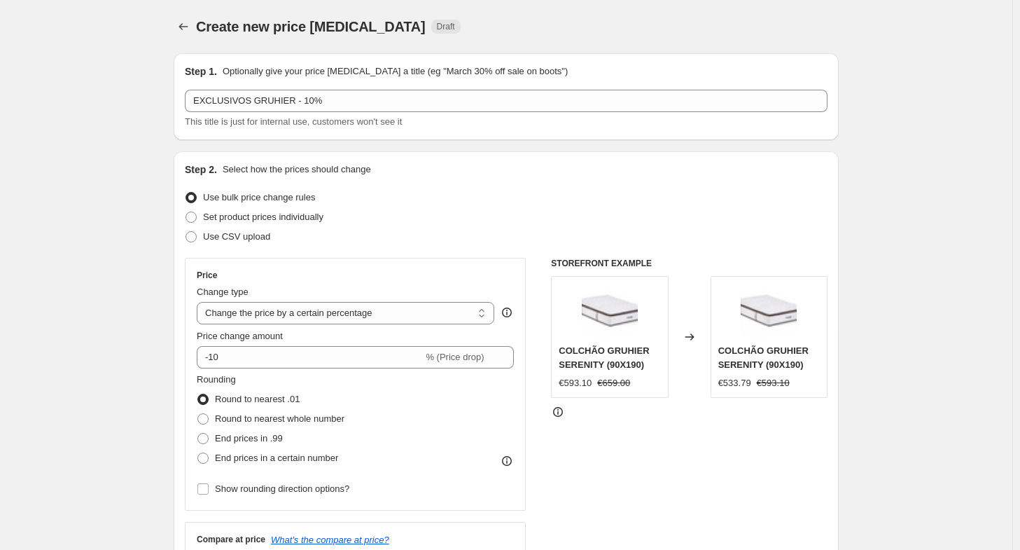
select select "percentage"
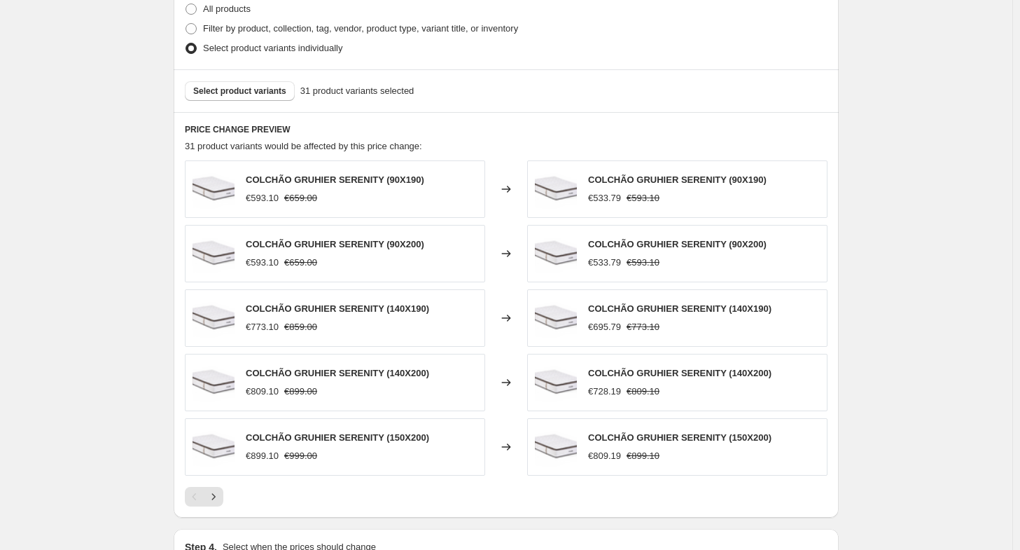
scroll to position [716, 0]
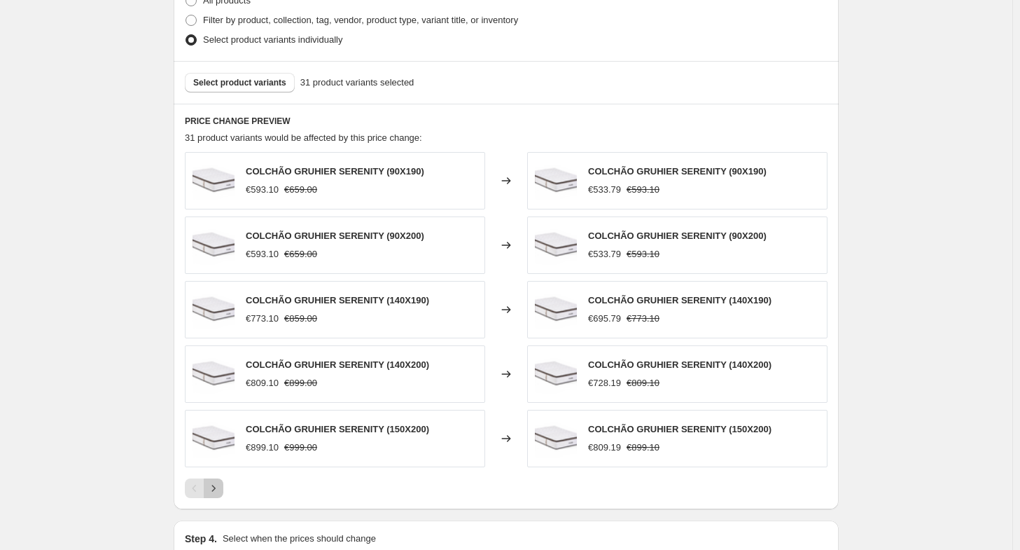
click at [221, 481] on icon "Next" at bounding box center [214, 488] width 14 height 14
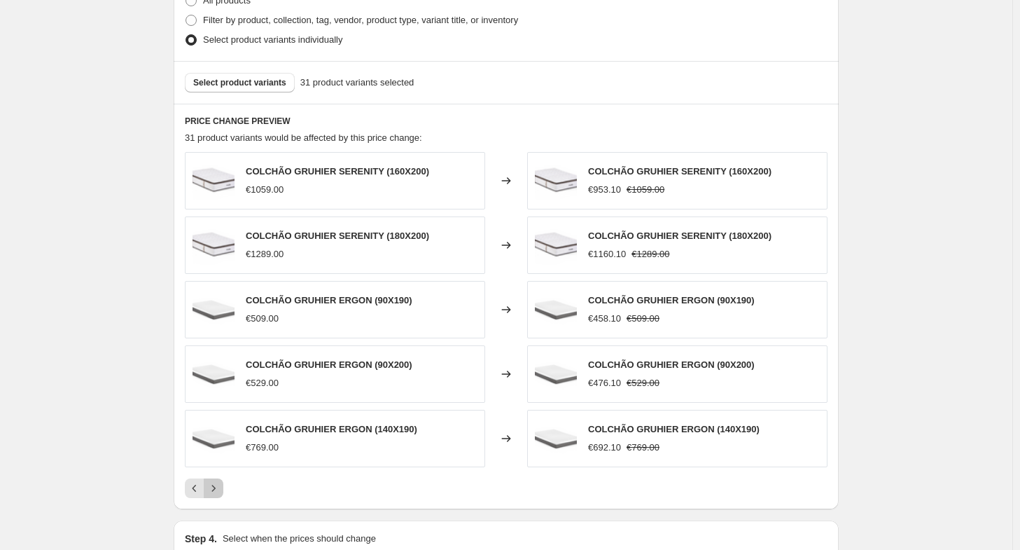
click at [223, 479] on button "Next" at bounding box center [214, 488] width 20 height 20
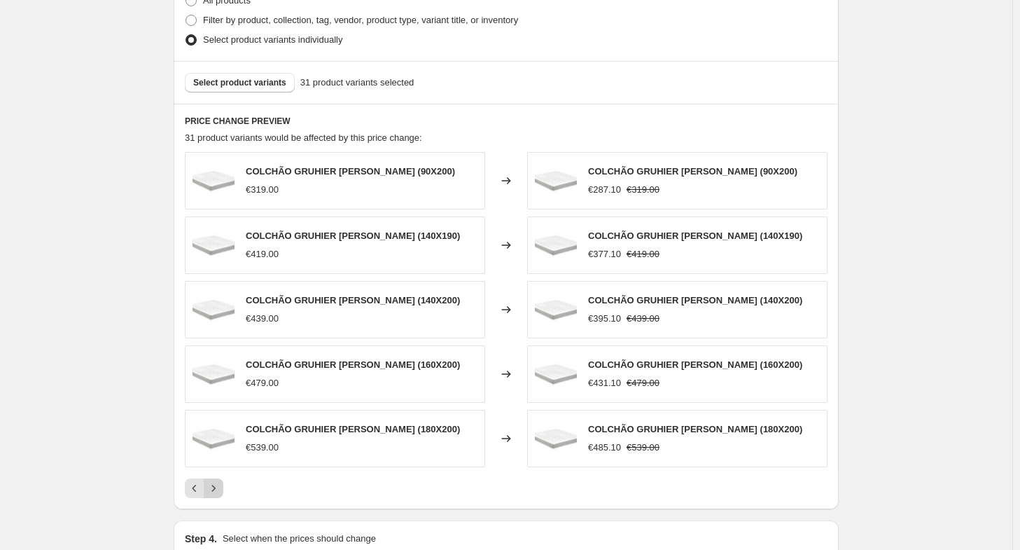
click at [223, 479] on button "Next" at bounding box center [214, 488] width 20 height 20
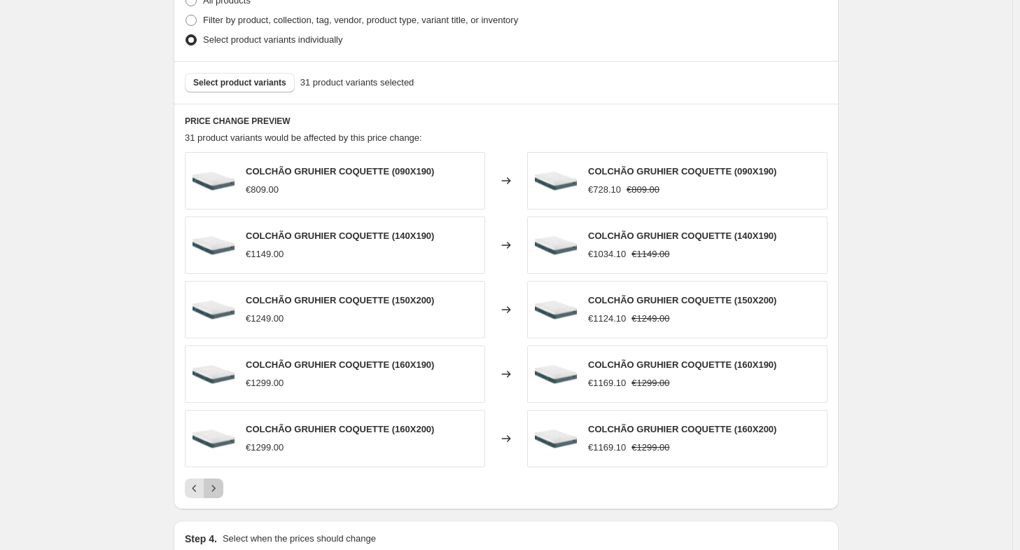
click at [223, 479] on button "Next" at bounding box center [214, 488] width 20 height 20
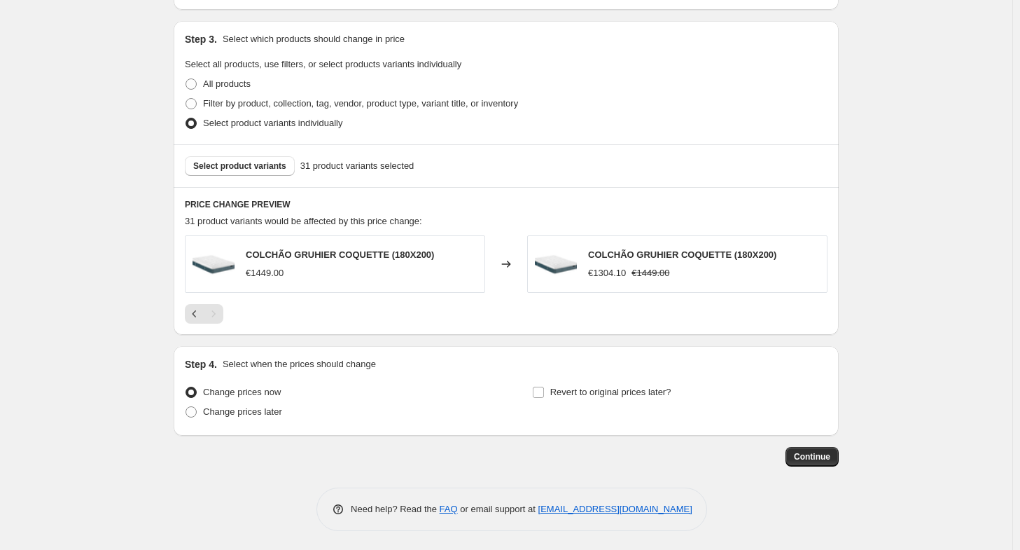
scroll to position [633, 0]
click at [221, 414] on span "Change prices later" at bounding box center [242, 411] width 79 height 11
click at [186, 407] on input "Change prices later" at bounding box center [186, 406] width 1 height 1
radio input "true"
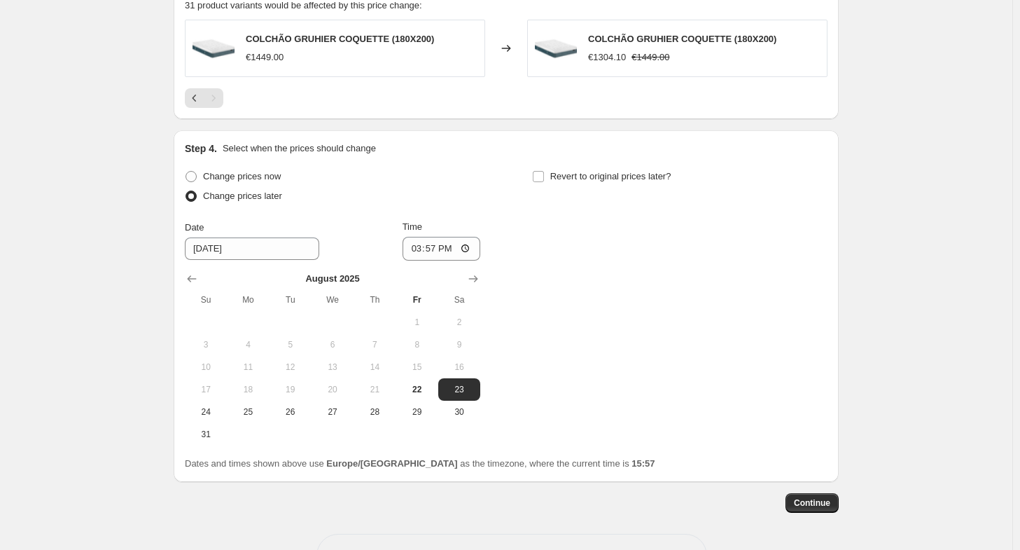
scroll to position [850, 0]
click at [420, 393] on button "22" at bounding box center [417, 388] width 42 height 22
type input "[DATE]"
click at [420, 393] on button "22" at bounding box center [417, 388] width 42 height 22
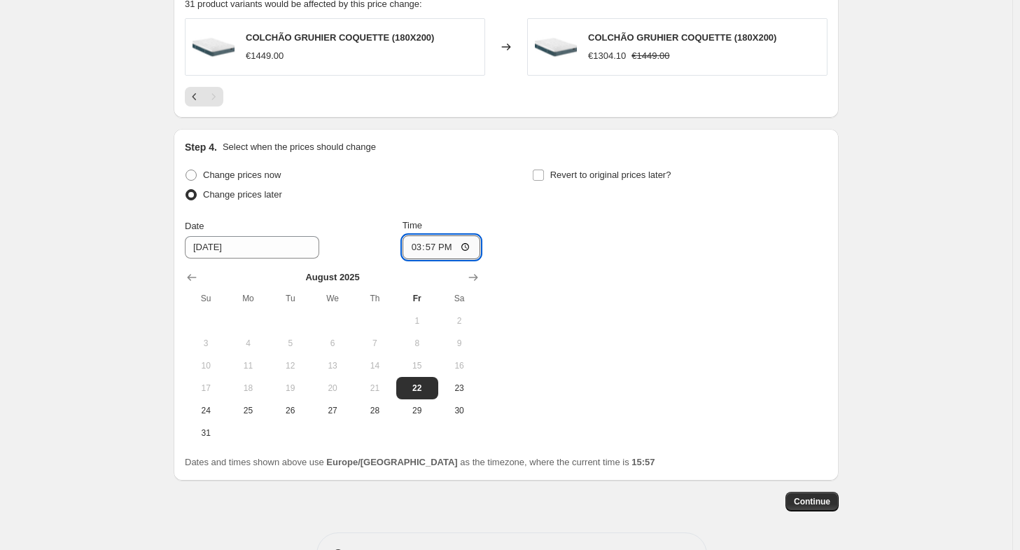
click at [434, 249] on input "15:57" at bounding box center [442, 247] width 78 height 24
type input "23:59"
click at [809, 498] on span "Continue" at bounding box center [812, 501] width 36 height 11
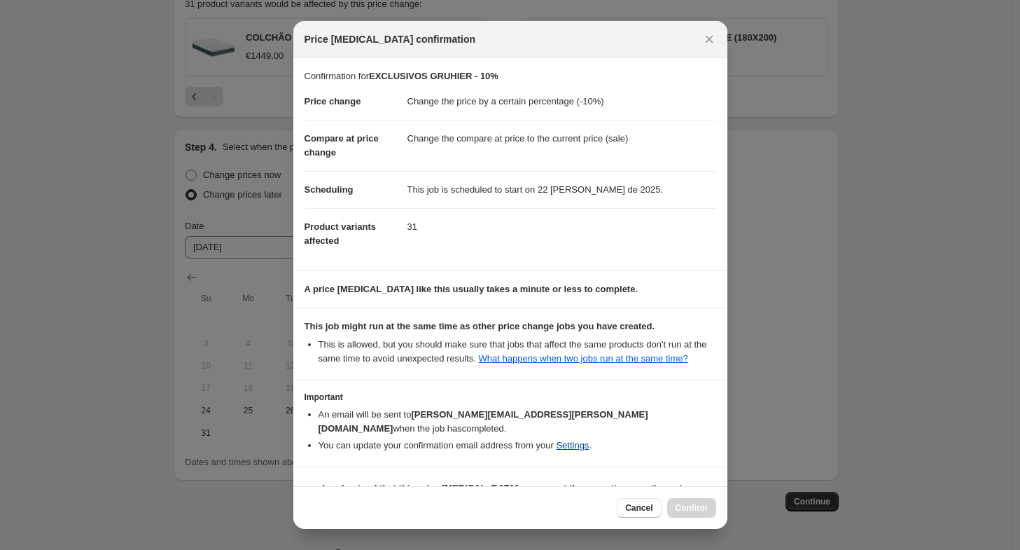
scroll to position [20, 0]
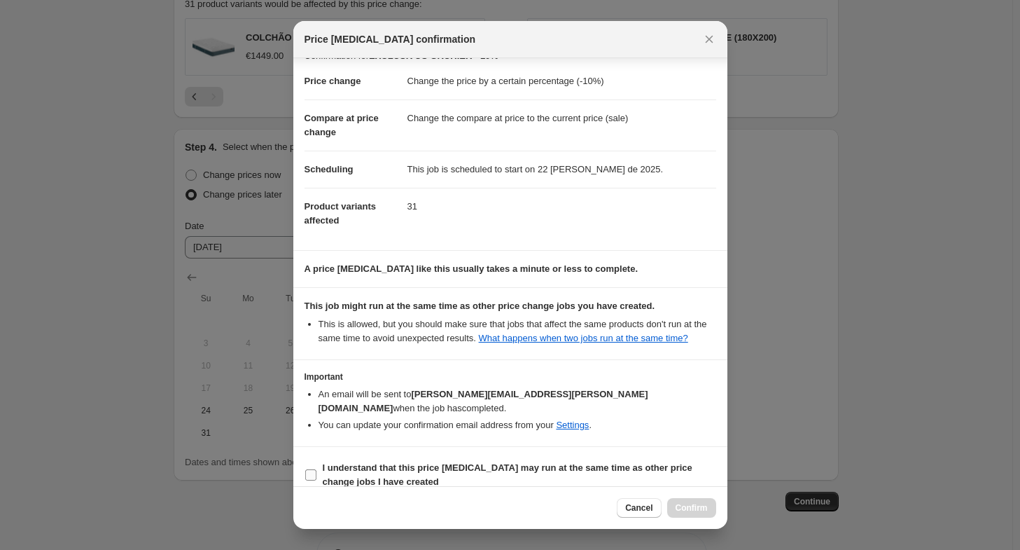
click at [530, 461] on span "I understand that this price [MEDICAL_DATA] may run at the same time as other p…" at bounding box center [519, 475] width 393 height 28
click at [316, 469] on input "I understand that this price [MEDICAL_DATA] may run at the same time as other p…" at bounding box center [310, 474] width 11 height 11
checkbox input "true"
click at [714, 41] on icon "Close" at bounding box center [709, 39] width 14 height 14
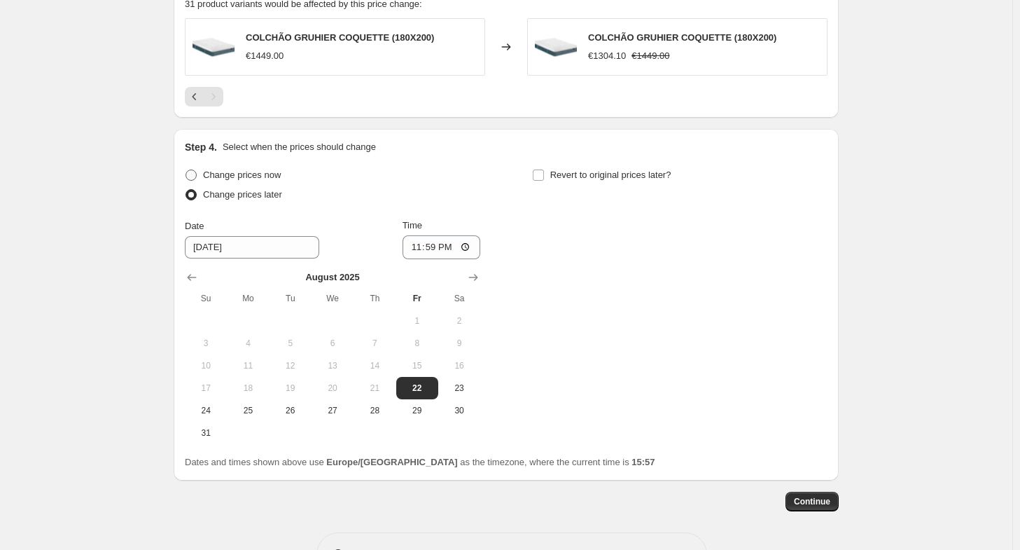
click at [197, 172] on span at bounding box center [191, 174] width 11 height 11
click at [186, 170] on input "Change prices now" at bounding box center [186, 169] width 1 height 1
radio input "true"
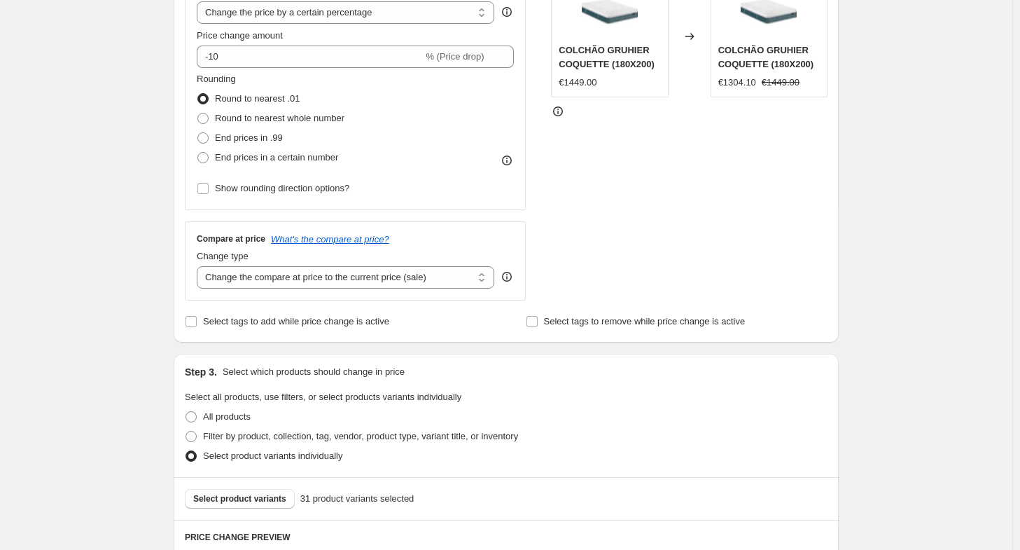
scroll to position [633, 0]
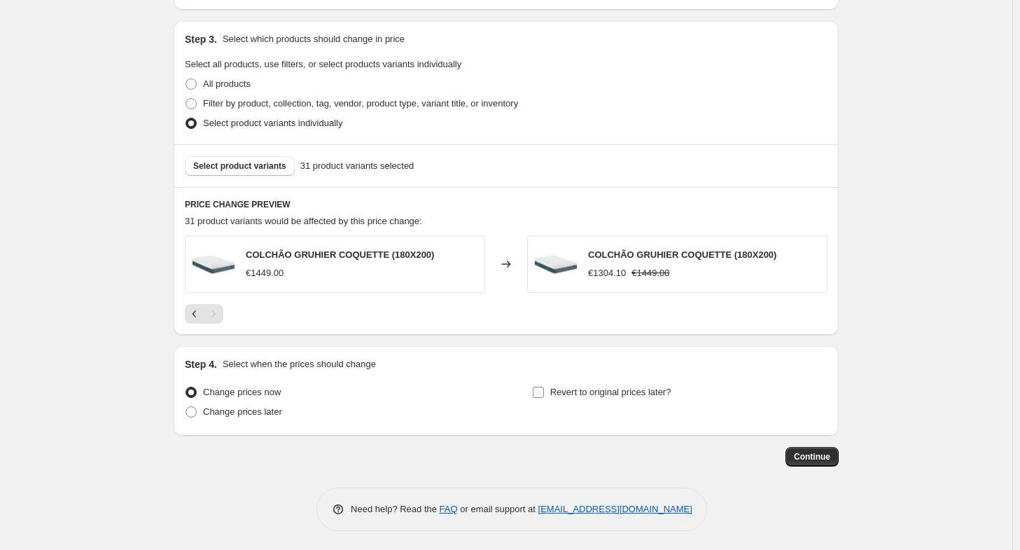
click at [540, 389] on input "Revert to original prices later?" at bounding box center [538, 391] width 11 height 11
checkbox input "true"
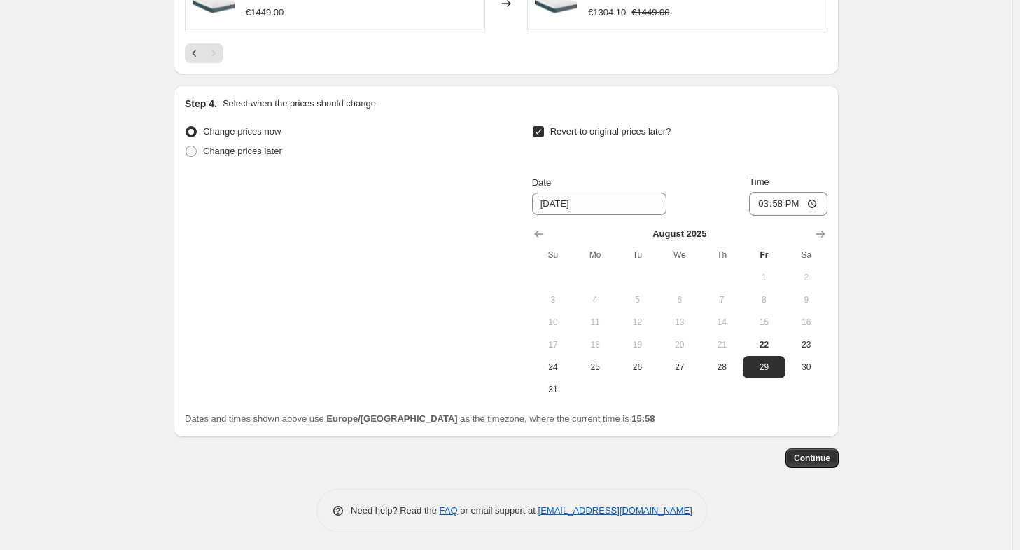
scroll to position [895, 0]
click at [819, 347] on span "23" at bounding box center [806, 342] width 31 height 11
click at [771, 337] on span "22" at bounding box center [763, 342] width 31 height 11
type input "[DATE]"
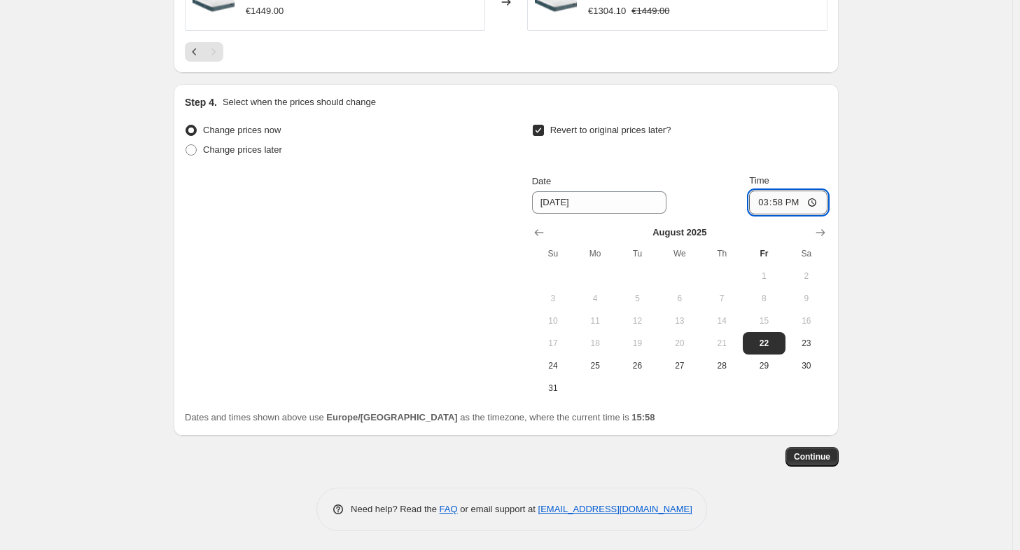
click at [785, 197] on input "15:58" at bounding box center [788, 202] width 78 height 24
type input "23:59"
click at [828, 460] on span "Continue" at bounding box center [812, 456] width 36 height 11
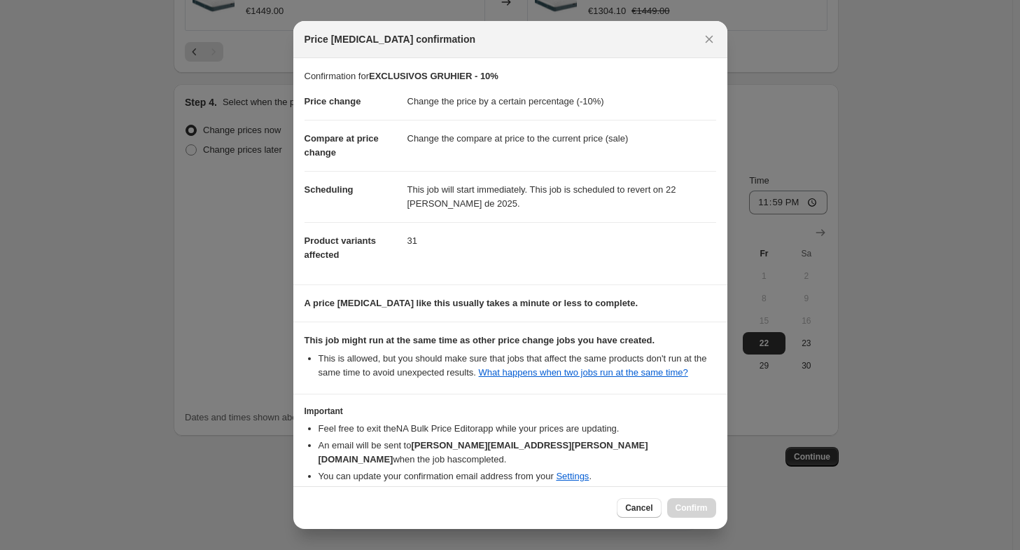
scroll to position [51, 0]
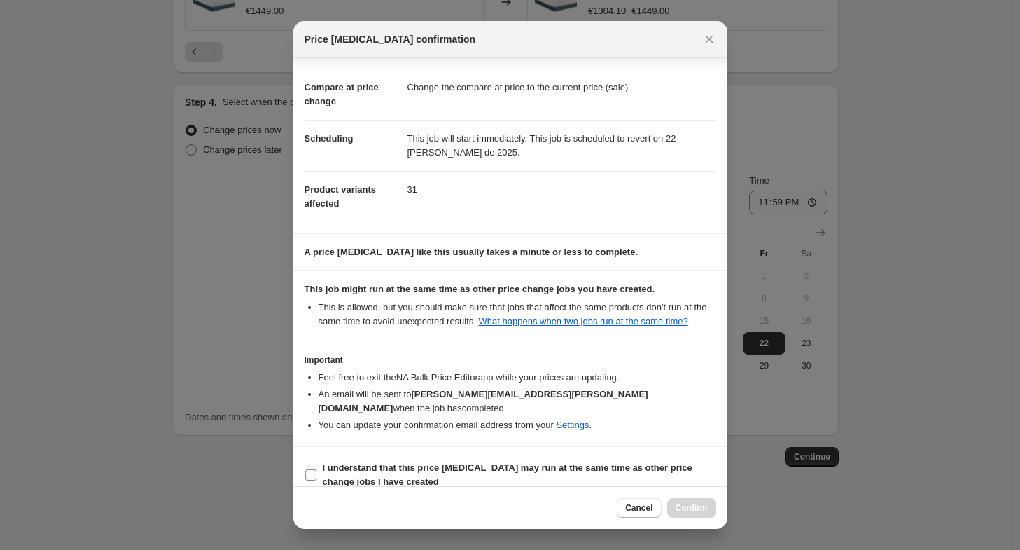
click at [344, 468] on b "I understand that this price [MEDICAL_DATA] may run at the same time as other p…" at bounding box center [508, 474] width 370 height 25
click at [316, 469] on input "I understand that this price [MEDICAL_DATA] may run at the same time as other p…" at bounding box center [310, 474] width 11 height 11
checkbox input "true"
click at [707, 504] on span "Confirm" at bounding box center [692, 507] width 32 height 11
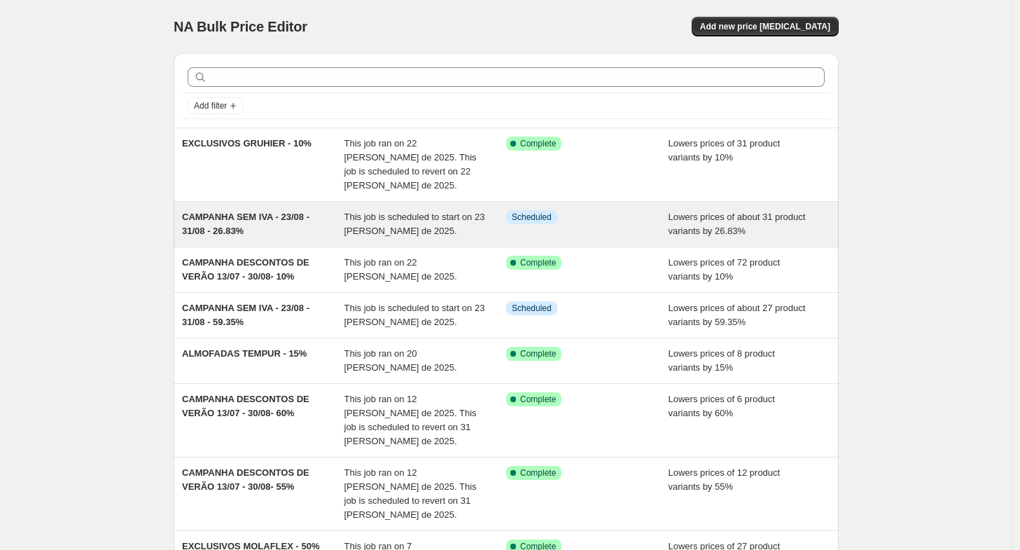
click at [225, 211] on span "CAMPANHA SEM IVA - 23/08 - 31/08 - 26.83%" at bounding box center [245, 223] width 127 height 25
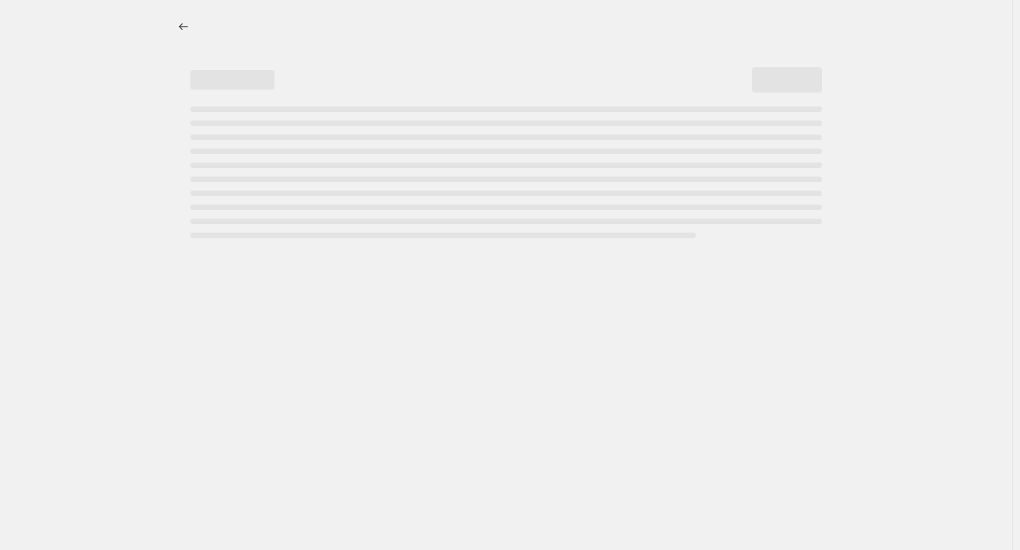
select select "percentage"
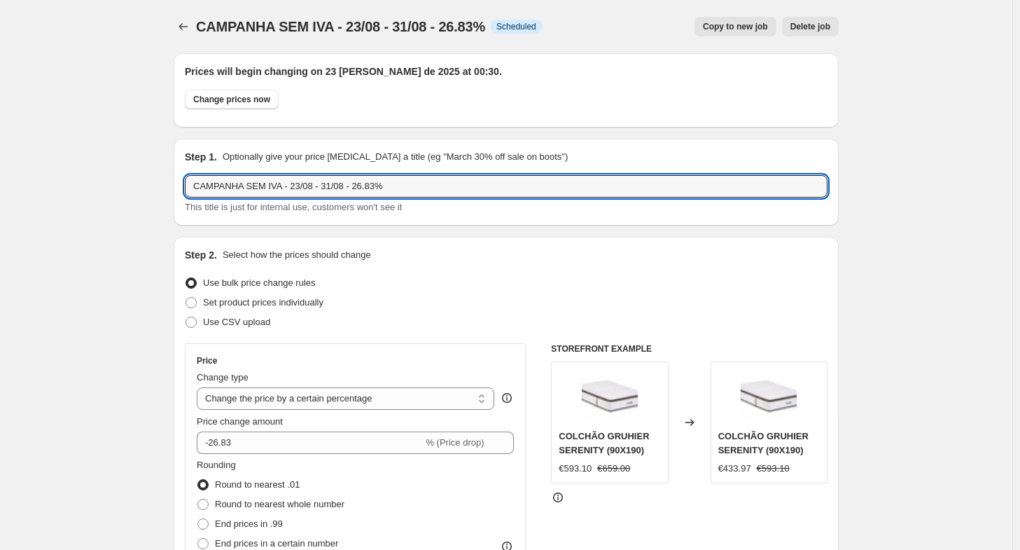
drag, startPoint x: 435, startPoint y: 190, endPoint x: 2, endPoint y: 203, distance: 433.5
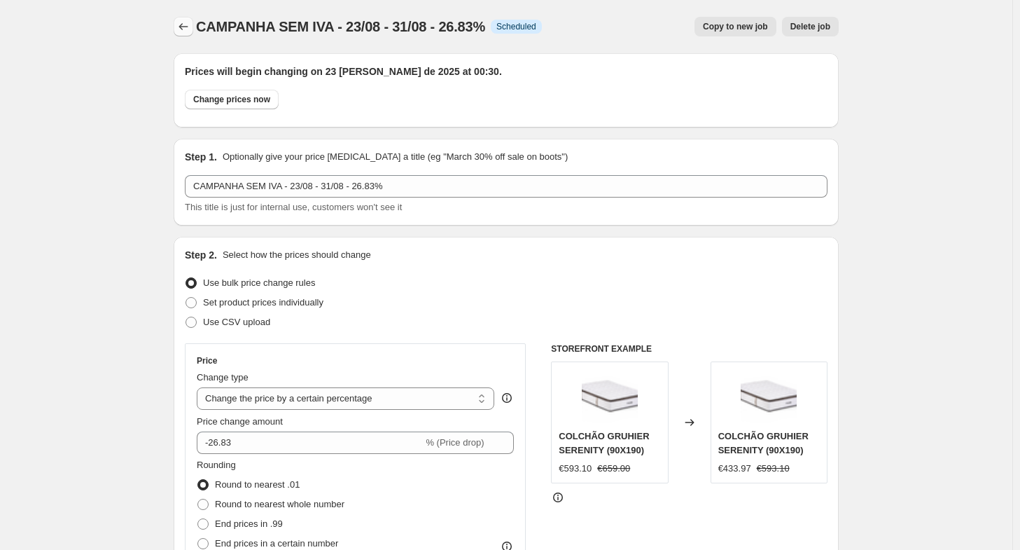
click at [190, 23] on icon "Price change jobs" at bounding box center [183, 27] width 14 height 14
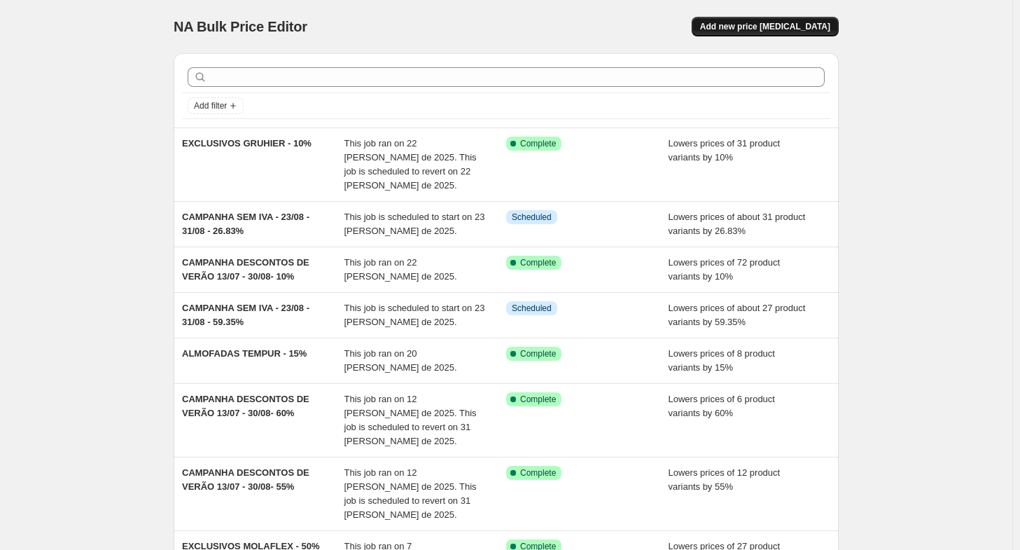
click at [740, 34] on button "Add new price [MEDICAL_DATA]" at bounding box center [765, 27] width 147 height 20
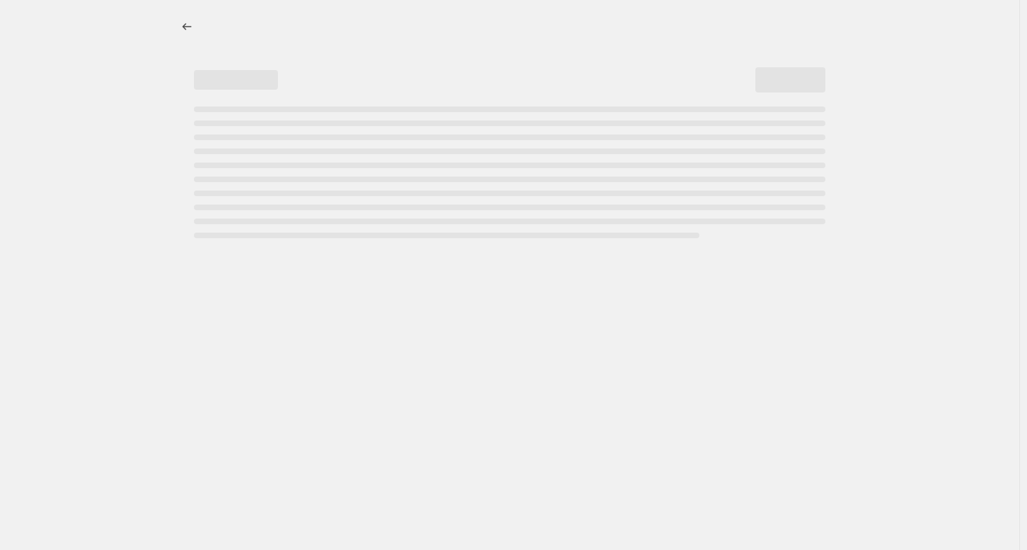
select select "percentage"
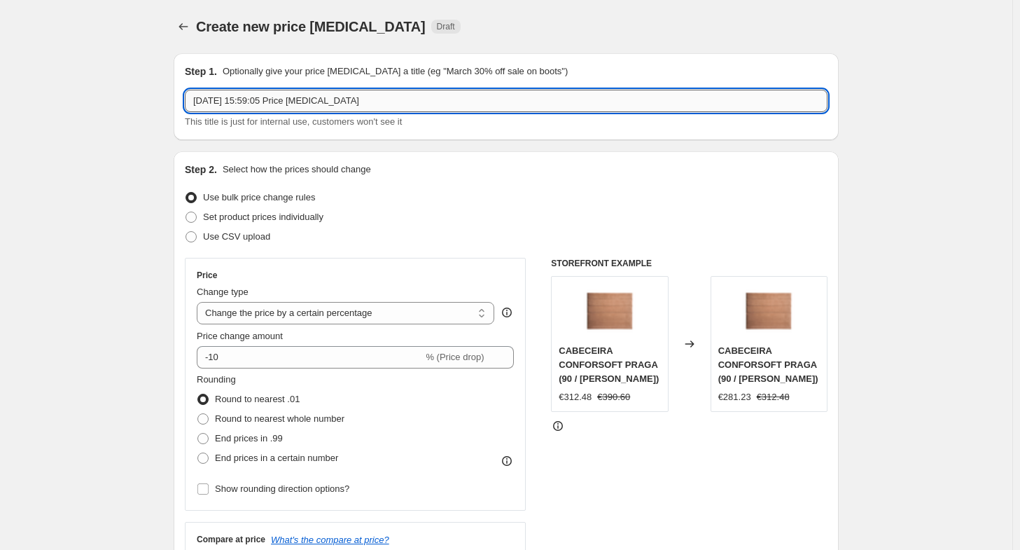
click at [314, 98] on input "22/08/2025, 15:59:05 Price change job" at bounding box center [506, 101] width 643 height 22
paste input "CAMPANHA SEM IVA - 23/08 - 31/08 - 26.83%"
drag, startPoint x: 354, startPoint y: 103, endPoint x: 482, endPoint y: 121, distance: 128.7
click at [482, 121] on div "CAMPANHA SEM IVA - 23/08 - 31/08 - 26.83% This title is just for internal use, …" at bounding box center [506, 109] width 643 height 39
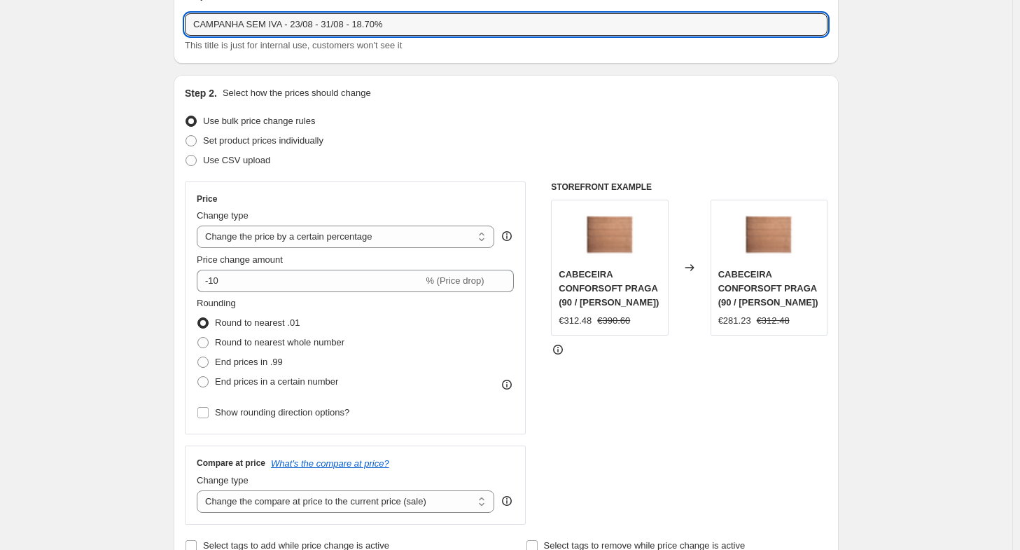
scroll to position [77, 0]
type input "CAMPANHA SEM IVA - 23/08 - 31/08 - 18.70%"
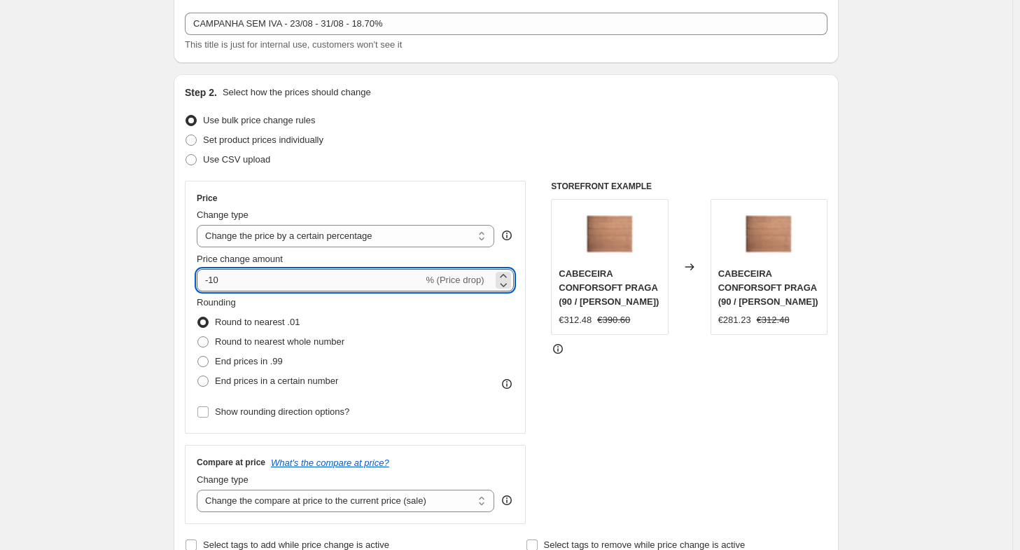
click at [292, 272] on input "-10" at bounding box center [310, 280] width 226 height 22
type input "-18"
type input "-18.70"
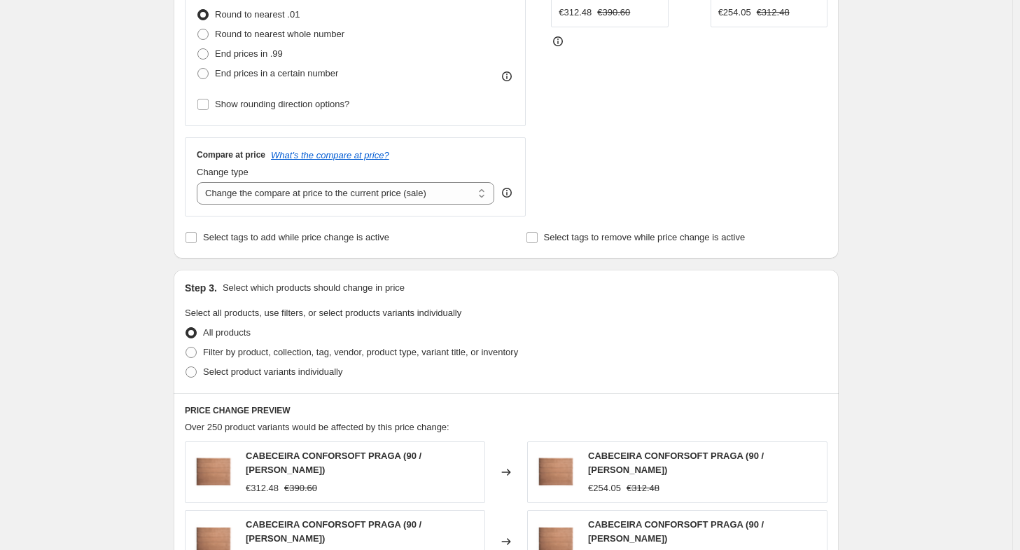
scroll to position [386, 0]
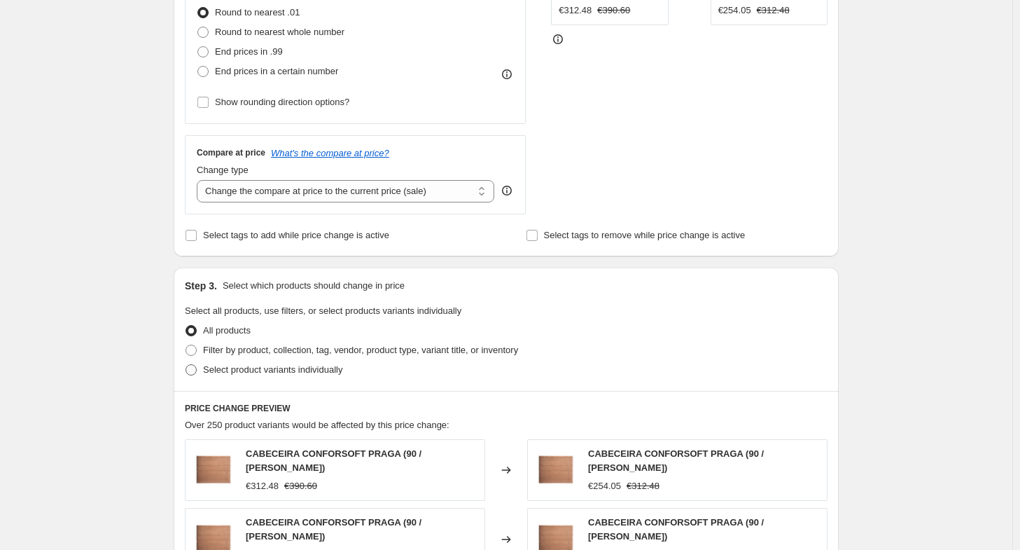
click at [239, 370] on span "Select product variants individually" at bounding box center [272, 369] width 139 height 11
click at [186, 365] on input "Select product variants individually" at bounding box center [186, 364] width 1 height 1
radio input "true"
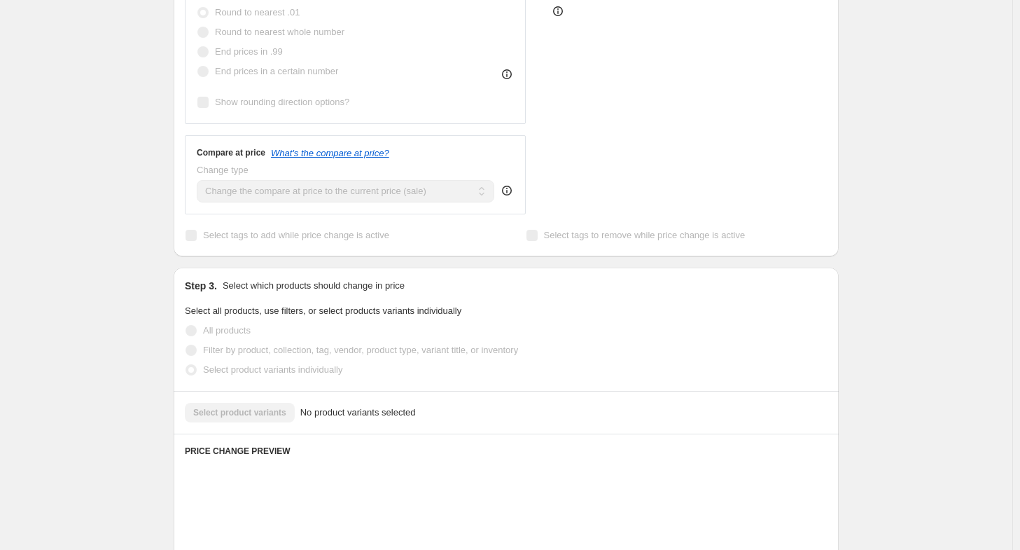
scroll to position [538, 0]
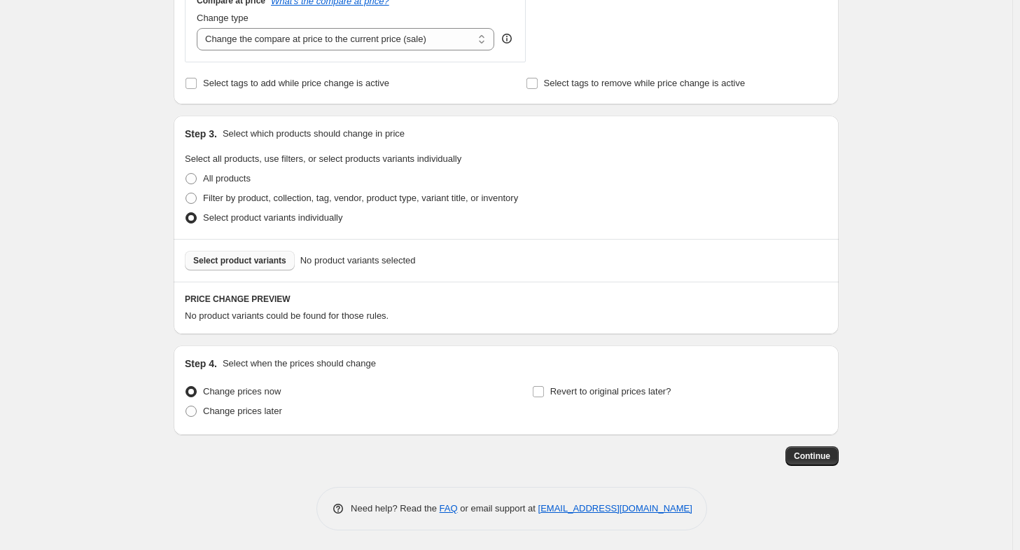
click at [267, 260] on span "Select product variants" at bounding box center [239, 260] width 93 height 11
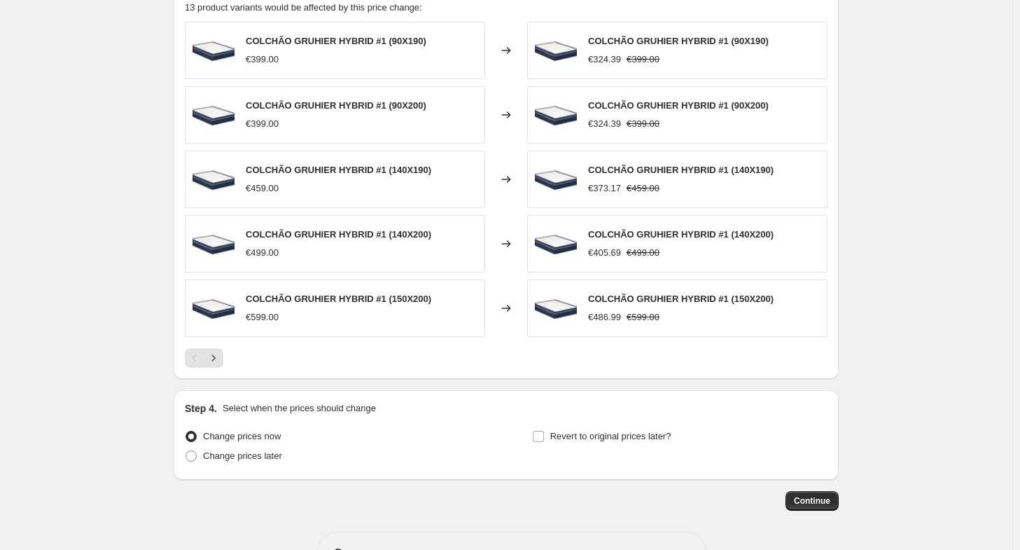
scroll to position [889, 0]
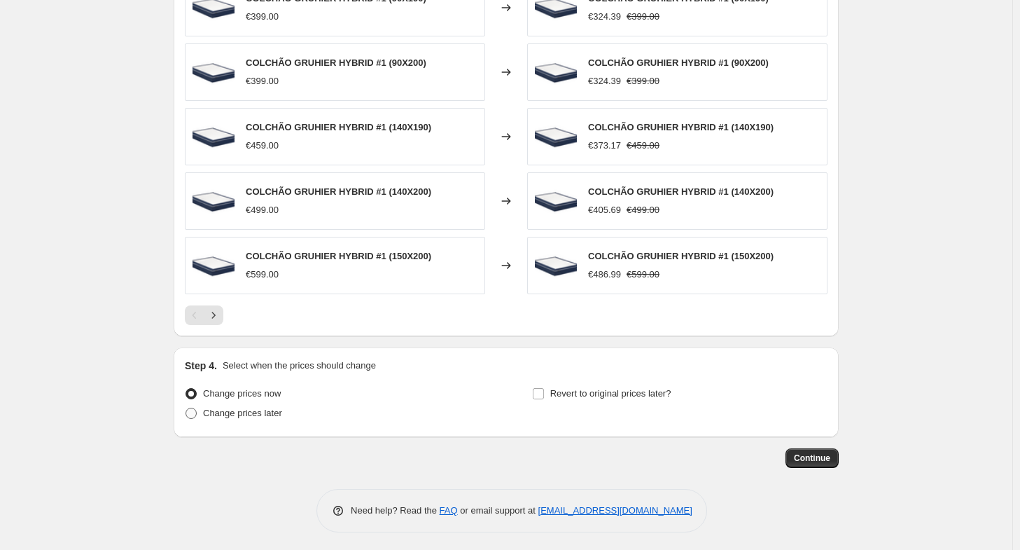
click at [249, 411] on span "Change prices later" at bounding box center [242, 412] width 79 height 11
click at [186, 408] on input "Change prices later" at bounding box center [186, 407] width 1 height 1
radio input "true"
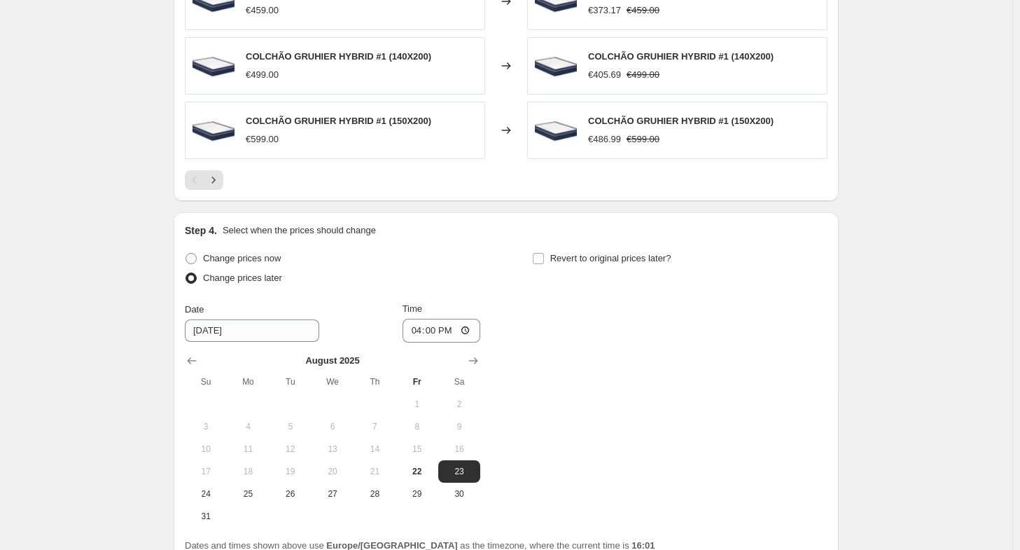
scroll to position [1026, 0]
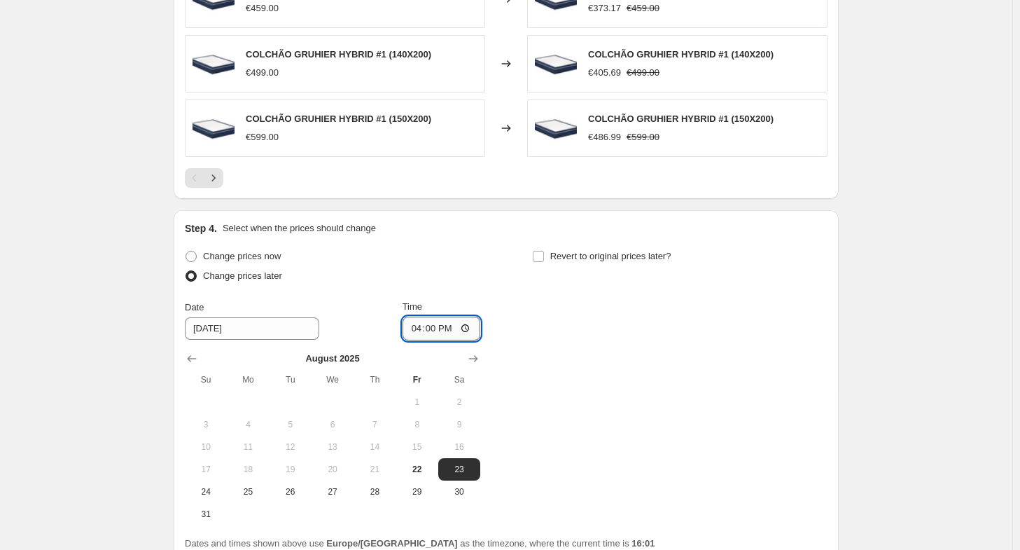
click at [447, 326] on input "16:00" at bounding box center [442, 328] width 78 height 24
click at [438, 323] on input "16:00" at bounding box center [442, 328] width 78 height 24
type input "00:30"
click at [839, 282] on div "Step 4. Select when the prices should change Change prices now Change prices la…" at bounding box center [506, 385] width 665 height 351
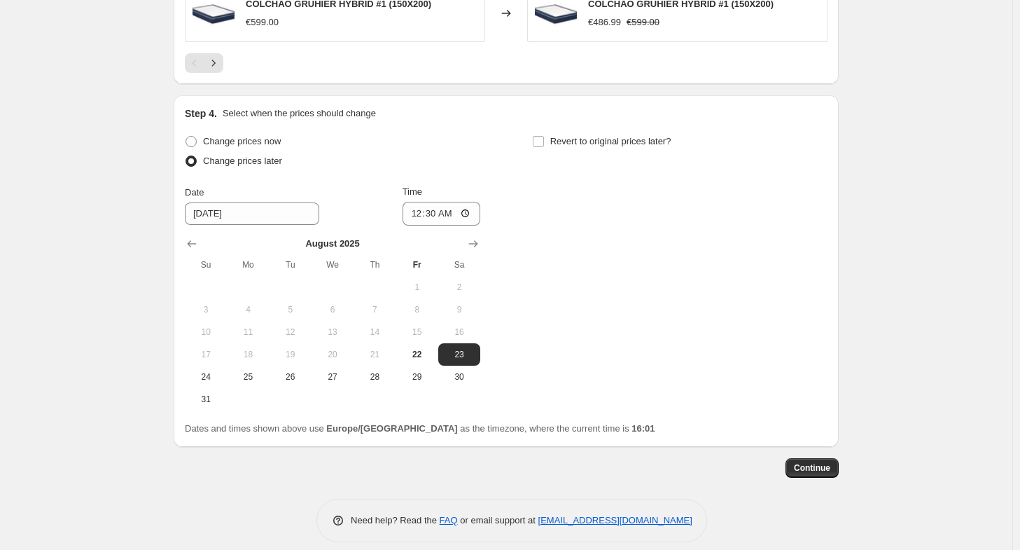
scroll to position [1151, 0]
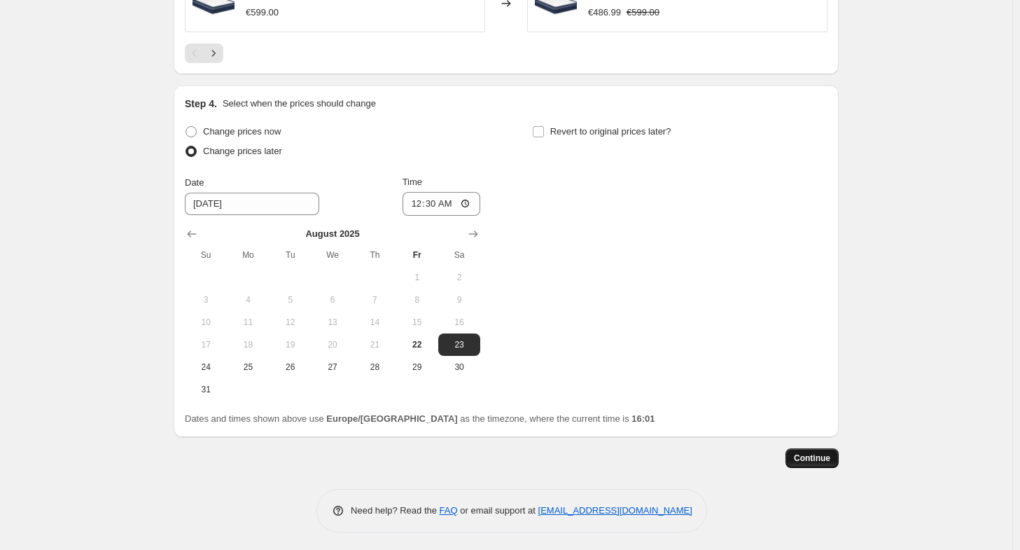
click at [807, 453] on span "Continue" at bounding box center [812, 457] width 36 height 11
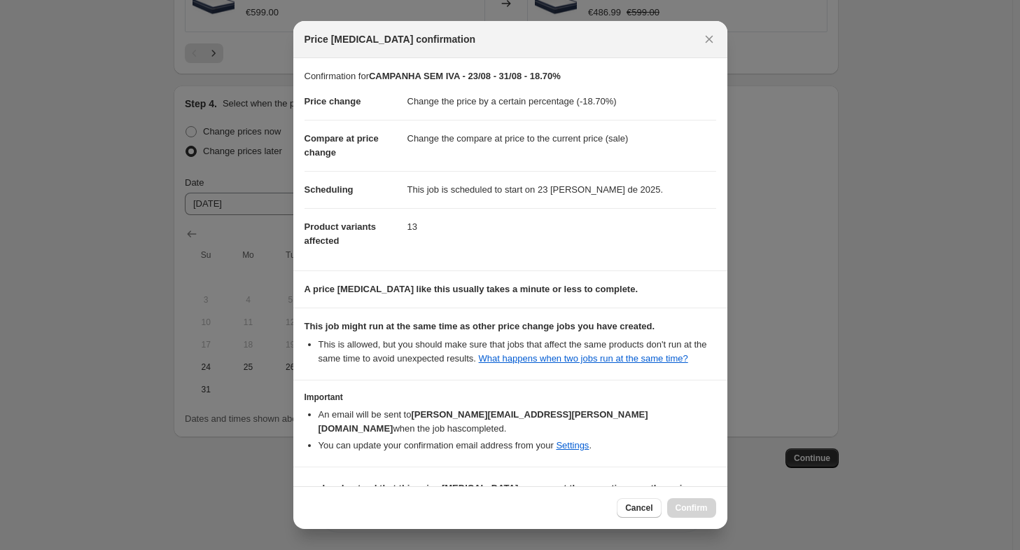
scroll to position [20, 0]
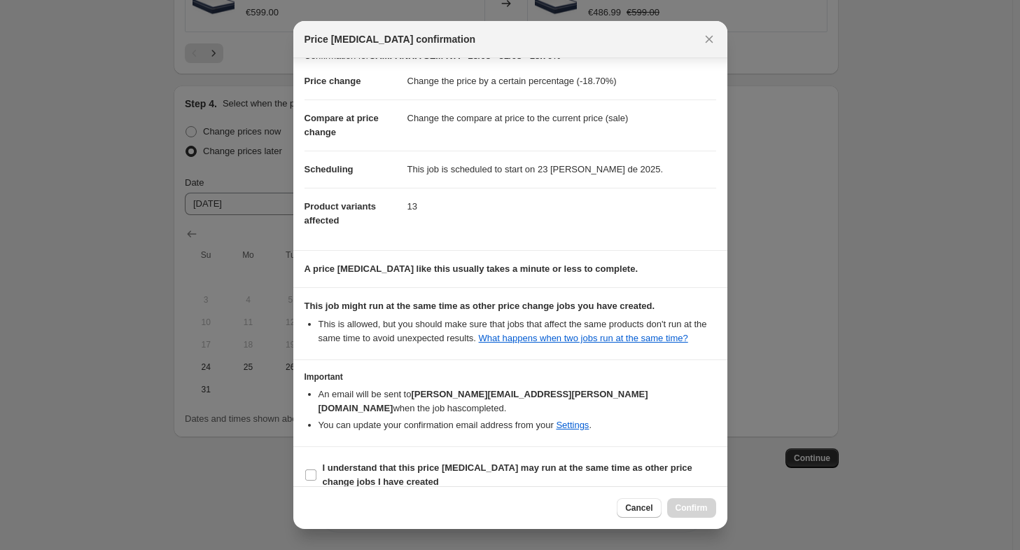
click at [583, 447] on section "I understand that this price [MEDICAL_DATA] may run at the same time as other p…" at bounding box center [510, 475] width 434 height 56
click at [585, 462] on b "I understand that this price [MEDICAL_DATA] may run at the same time as other p…" at bounding box center [508, 474] width 370 height 25
click at [316, 469] on input "I understand that this price [MEDICAL_DATA] may run at the same time as other p…" at bounding box center [310, 474] width 11 height 11
checkbox input "true"
click at [680, 497] on div "Cancel Confirm" at bounding box center [510, 507] width 434 height 43
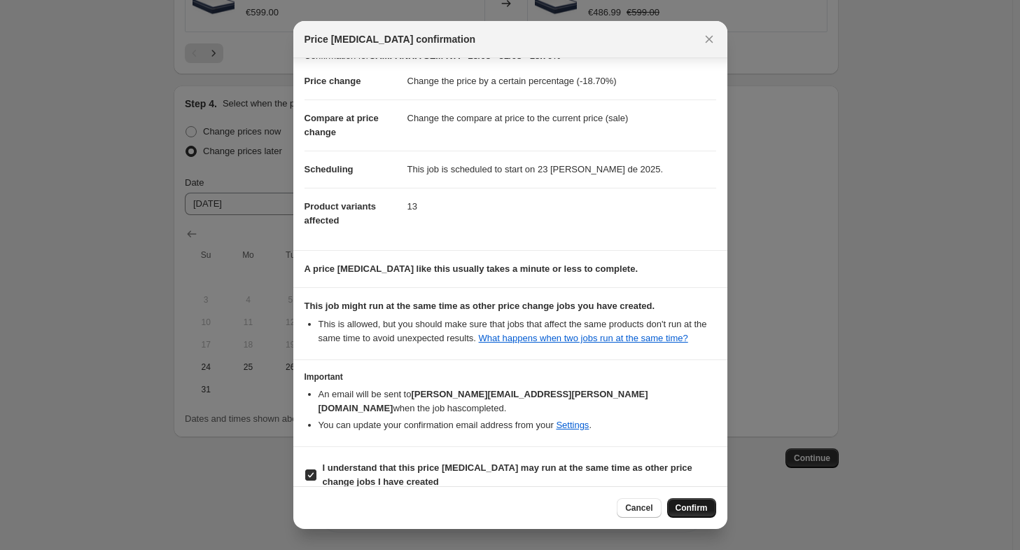
click at [682, 510] on span "Confirm" at bounding box center [692, 507] width 32 height 11
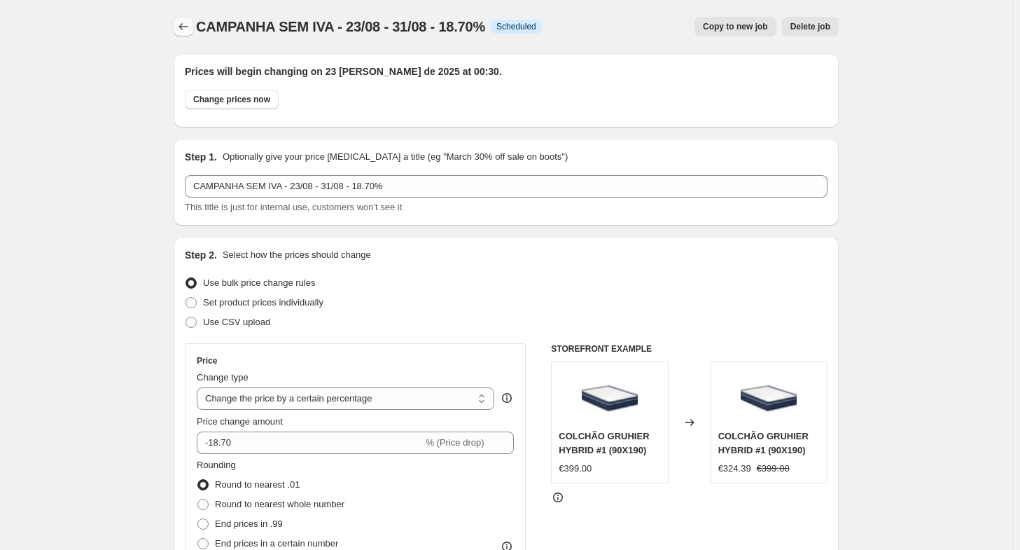
click at [190, 28] on icon "Price change jobs" at bounding box center [183, 27] width 14 height 14
